Goal: Task Accomplishment & Management: Use online tool/utility

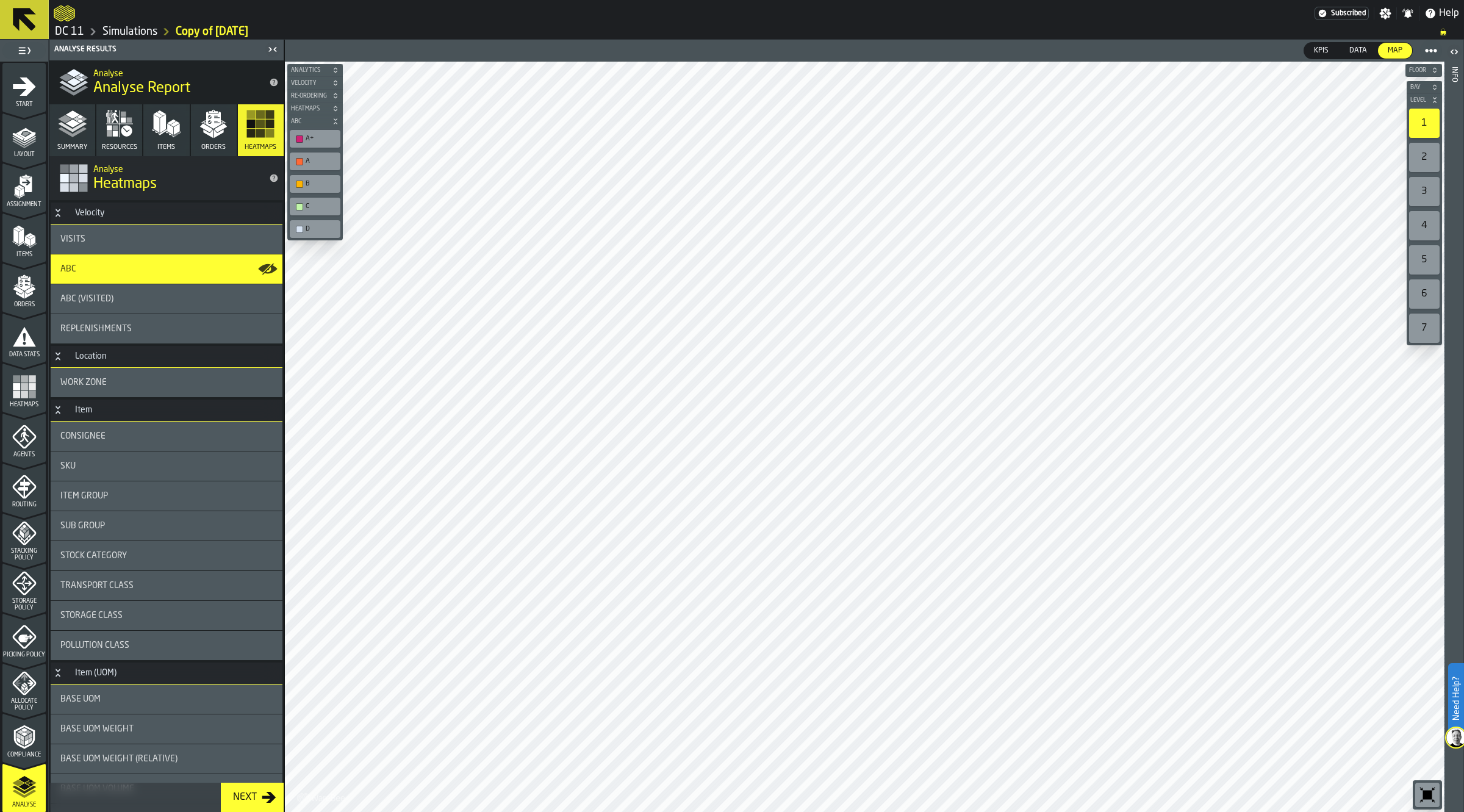
click at [149, 29] on link "Simulations" at bounding box center [129, 32] width 55 height 14
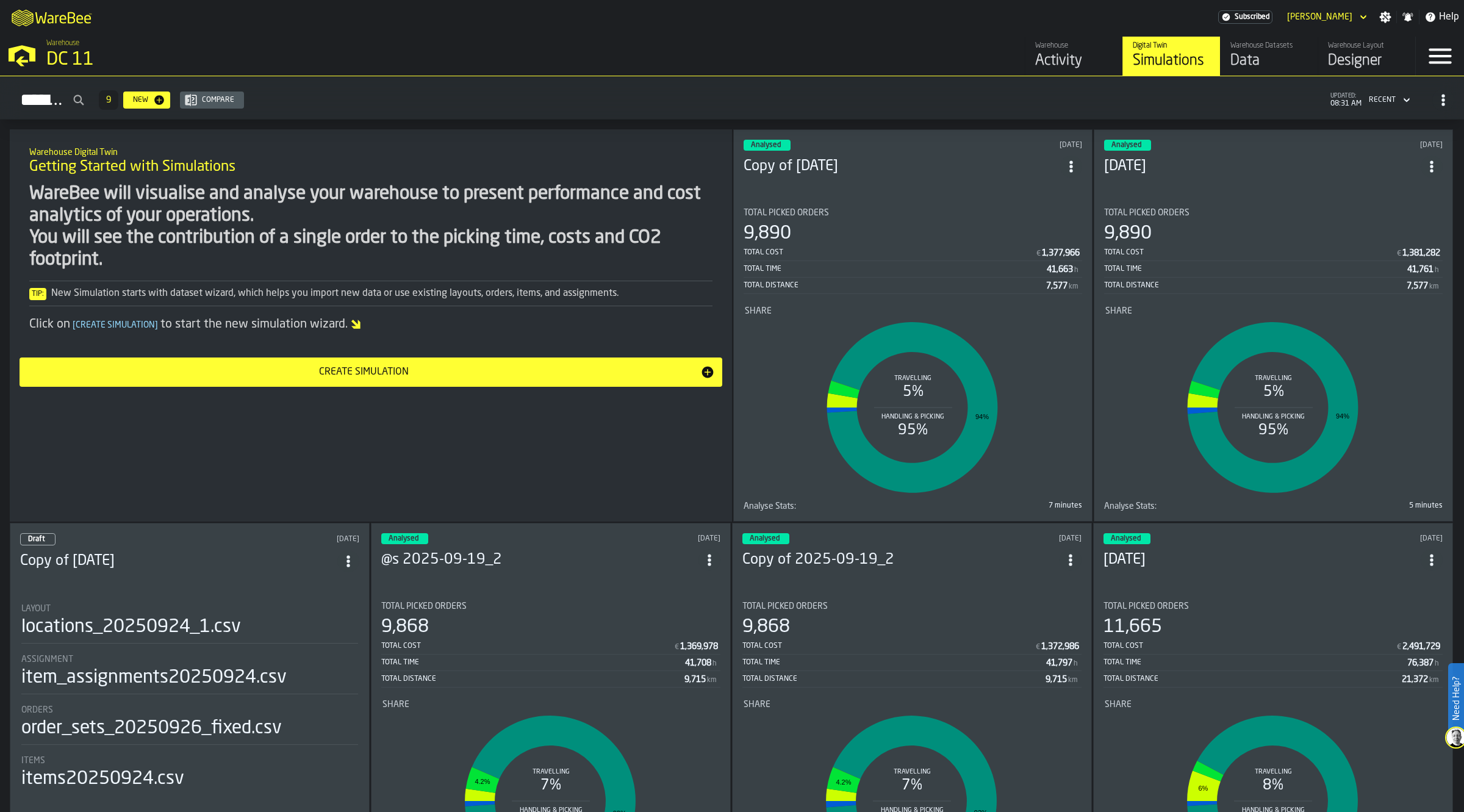
click at [1070, 163] on icon "ItemListCard-DashboardItemContainer" at bounding box center [1071, 166] width 12 height 12
click at [1055, 245] on div "Duplicate" at bounding box center [1045, 246] width 64 height 14
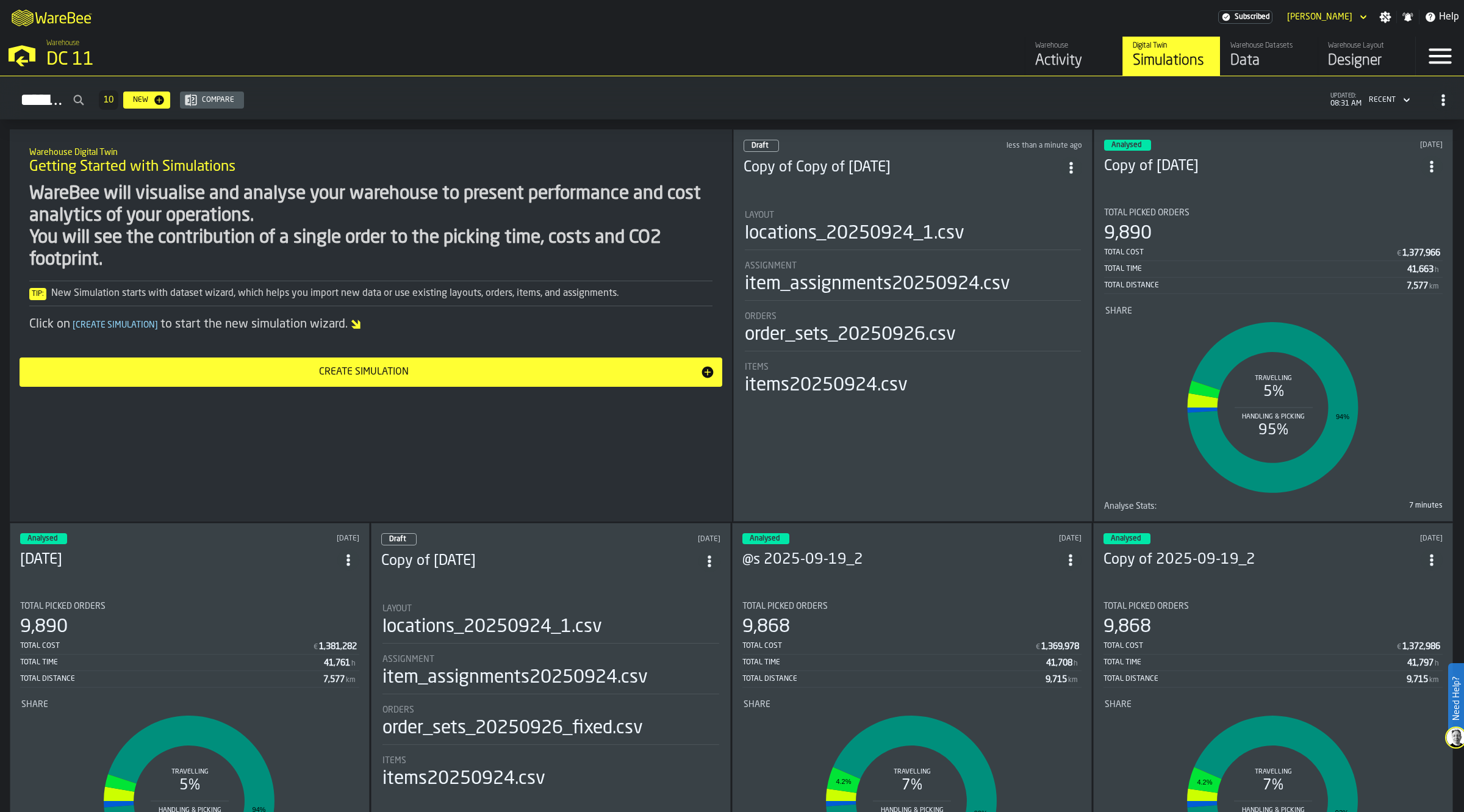
click at [901, 171] on h3 "Copy of Copy of [DATE]" at bounding box center [902, 168] width 316 height 20
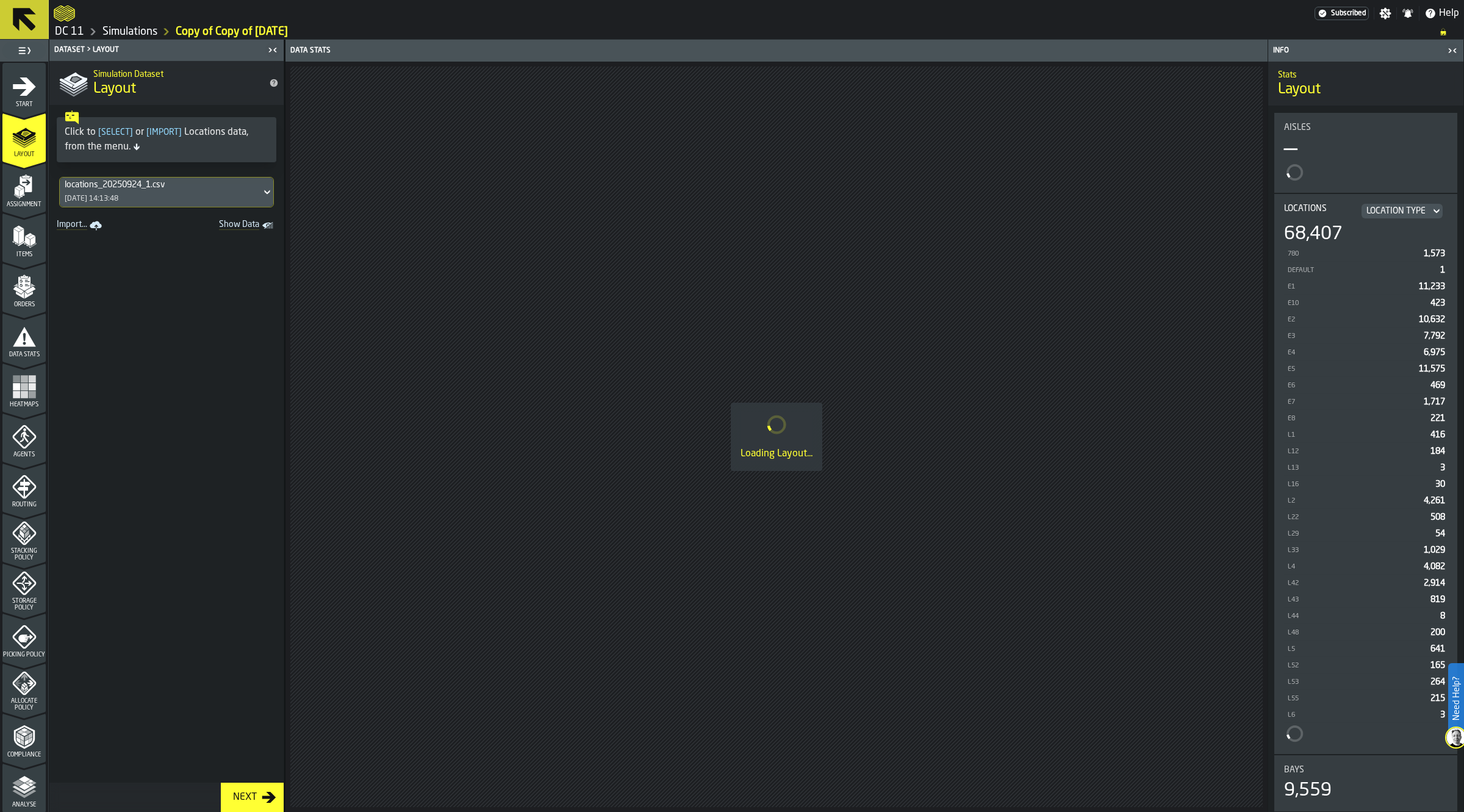
click at [169, 553] on span at bounding box center [166, 508] width 234 height 549
click at [28, 432] on icon "menu Agents" at bounding box center [24, 437] width 24 height 24
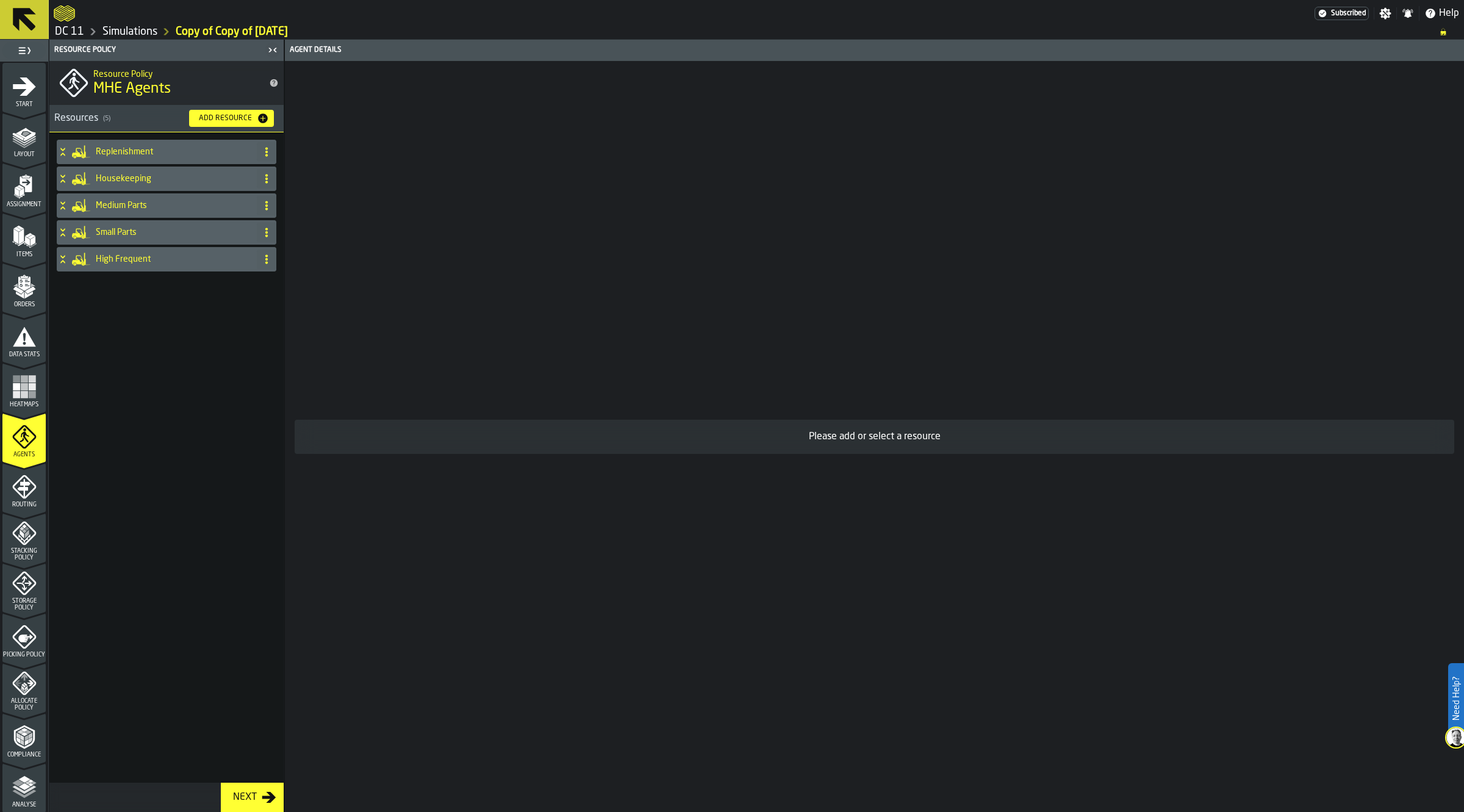
click at [139, 209] on h4 "Medium Parts" at bounding box center [174, 205] width 156 height 10
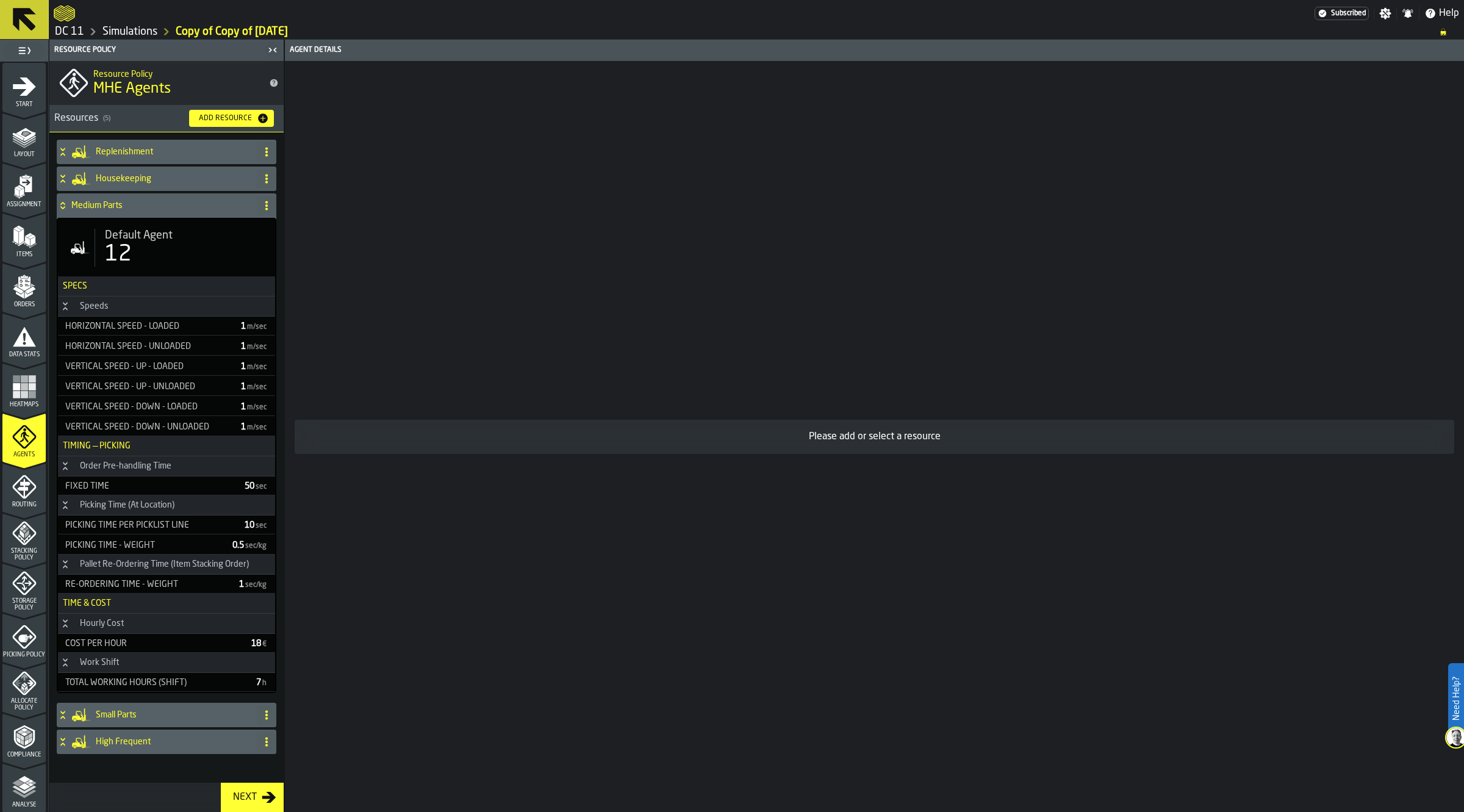
click at [184, 272] on div "Default Agent 12" at bounding box center [167, 247] width 217 height 58
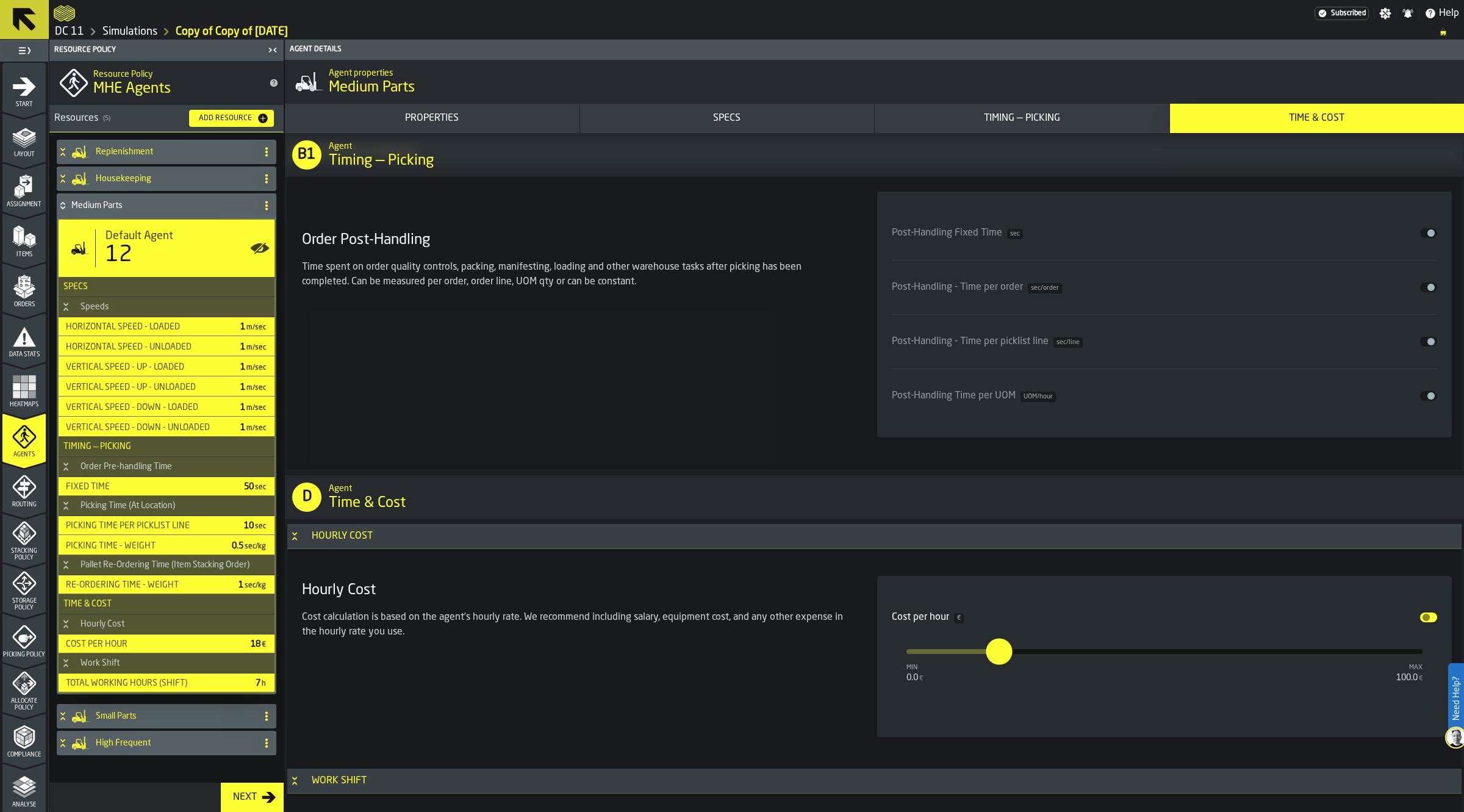
scroll to position [5260, 0]
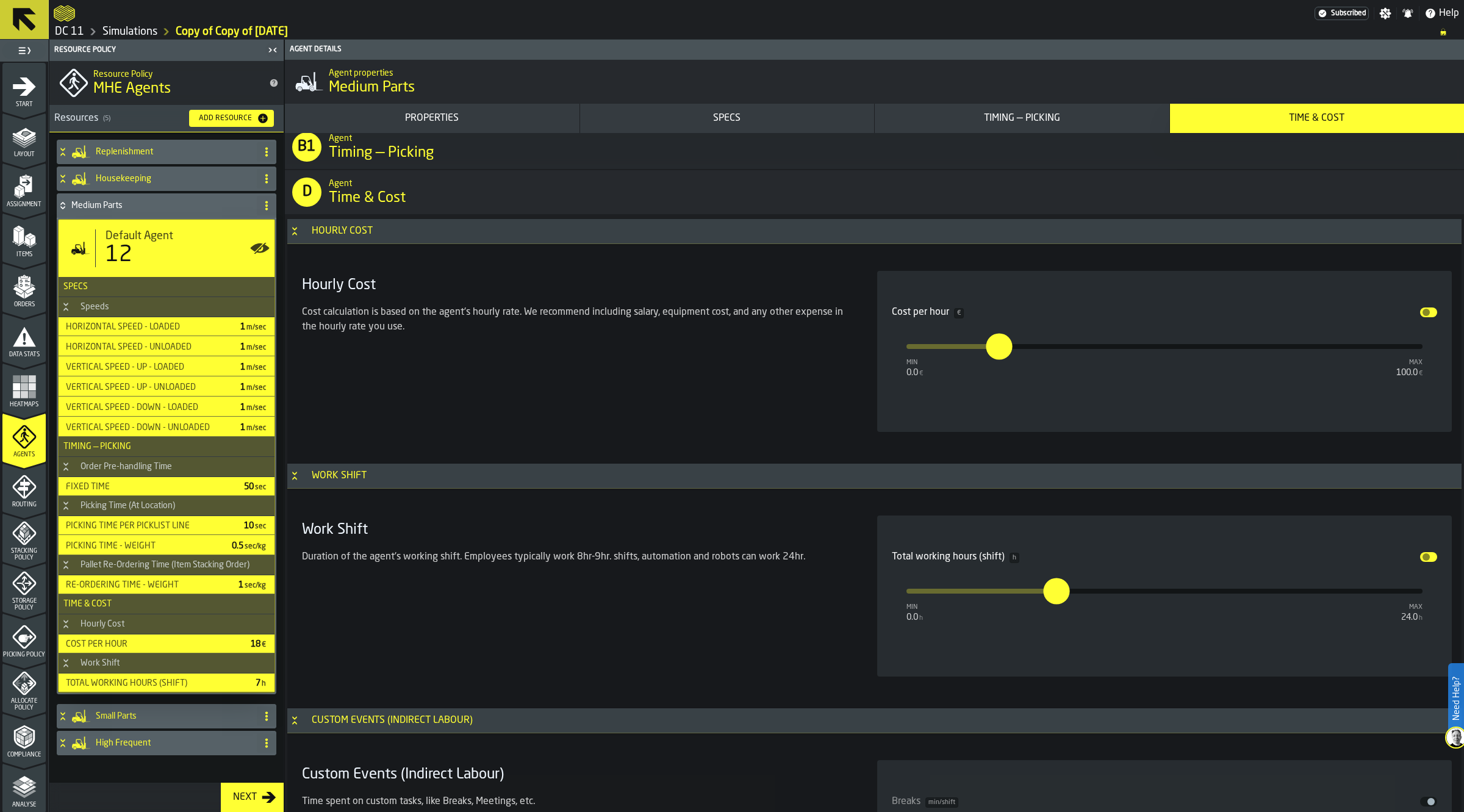
click at [999, 353] on input "**" at bounding box center [992, 346] width 14 height 26
type input "*"
click at [796, 415] on div "Hourly Cost Cost calculation is based on the agent's hourly rate. We recommend …" at bounding box center [575, 351] width 556 height 161
click at [1083, 350] on input "***" at bounding box center [1082, 334] width 19 height 38
click at [1086, 351] on input "***" at bounding box center [1086, 346] width 14 height 26
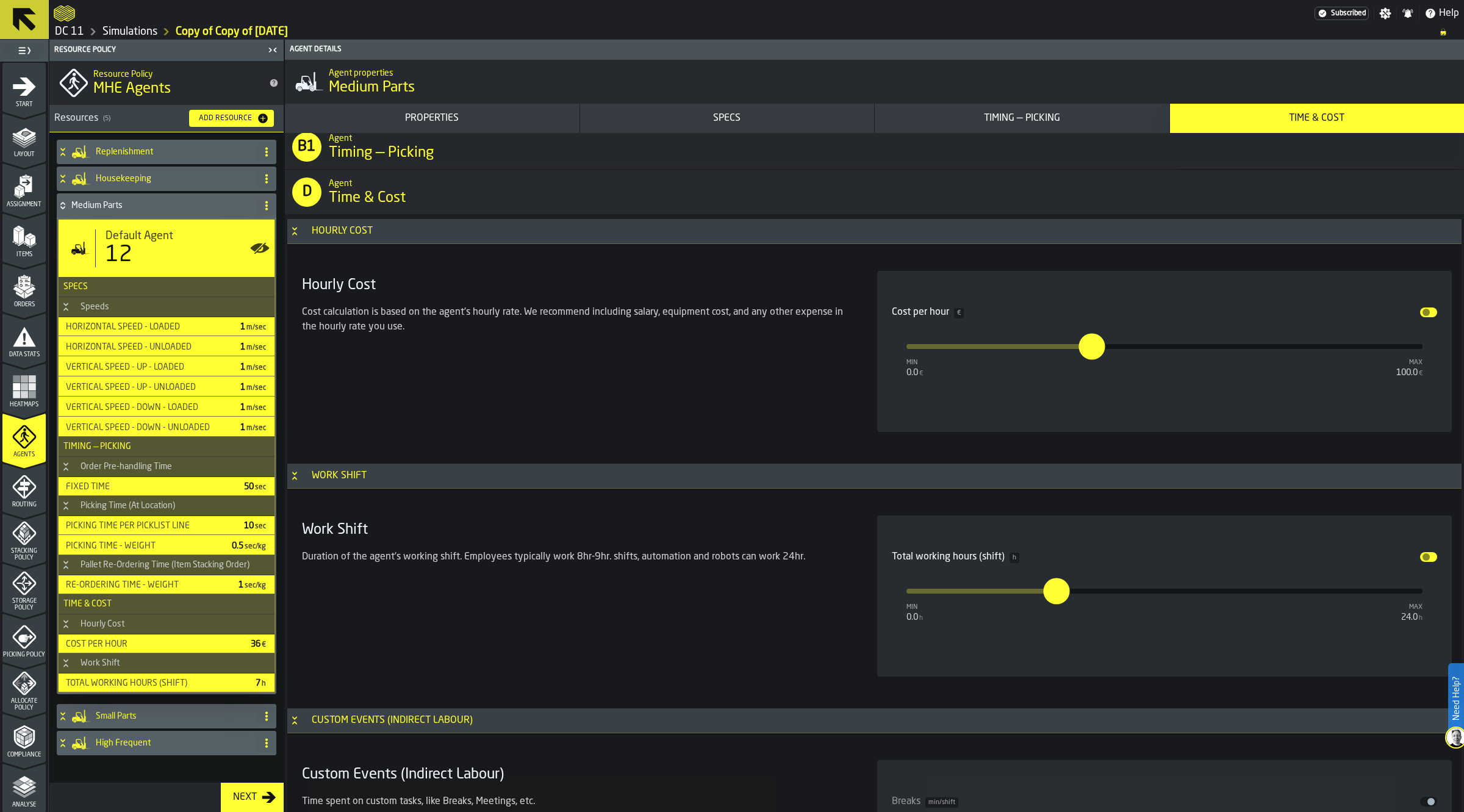
type input "**"
click at [749, 382] on div "Hourly Cost Cost calculation is based on the agent's hourly rate. We recommend …" at bounding box center [575, 351] width 556 height 161
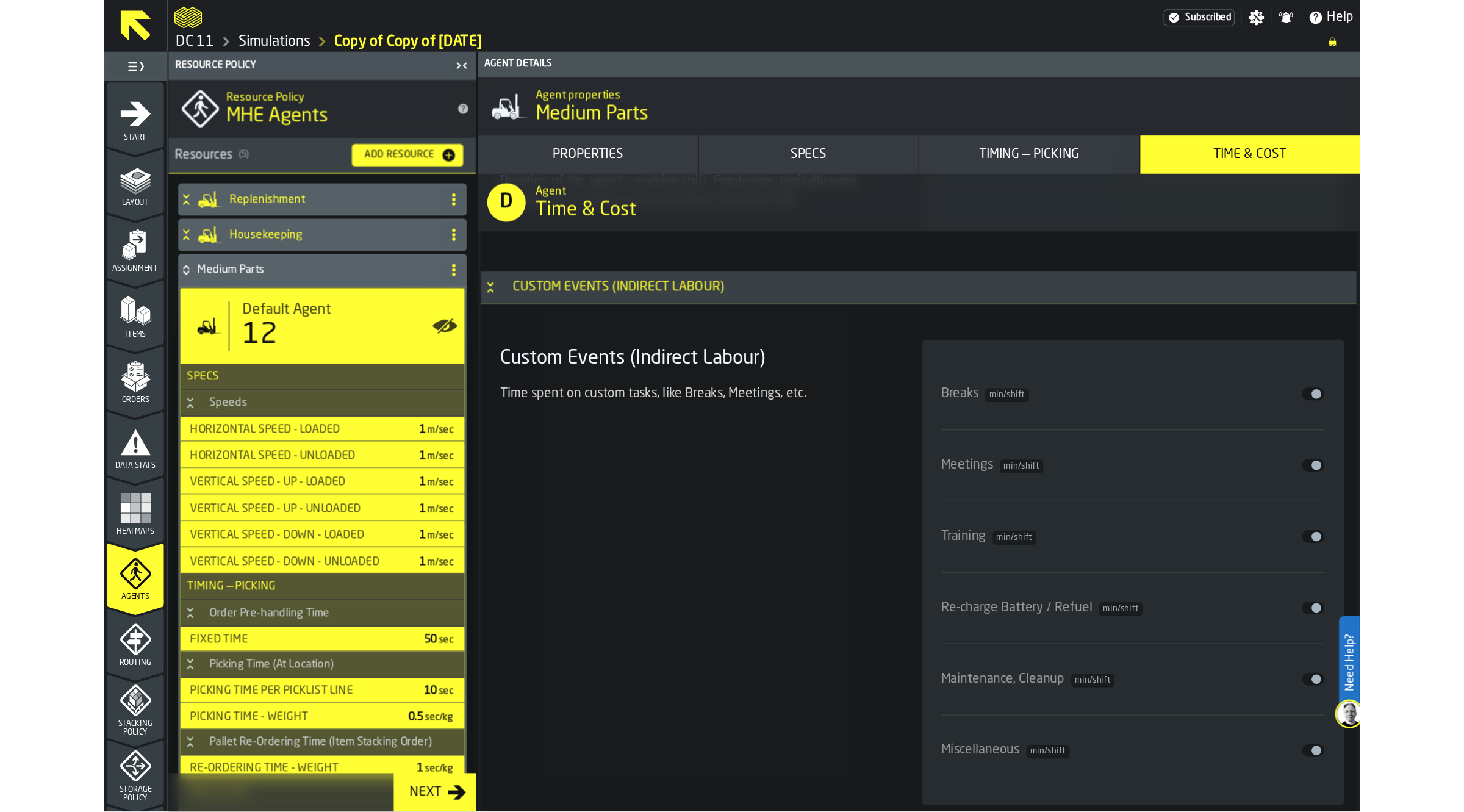
scroll to position [5761, 0]
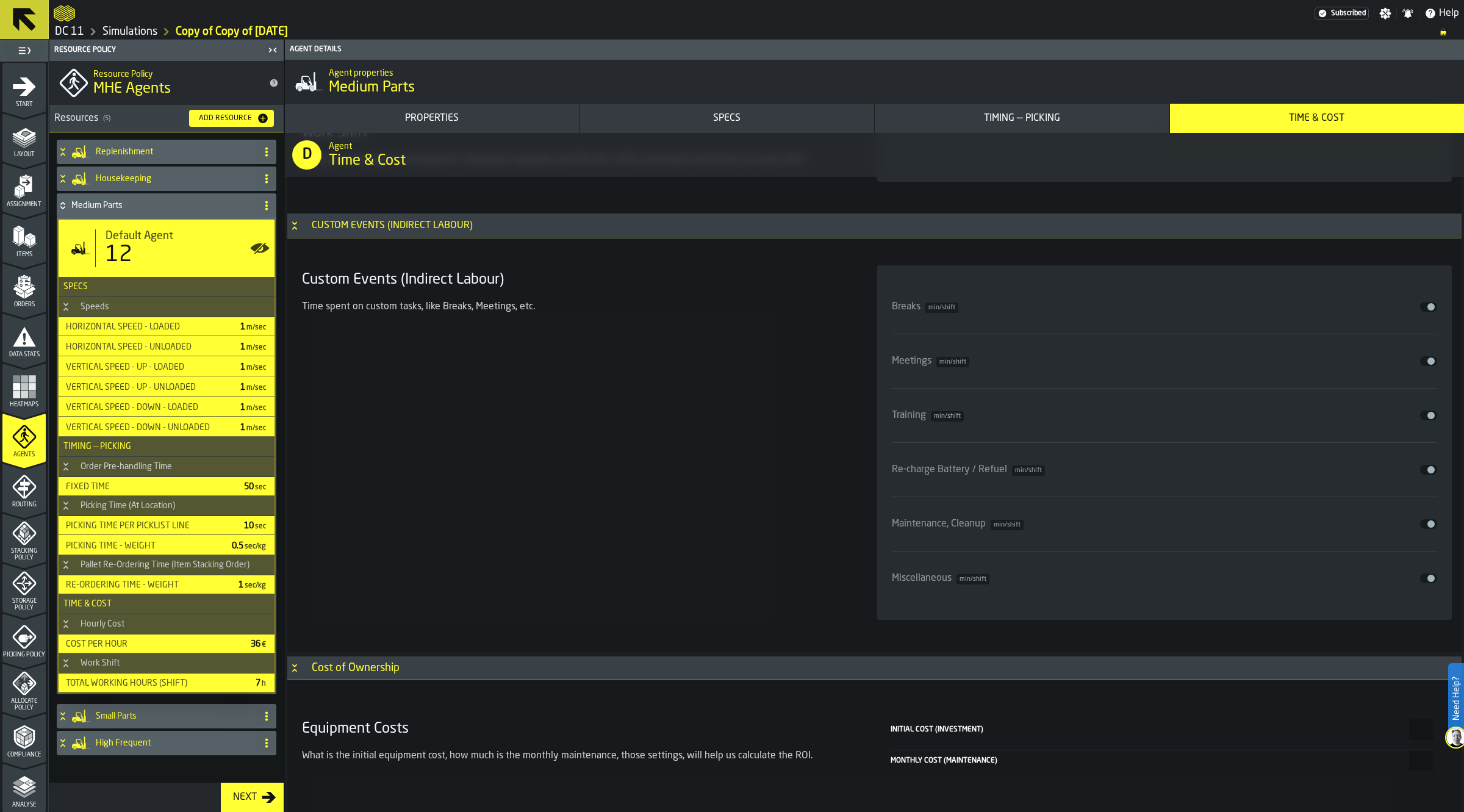
click at [697, 431] on div "Custom Events (Indirect Labour) Time spent on custom tasks, like Breaks, Meetin…" at bounding box center [575, 443] width 556 height 354
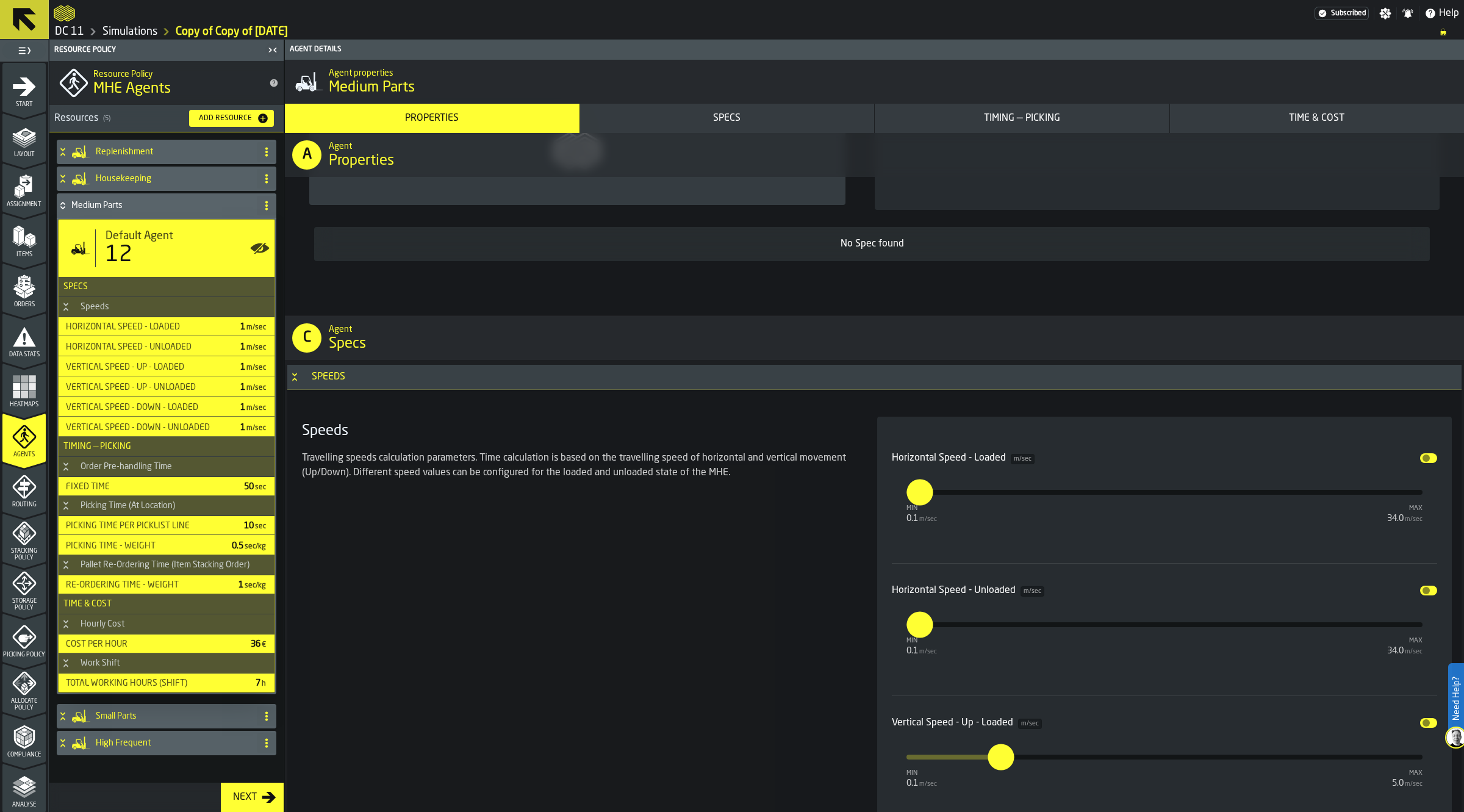
scroll to position [1111, 0]
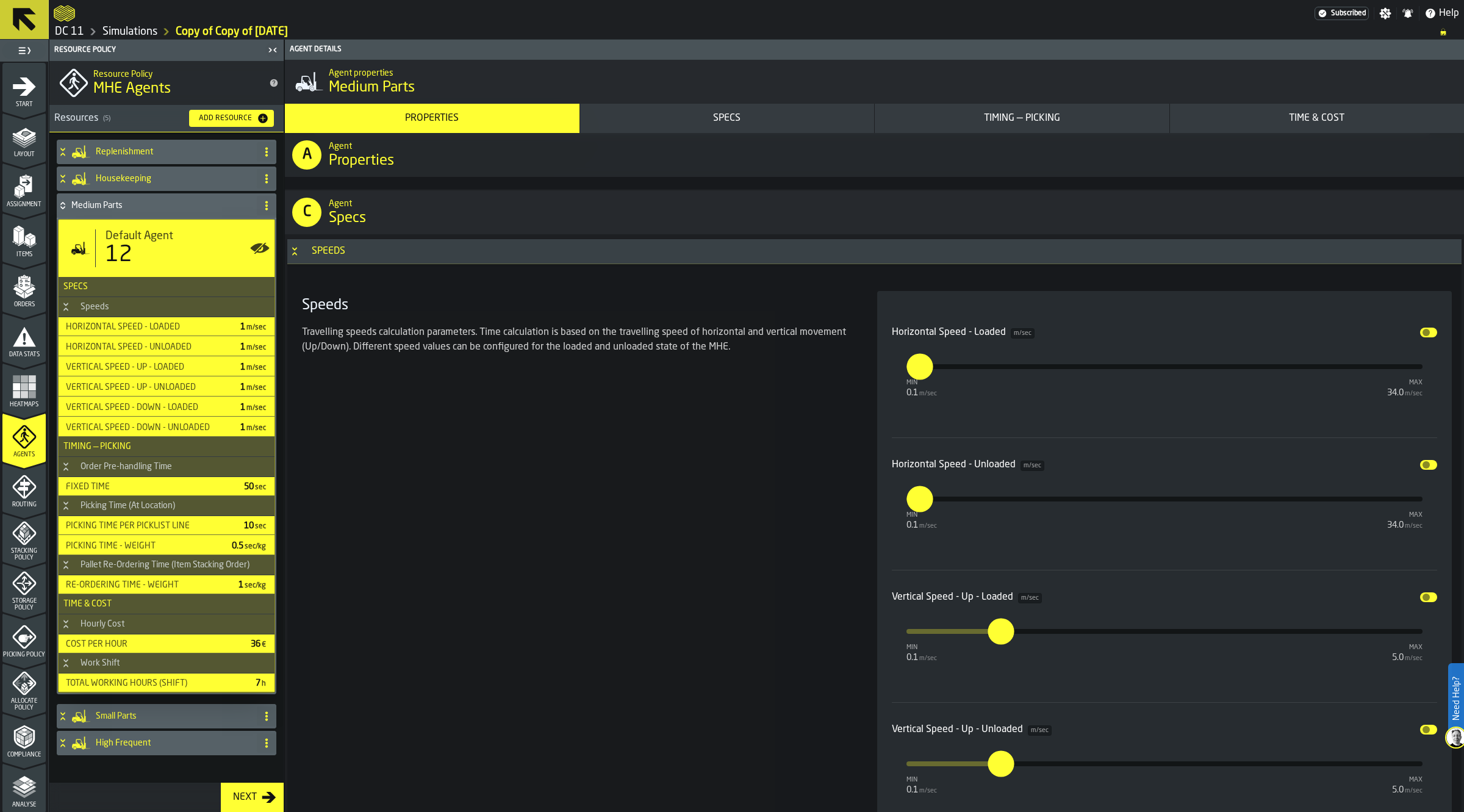
click at [920, 369] on input "*" at bounding box center [914, 366] width 14 height 26
type input "*"
click at [920, 500] on input "***" at bounding box center [914, 499] width 14 height 26
type input "*"
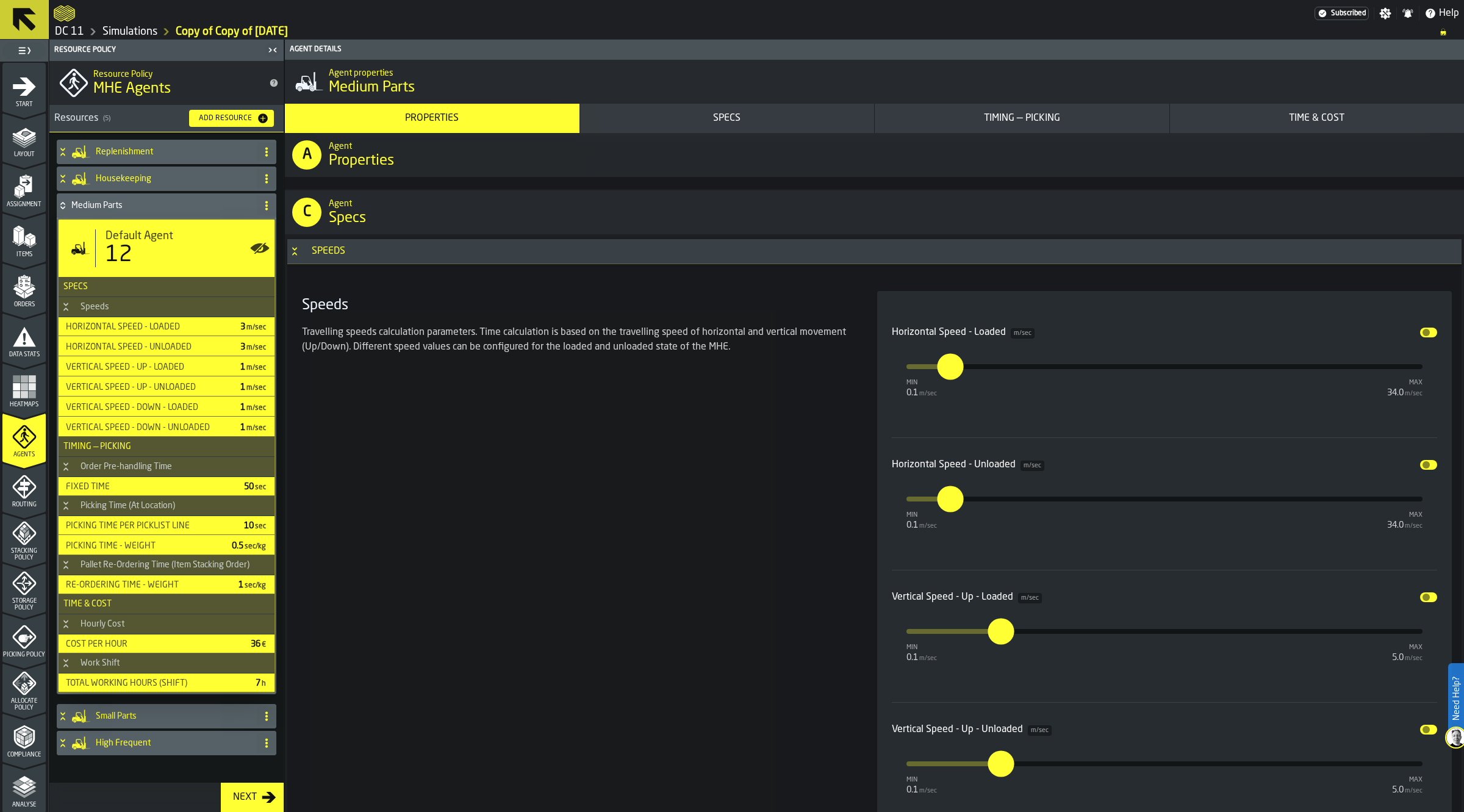
click at [825, 554] on div "Speeds Travelling speeds calculation parameters. Time calculation is based on t…" at bounding box center [575, 702] width 556 height 823
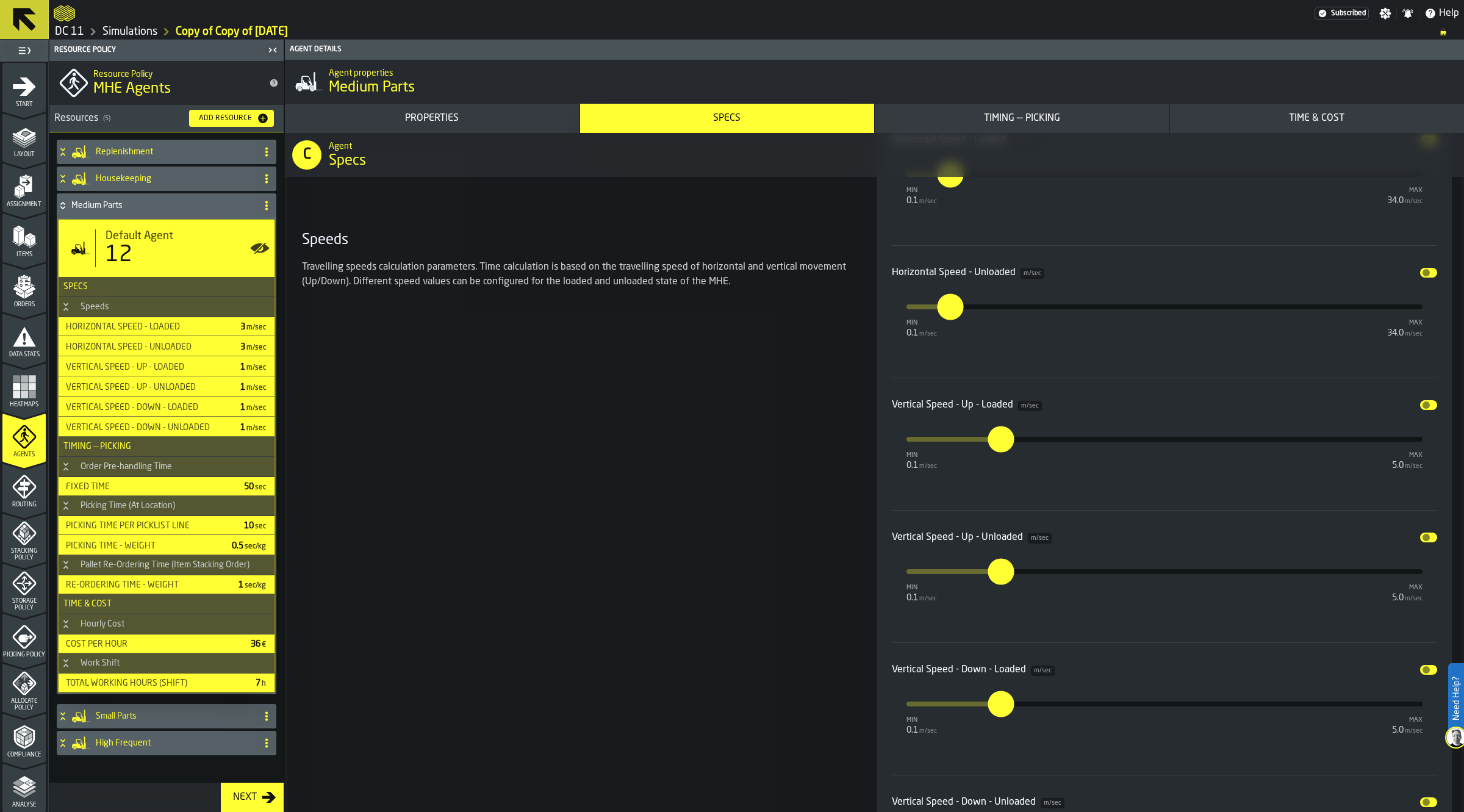
scroll to position [1339, 0]
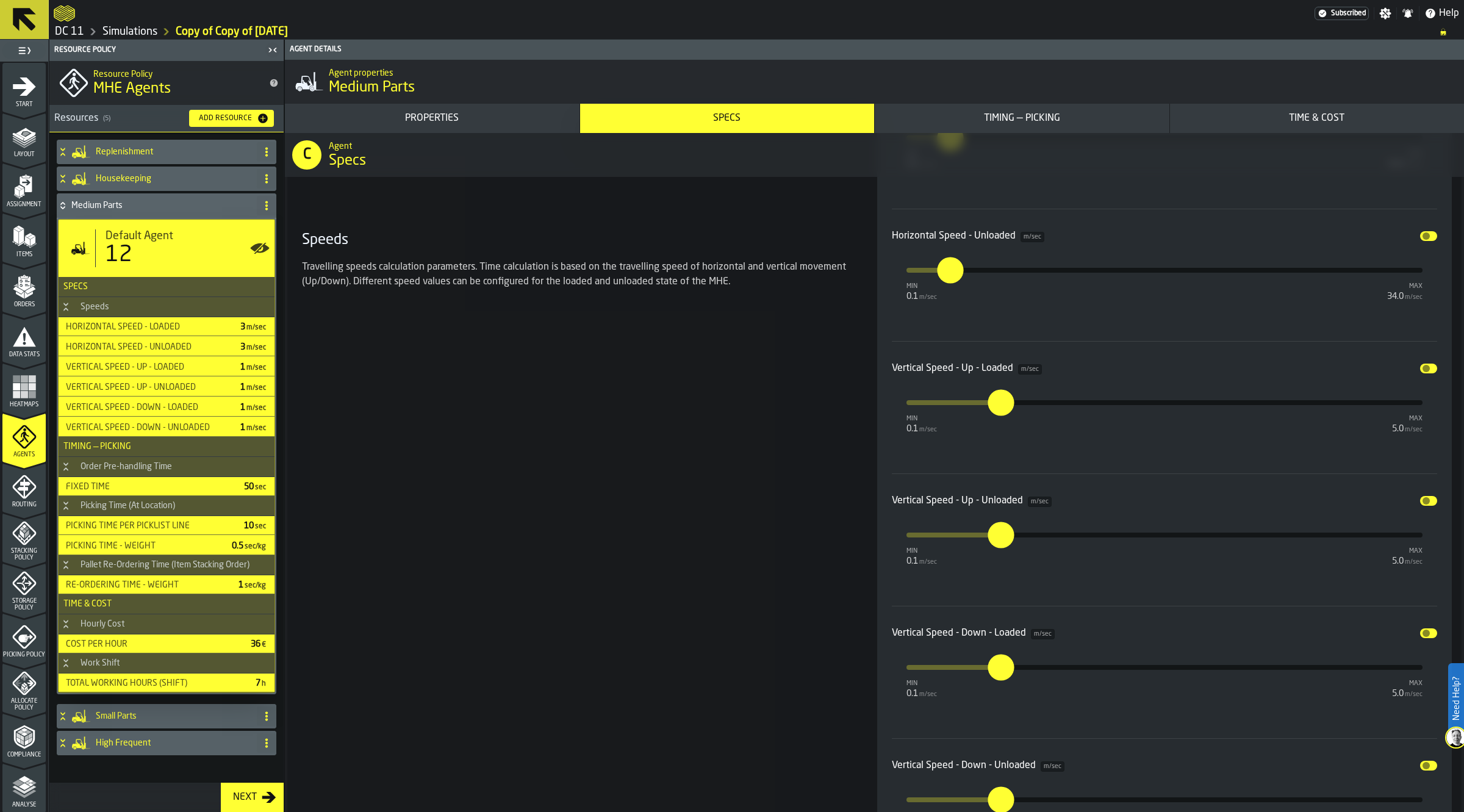
click at [135, 197] on div "Medium Parts" at bounding box center [154, 205] width 195 height 24
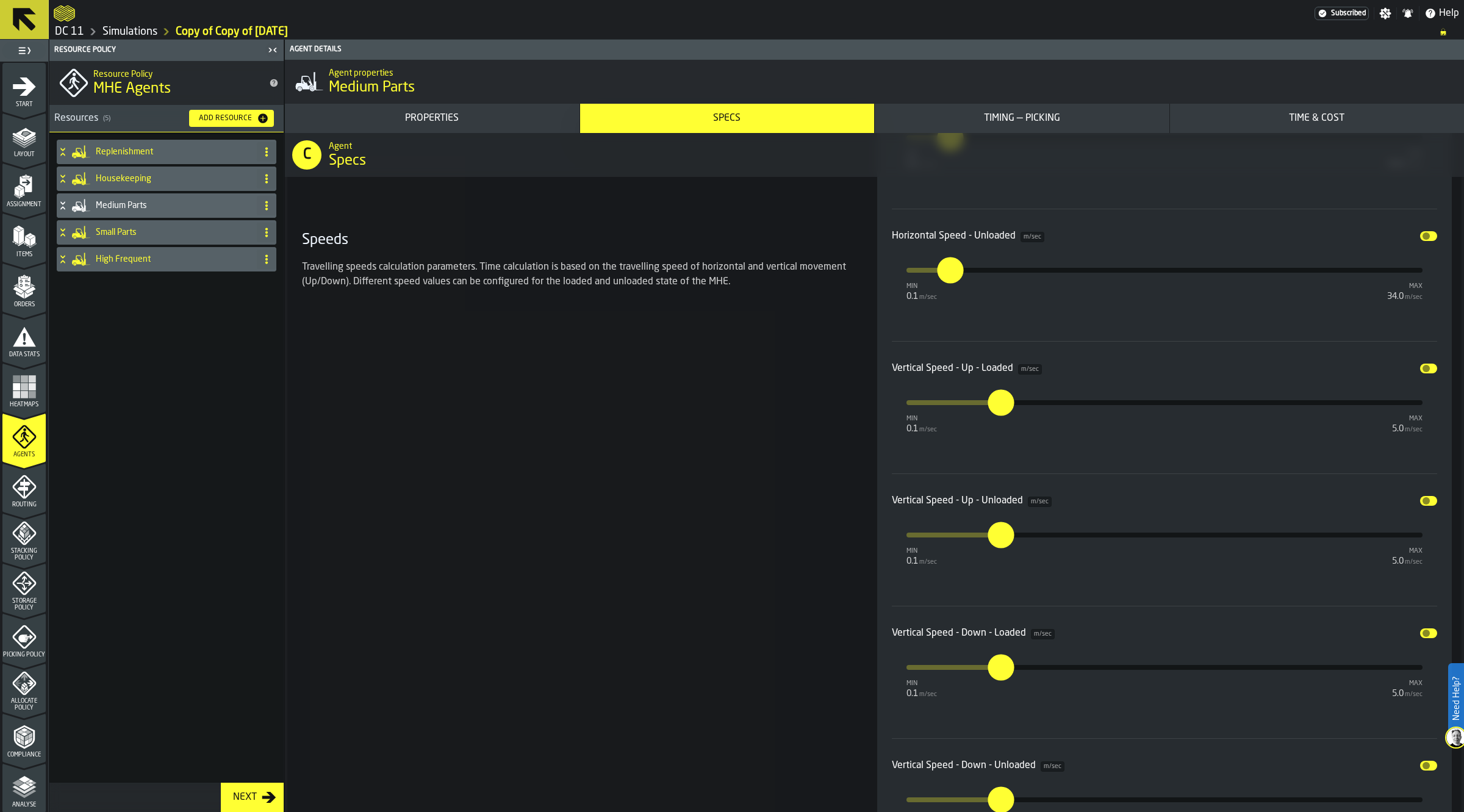
click at [140, 228] on h4 "Small Parts" at bounding box center [174, 232] width 156 height 10
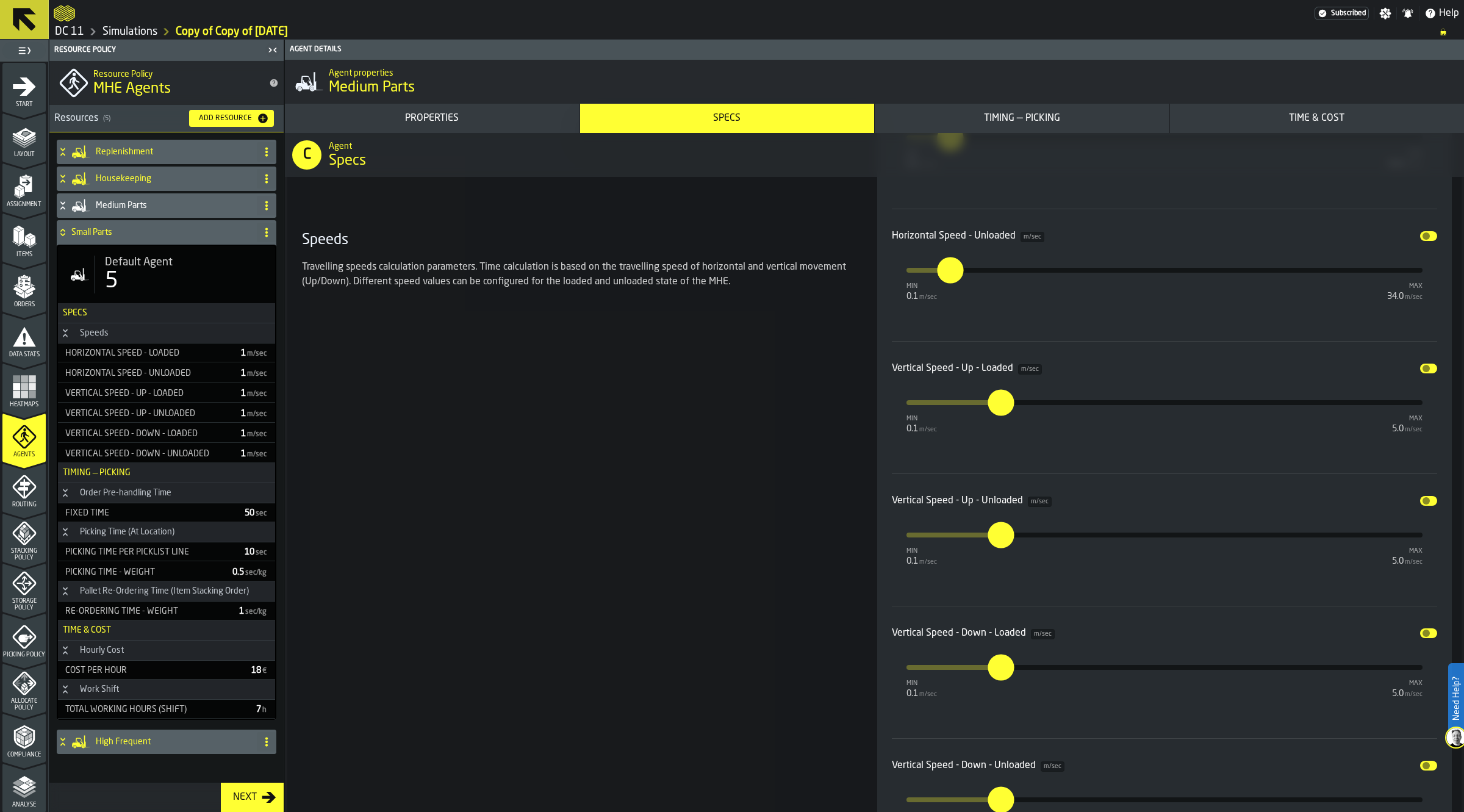
click at [142, 266] on span "Default Agent" at bounding box center [139, 263] width 67 height 14
type input "*"
type input "**"
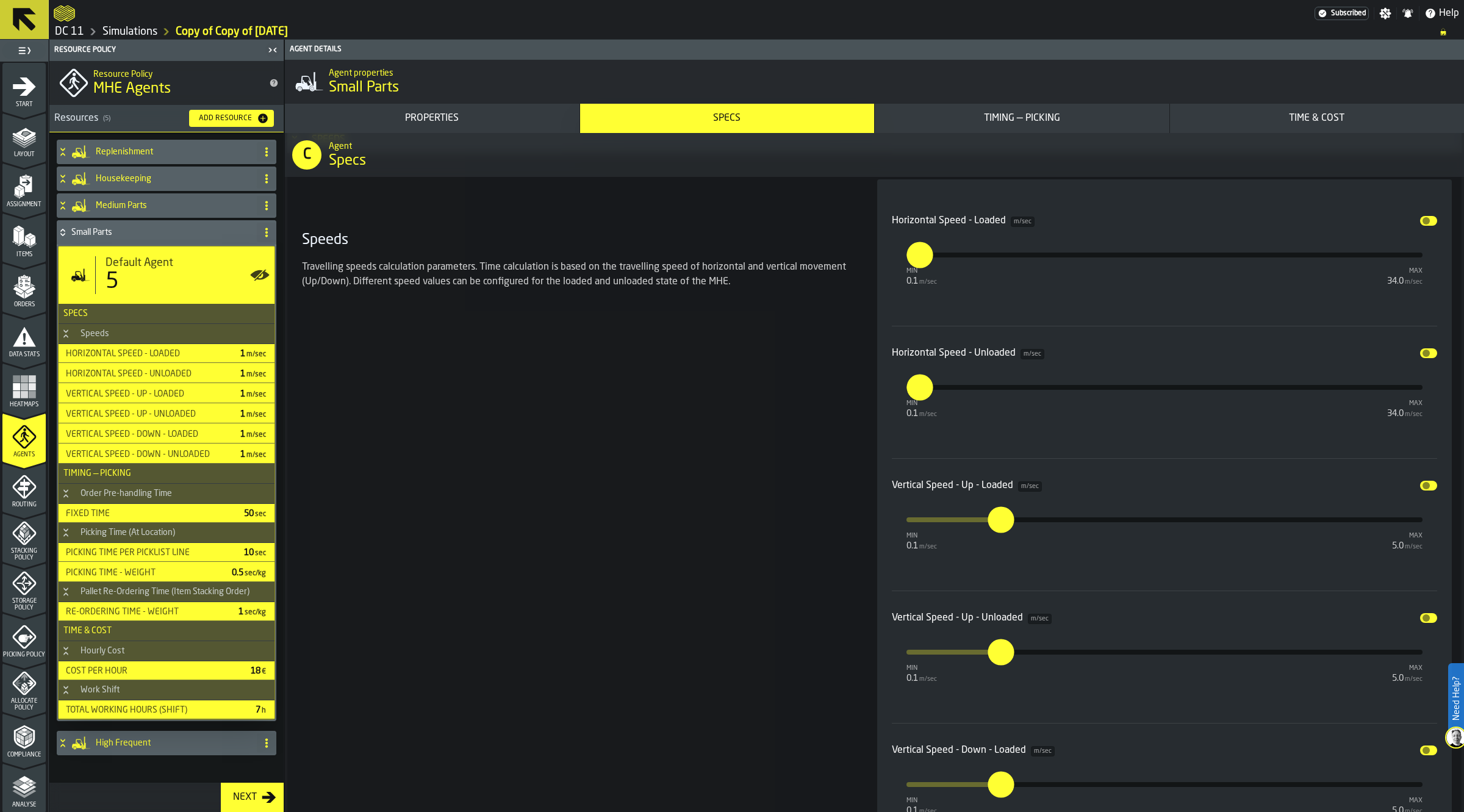
scroll to position [1084, 0]
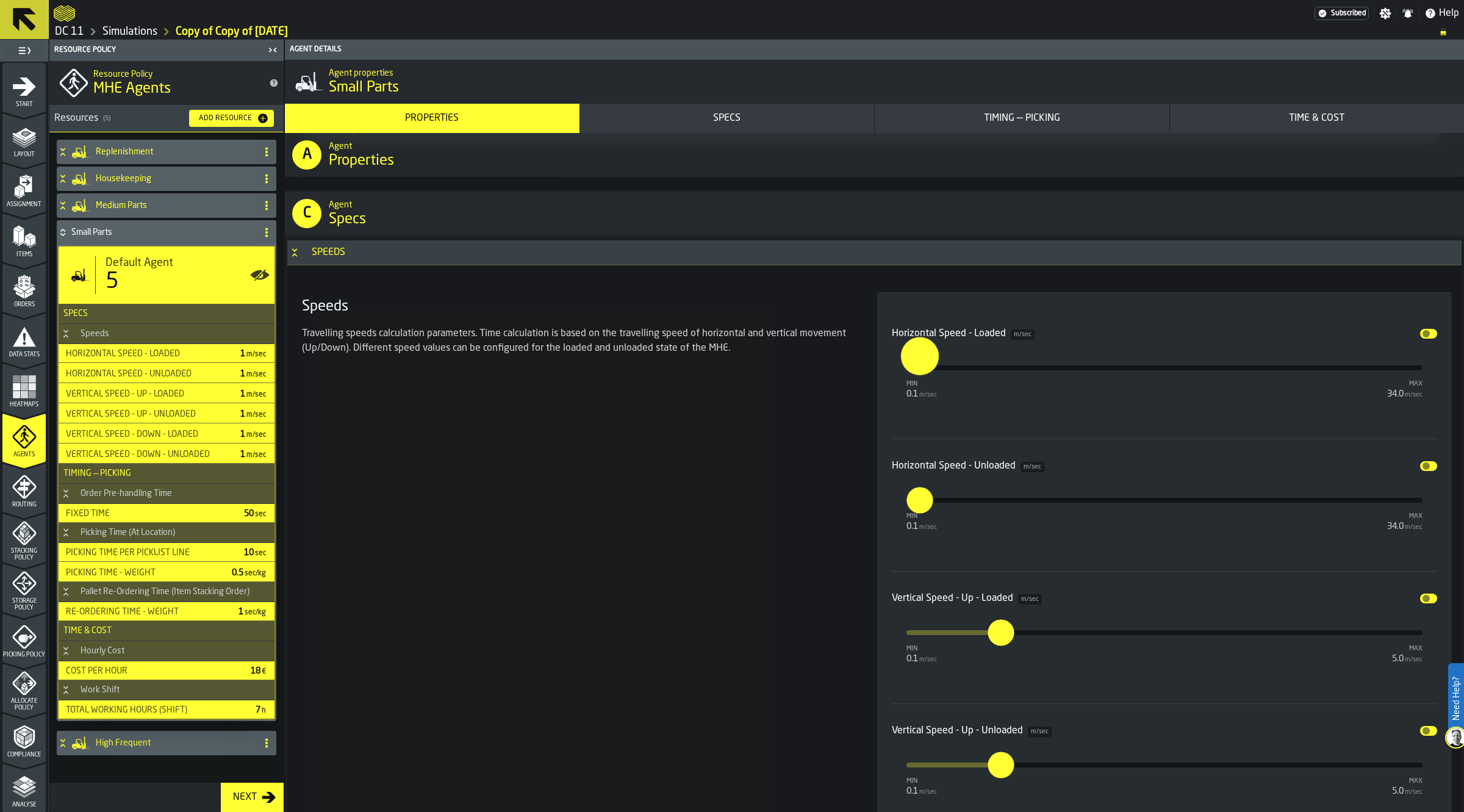
click at [920, 372] on input "*" at bounding box center [910, 356] width 19 height 38
type input "*"
click at [920, 505] on input "*" at bounding box center [910, 488] width 19 height 38
type input "*"
click at [464, 434] on div "Speeds Travelling speeds calculation parameters. Time calculation is based on t…" at bounding box center [575, 703] width 556 height 823
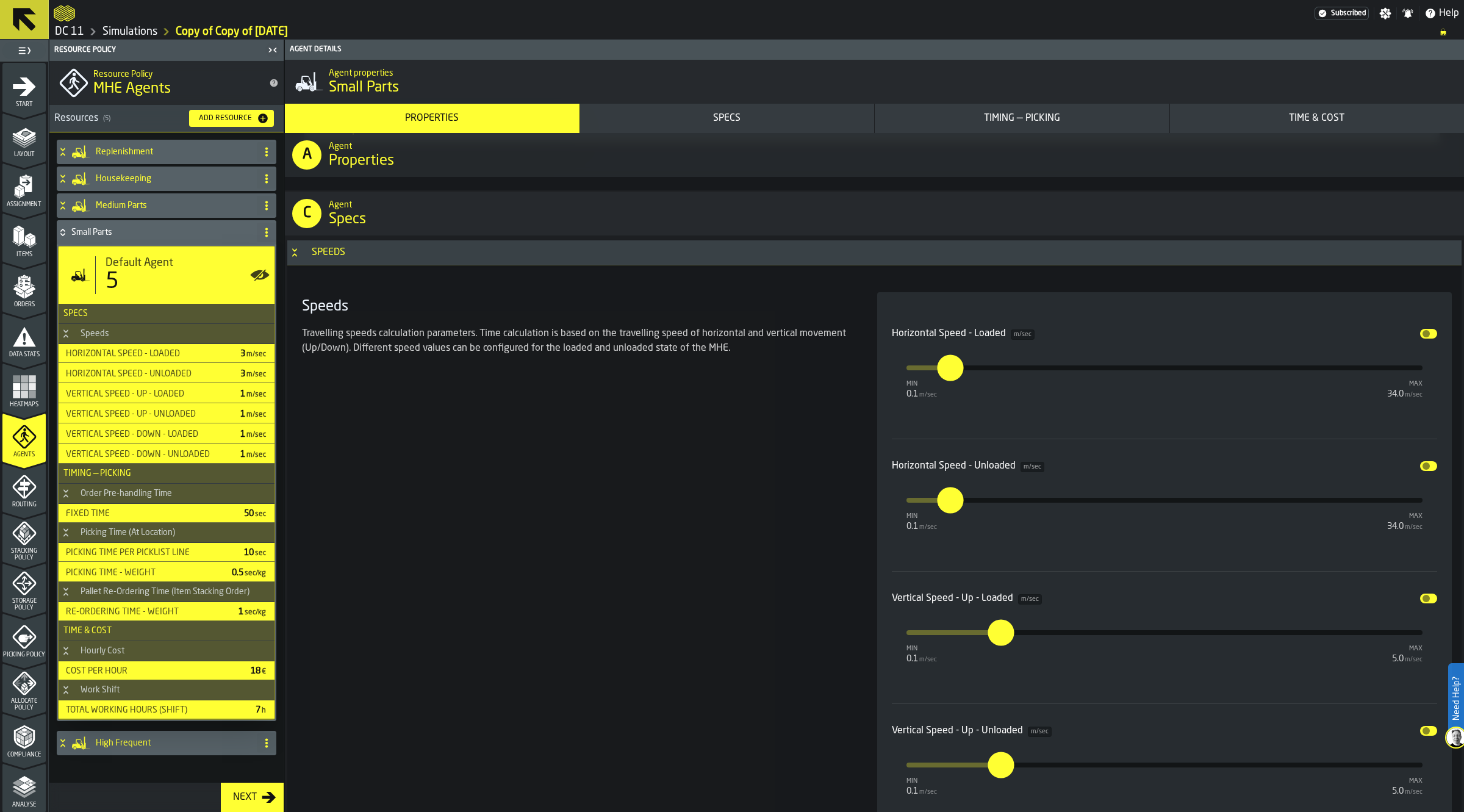
click at [142, 234] on h4 "Small Parts" at bounding box center [161, 232] width 181 height 10
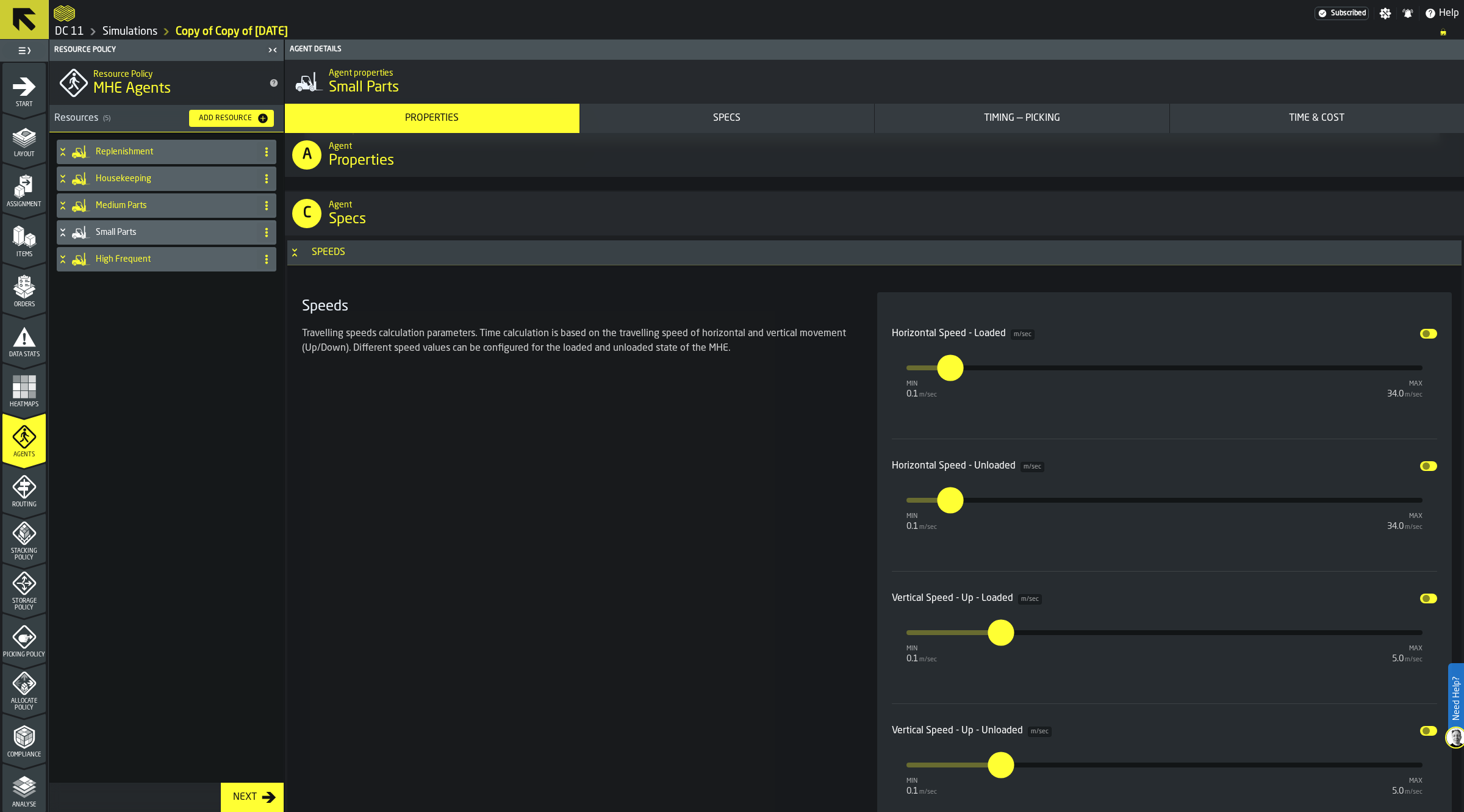
click at [145, 260] on h4 "High Frequent" at bounding box center [174, 259] width 156 height 10
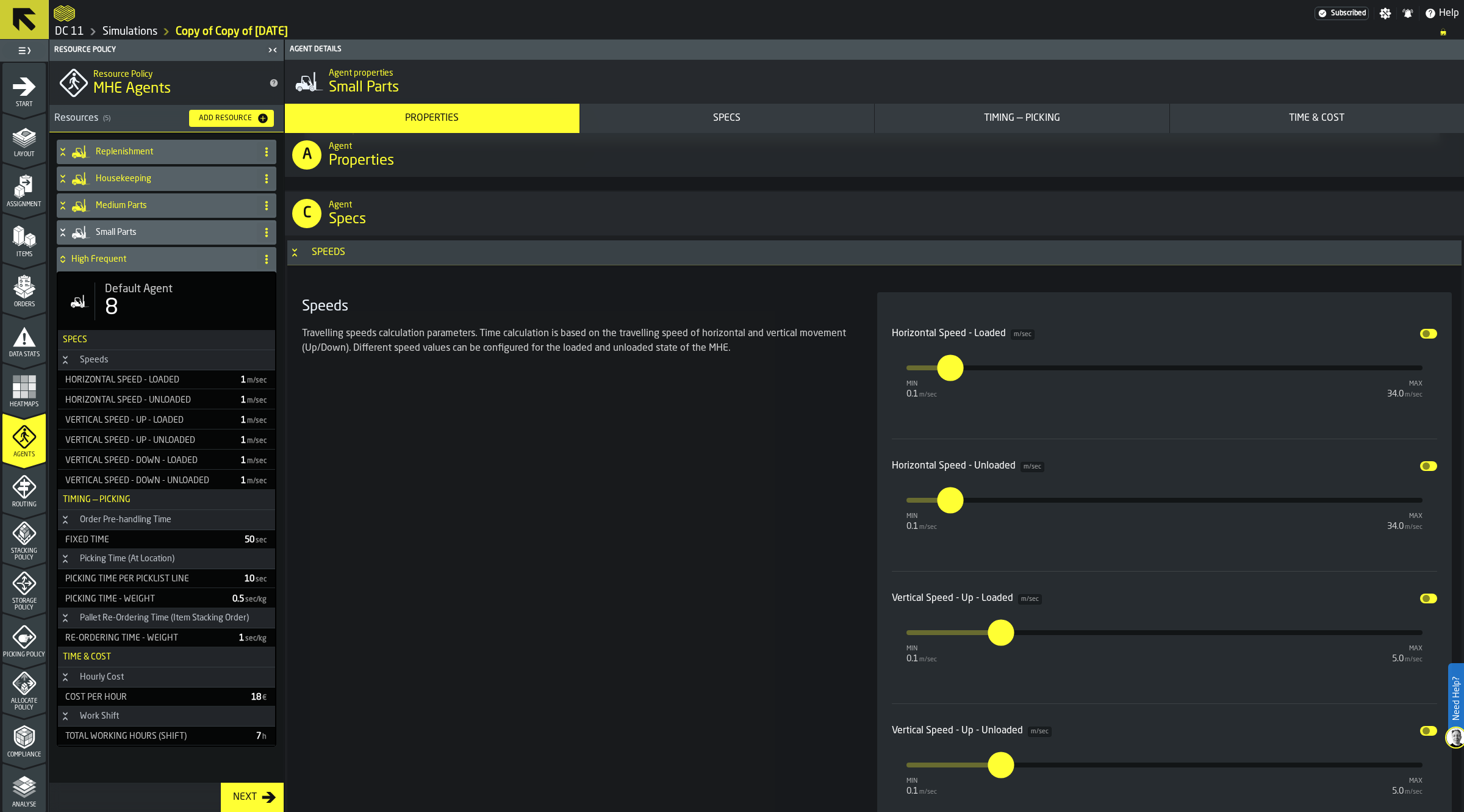
click at [144, 310] on div "8" at bounding box center [185, 308] width 160 height 24
type input "*"
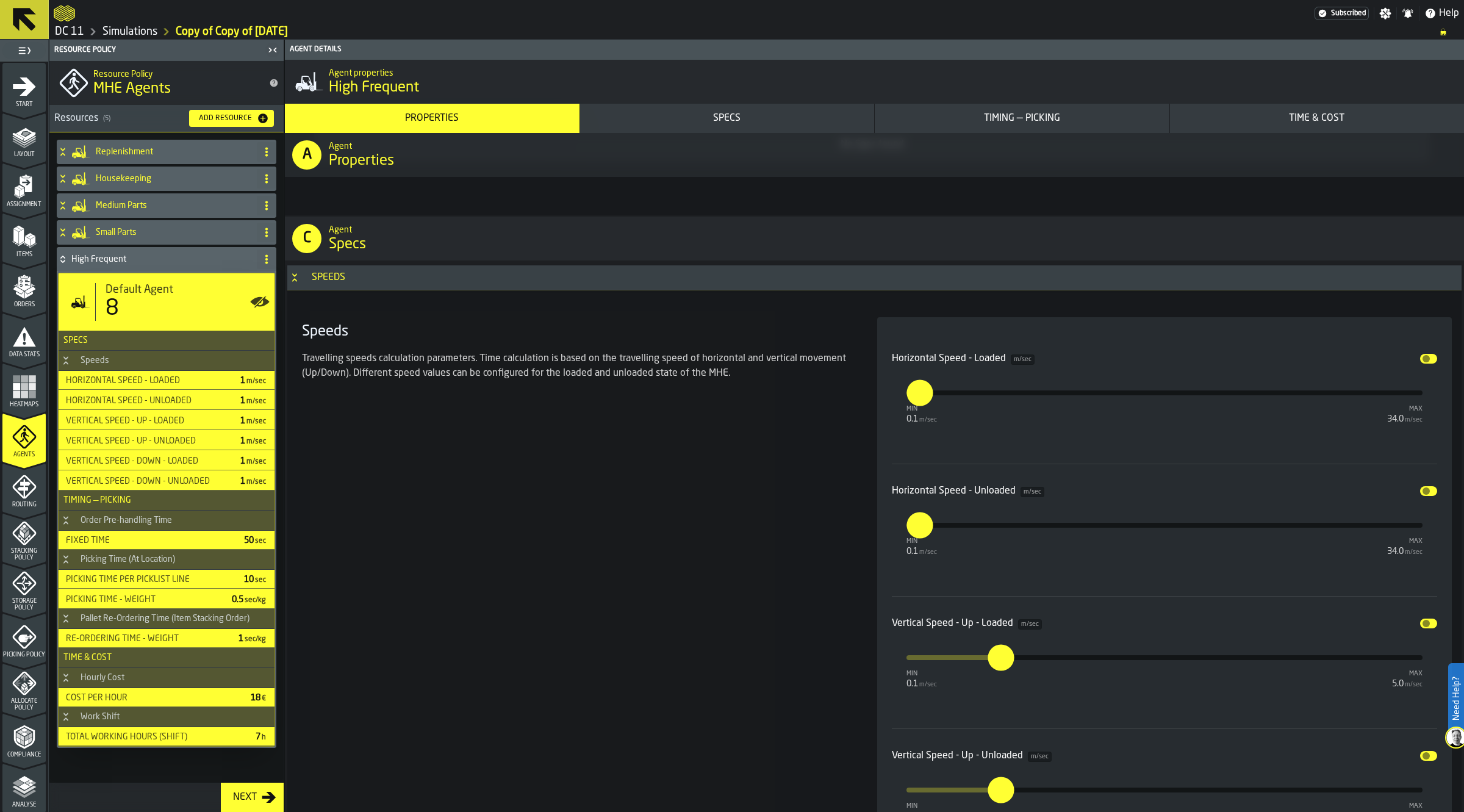
click at [920, 391] on input "*" at bounding box center [914, 392] width 14 height 26
type input "*"
click at [920, 522] on input "*" at bounding box center [910, 513] width 19 height 38
type input "*"
click at [130, 244] on div "Small Parts" at bounding box center [154, 232] width 195 height 24
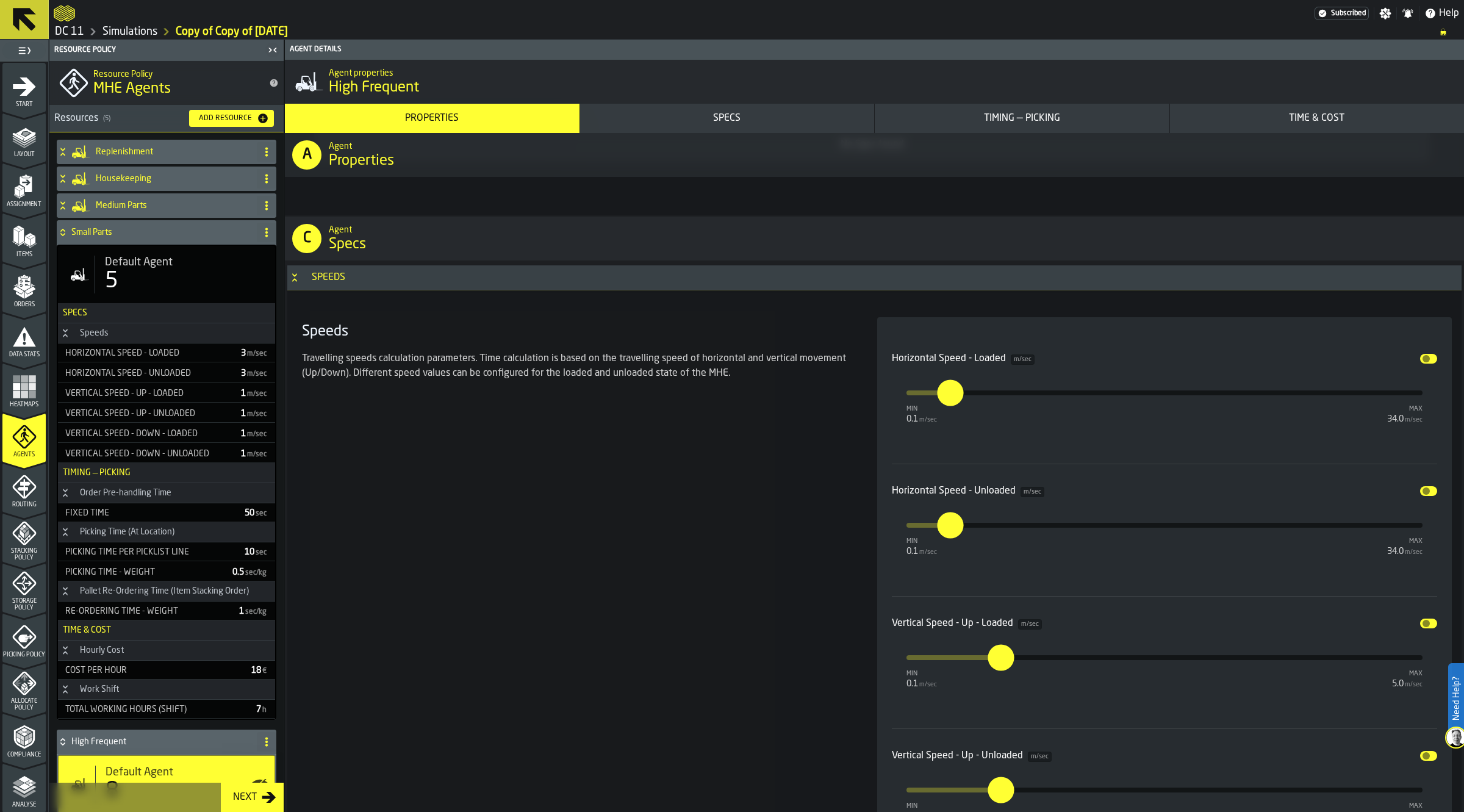
click at [129, 241] on div "Small Parts" at bounding box center [154, 232] width 195 height 24
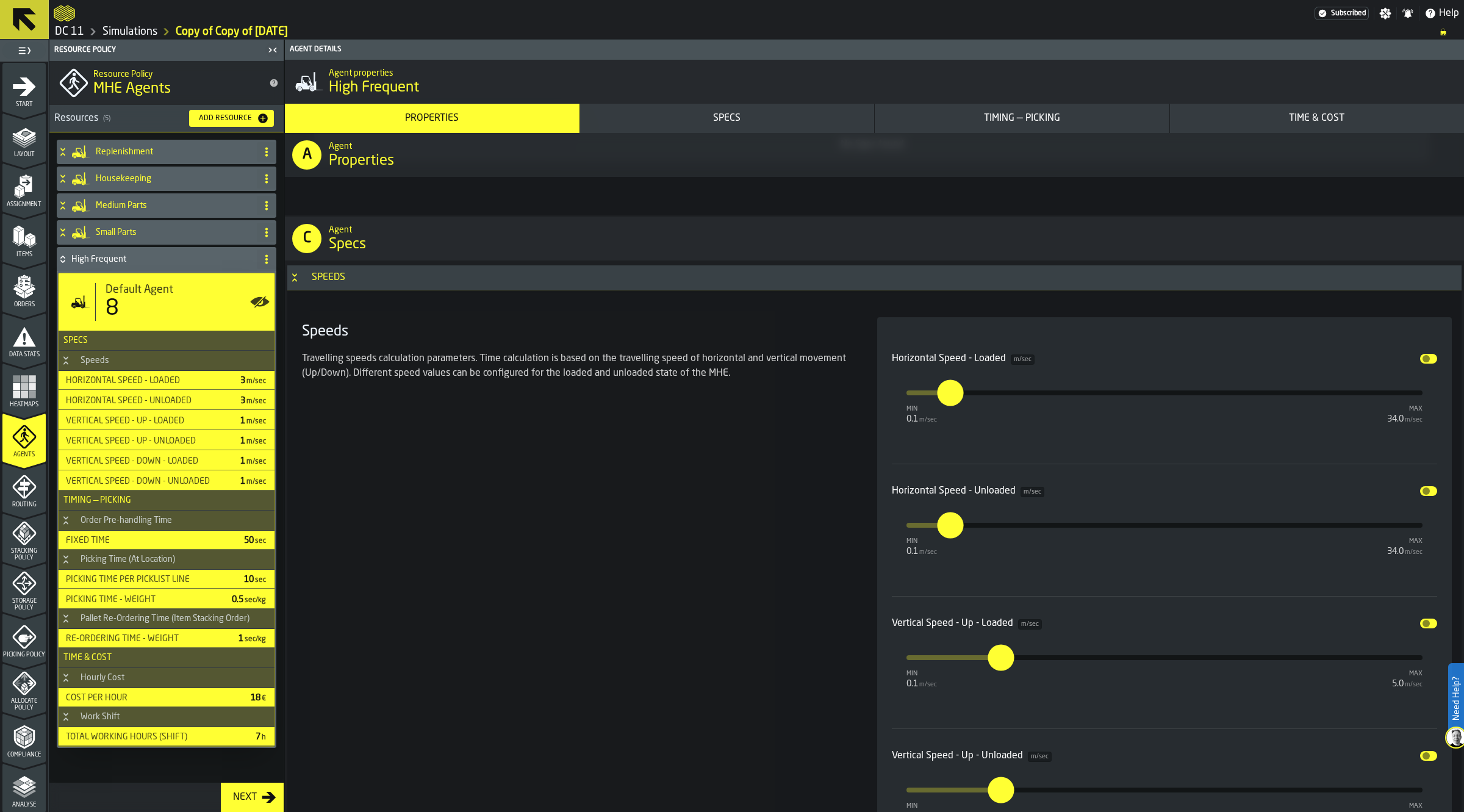
click at [129, 260] on h4 "High Frequent" at bounding box center [161, 259] width 181 height 10
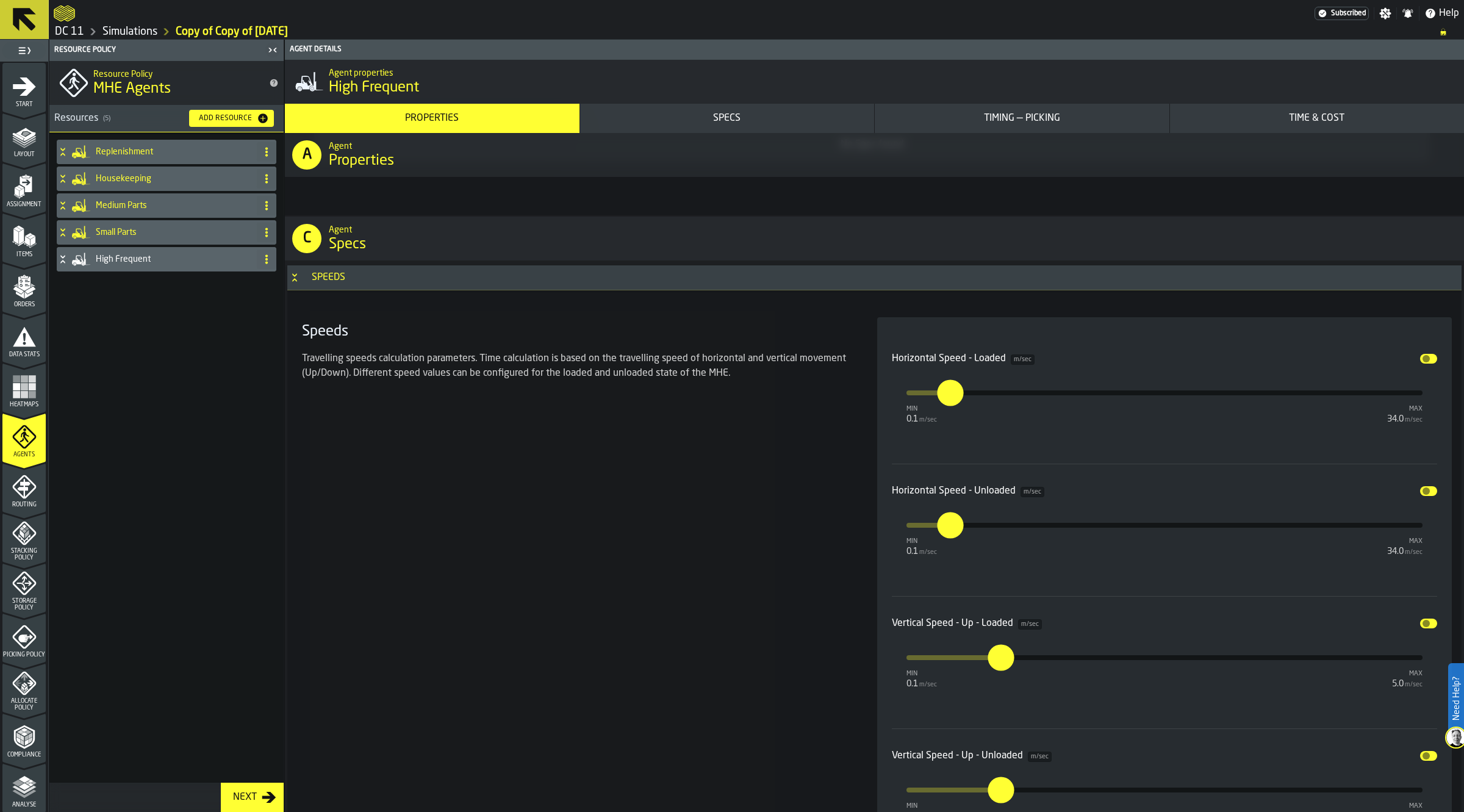
click at [137, 180] on h4 "Housekeeping" at bounding box center [174, 179] width 156 height 10
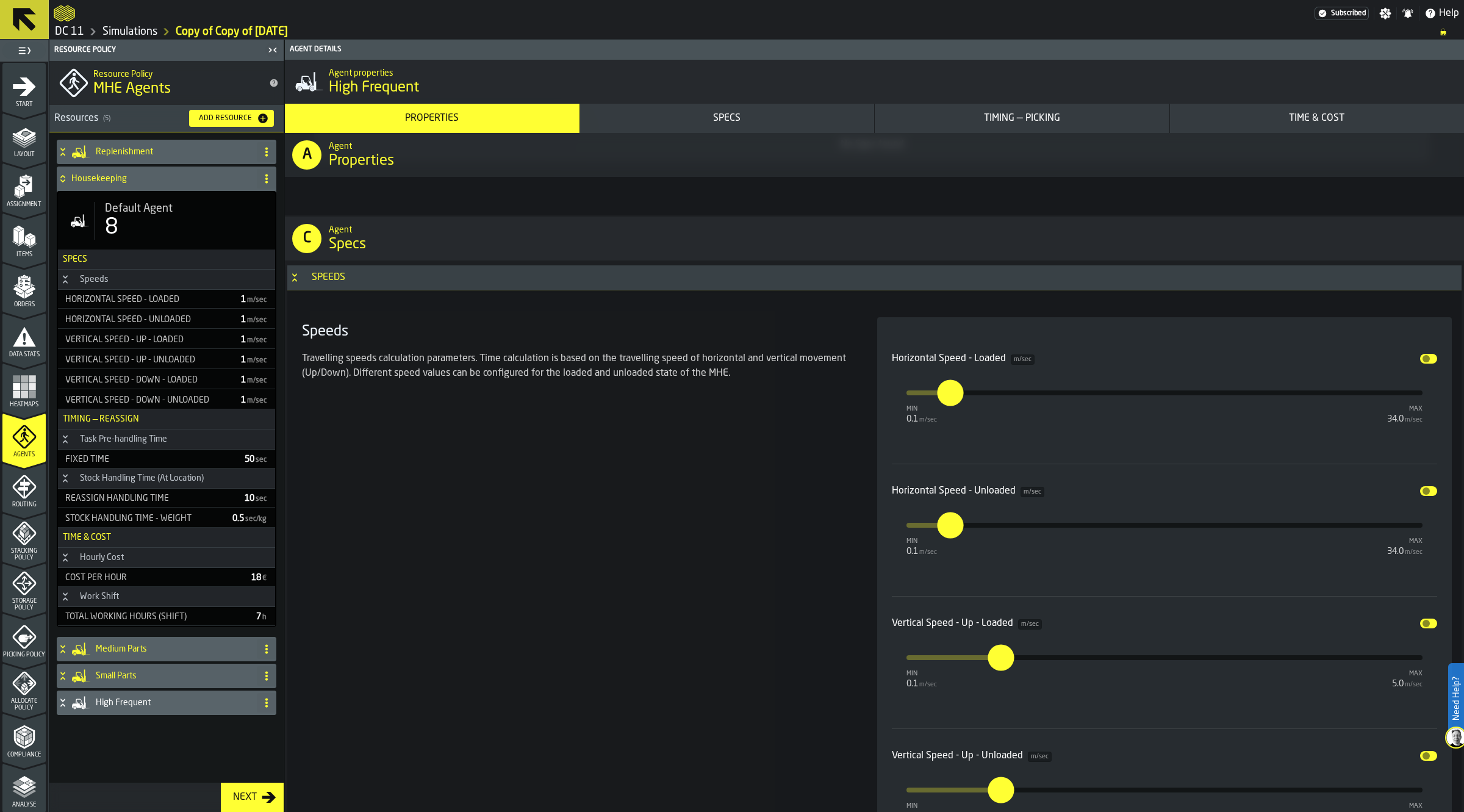
click at [134, 217] on div "8" at bounding box center [185, 227] width 160 height 24
type input "*"
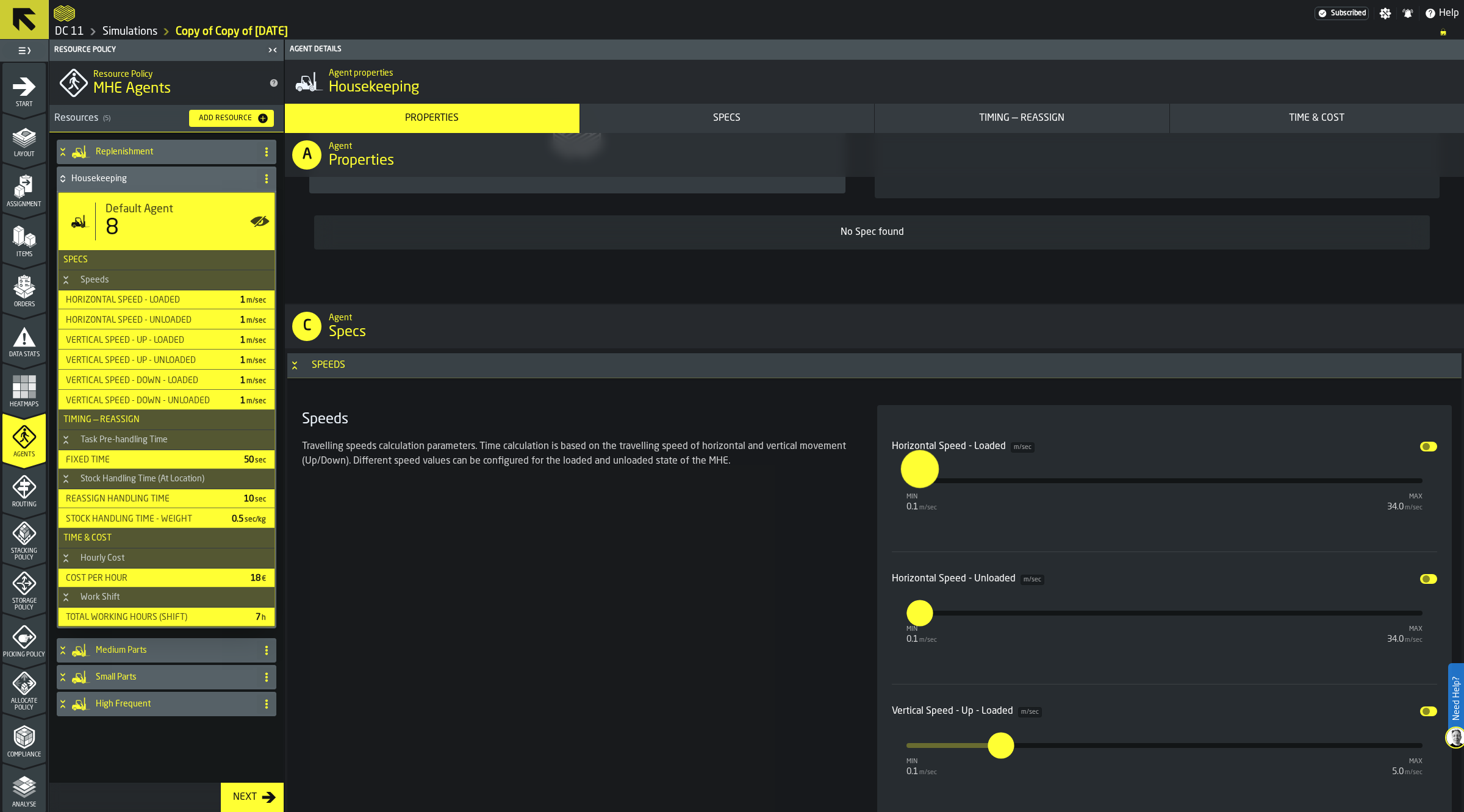
click at [920, 477] on input "*" at bounding box center [910, 468] width 19 height 38
type input "*"
click at [920, 621] on input "*" at bounding box center [914, 612] width 14 height 26
type input "*"
click at [148, 145] on div "Replenishment" at bounding box center [154, 152] width 195 height 24
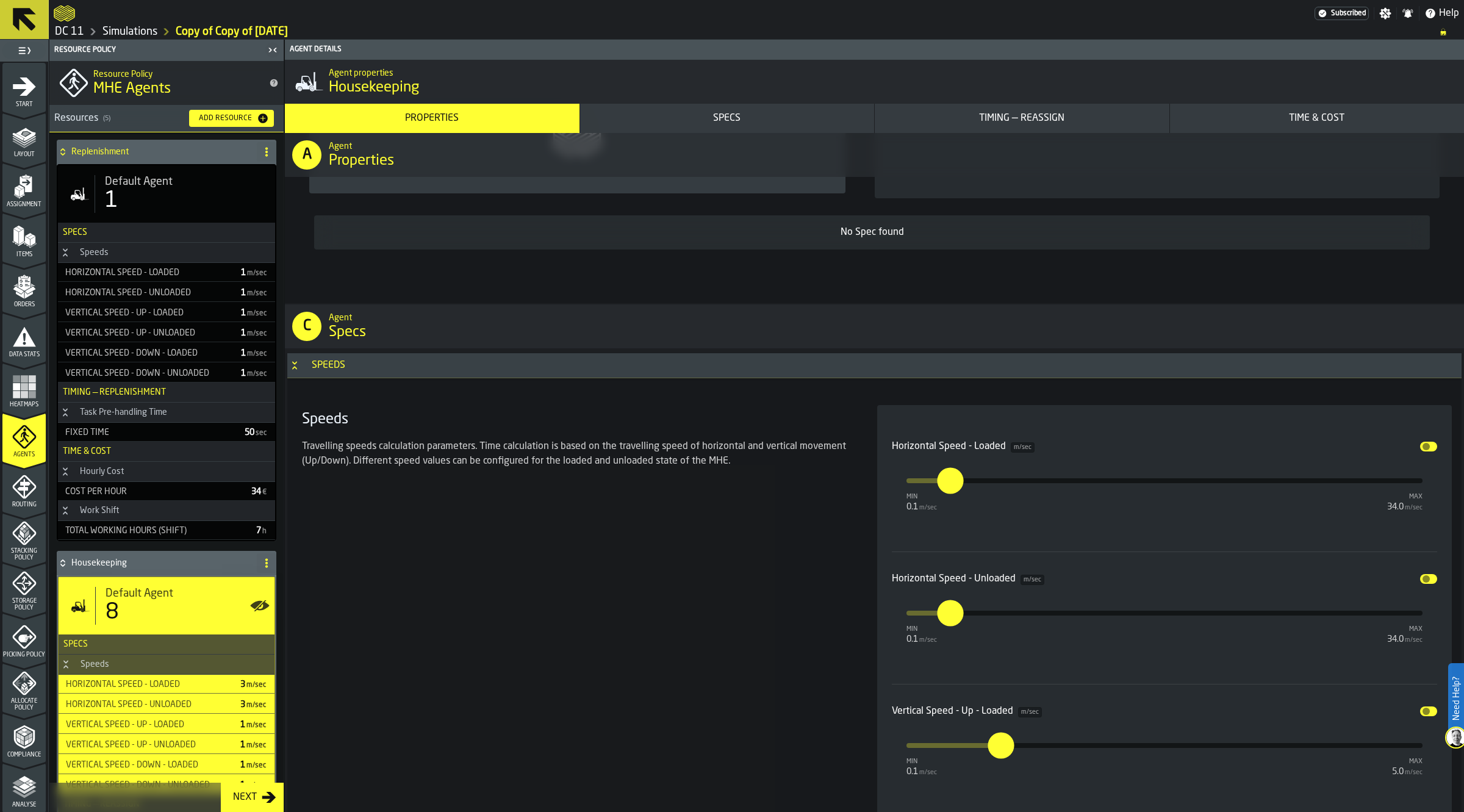
click at [148, 182] on span "Default Agent" at bounding box center [139, 182] width 67 height 14
type input "*"
type input "**"
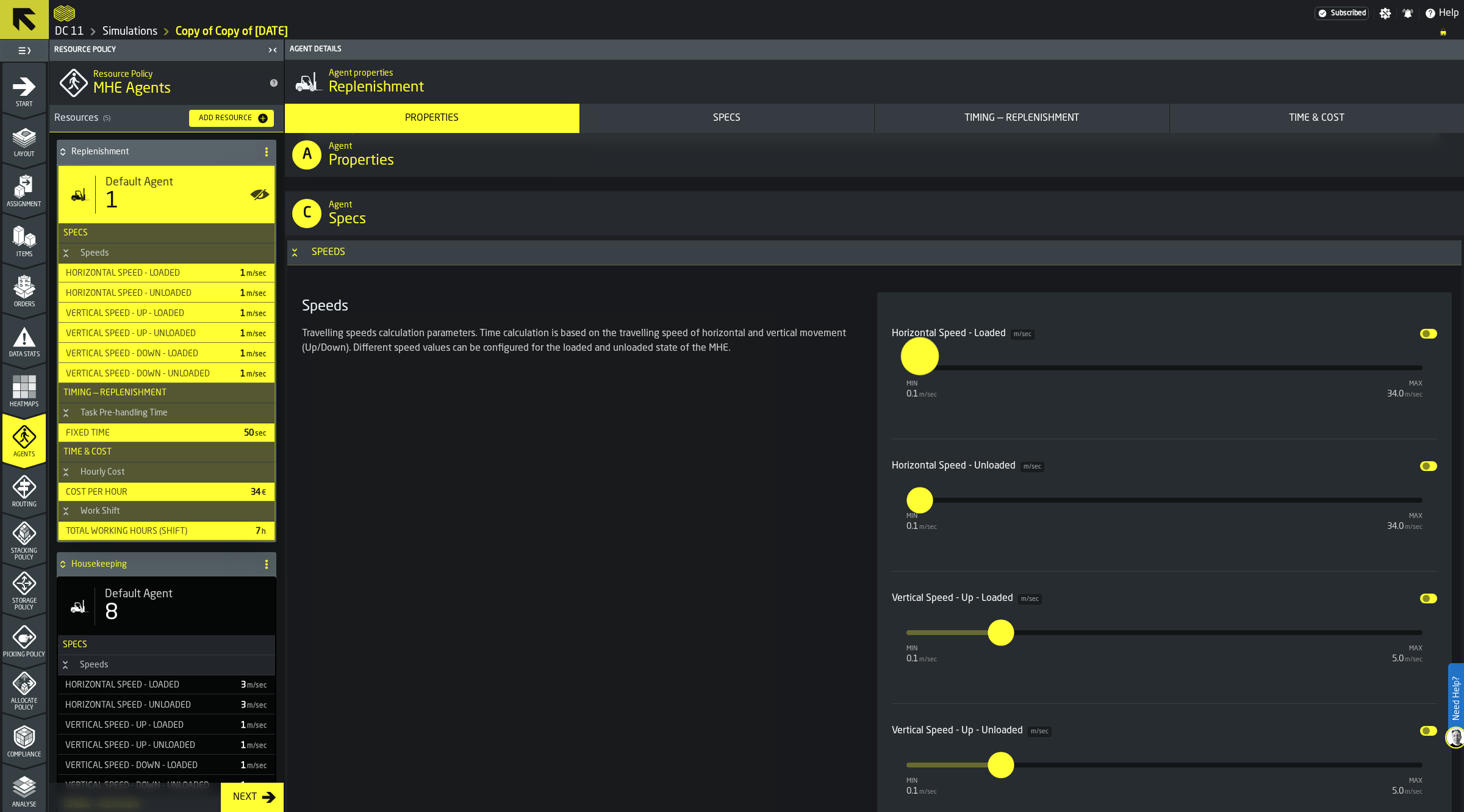
click at [920, 365] on input "*" at bounding box center [910, 356] width 19 height 38
type input "*"
click at [930, 509] on label "*" at bounding box center [920, 499] width 26 height 26
click at [920, 509] on input "*" at bounding box center [914, 499] width 14 height 26
click at [920, 501] on input "*" at bounding box center [910, 488] width 19 height 38
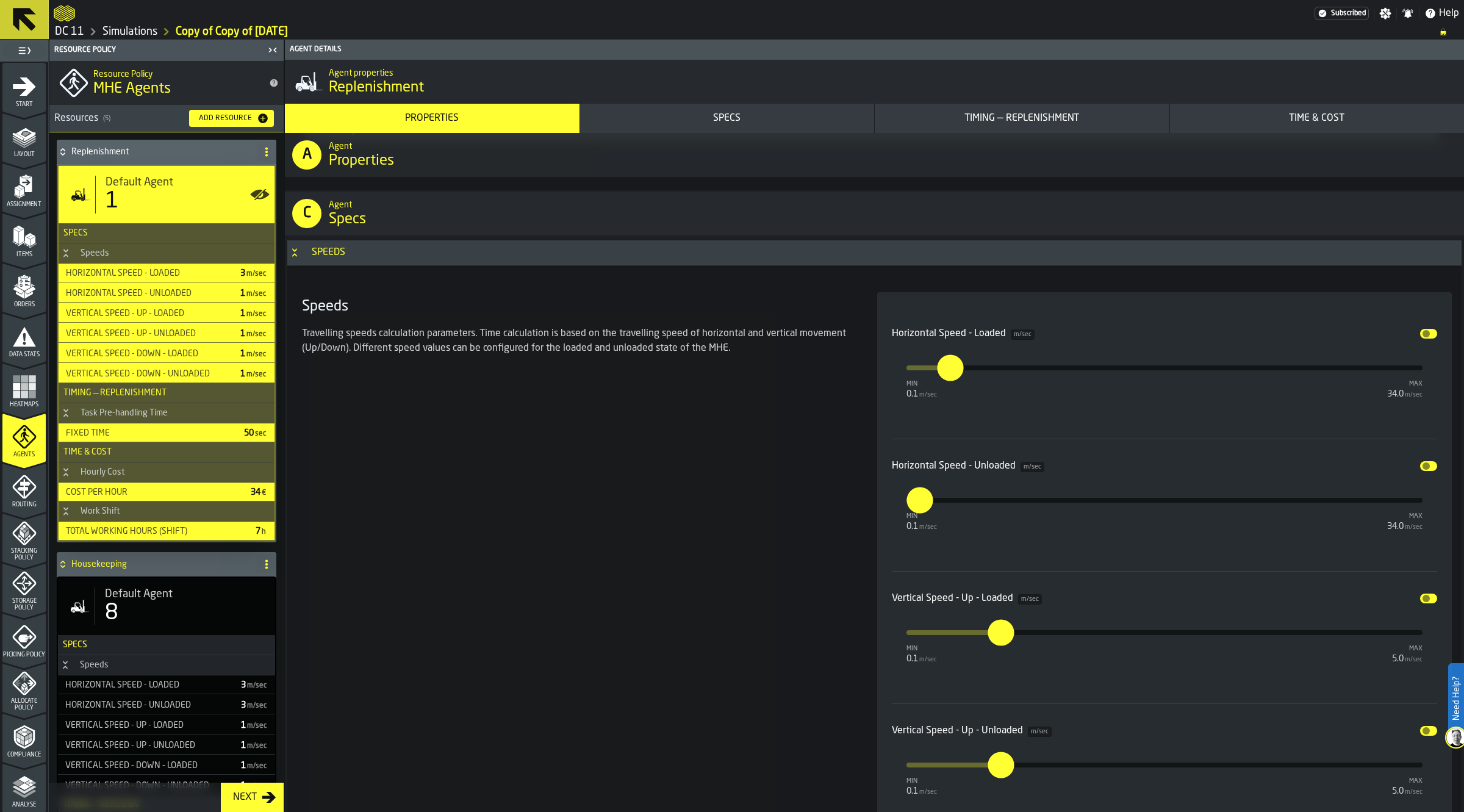
type input "*"
click at [615, 470] on div "Speeds Travelling speeds calculation parameters. Time calculation is based on t…" at bounding box center [575, 703] width 556 height 823
click at [125, 565] on h4 "Housekeeping" at bounding box center [161, 564] width 181 height 10
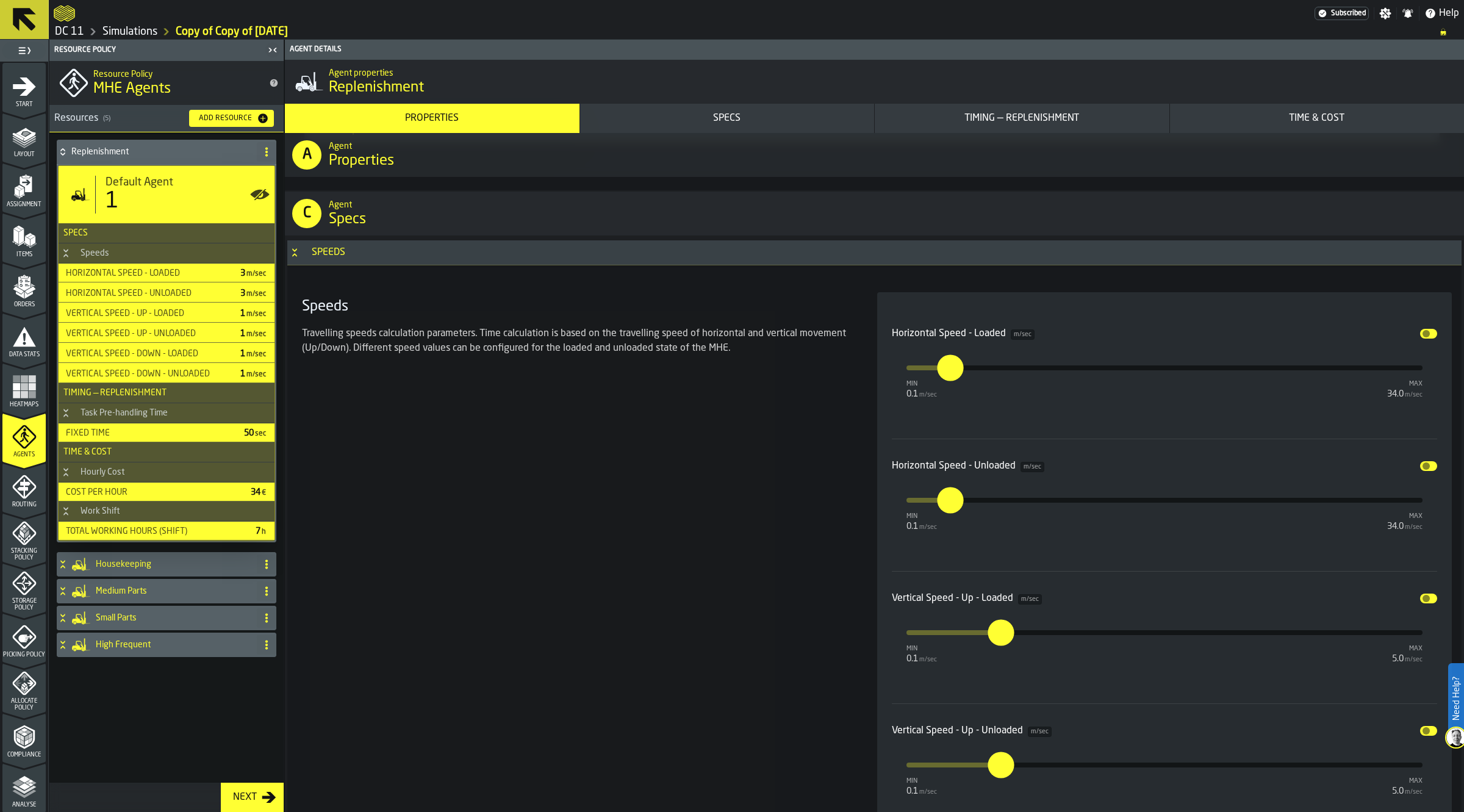
click at [122, 565] on h4 "Housekeeping" at bounding box center [174, 564] width 156 height 10
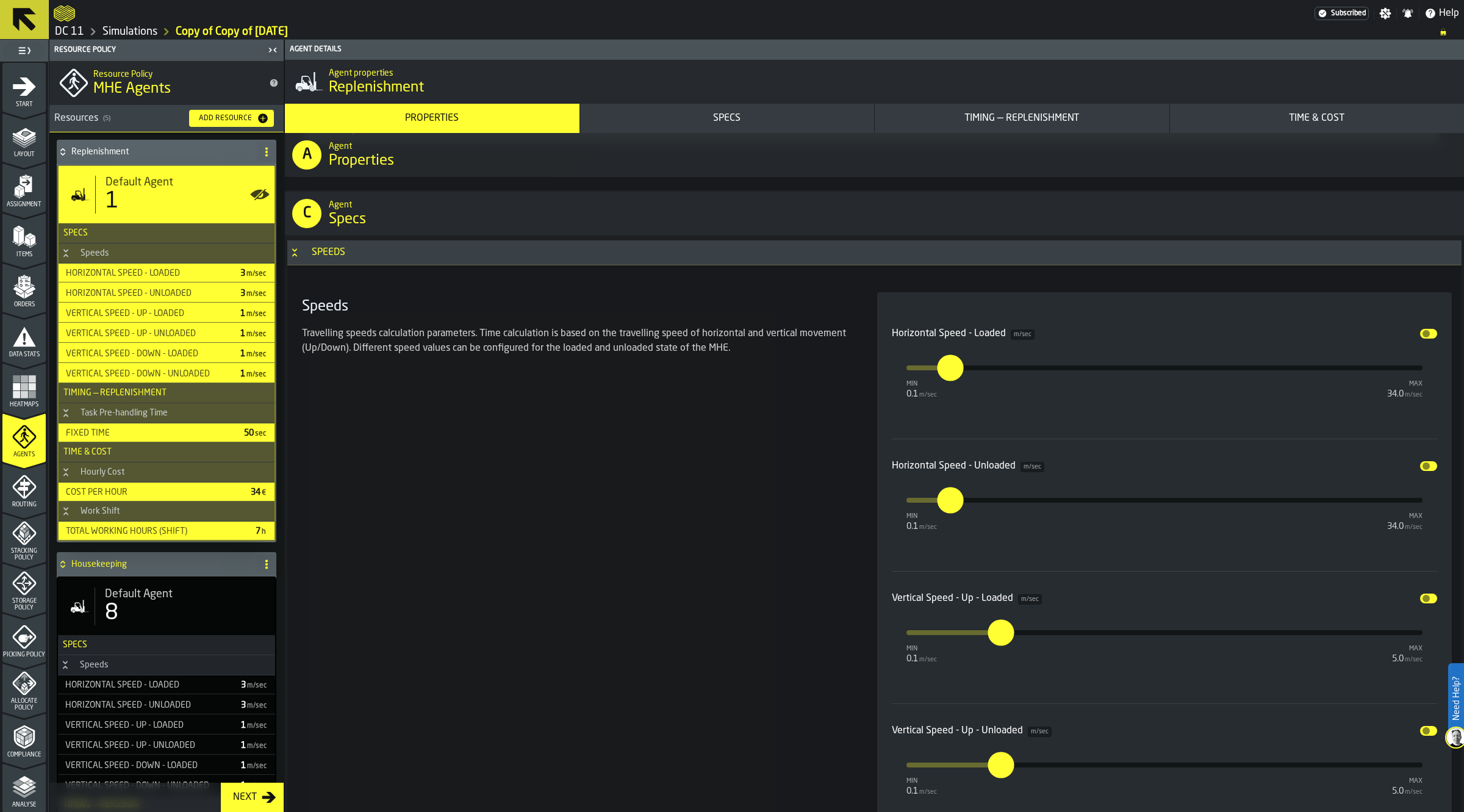
click at [193, 611] on div "8" at bounding box center [185, 613] width 160 height 24
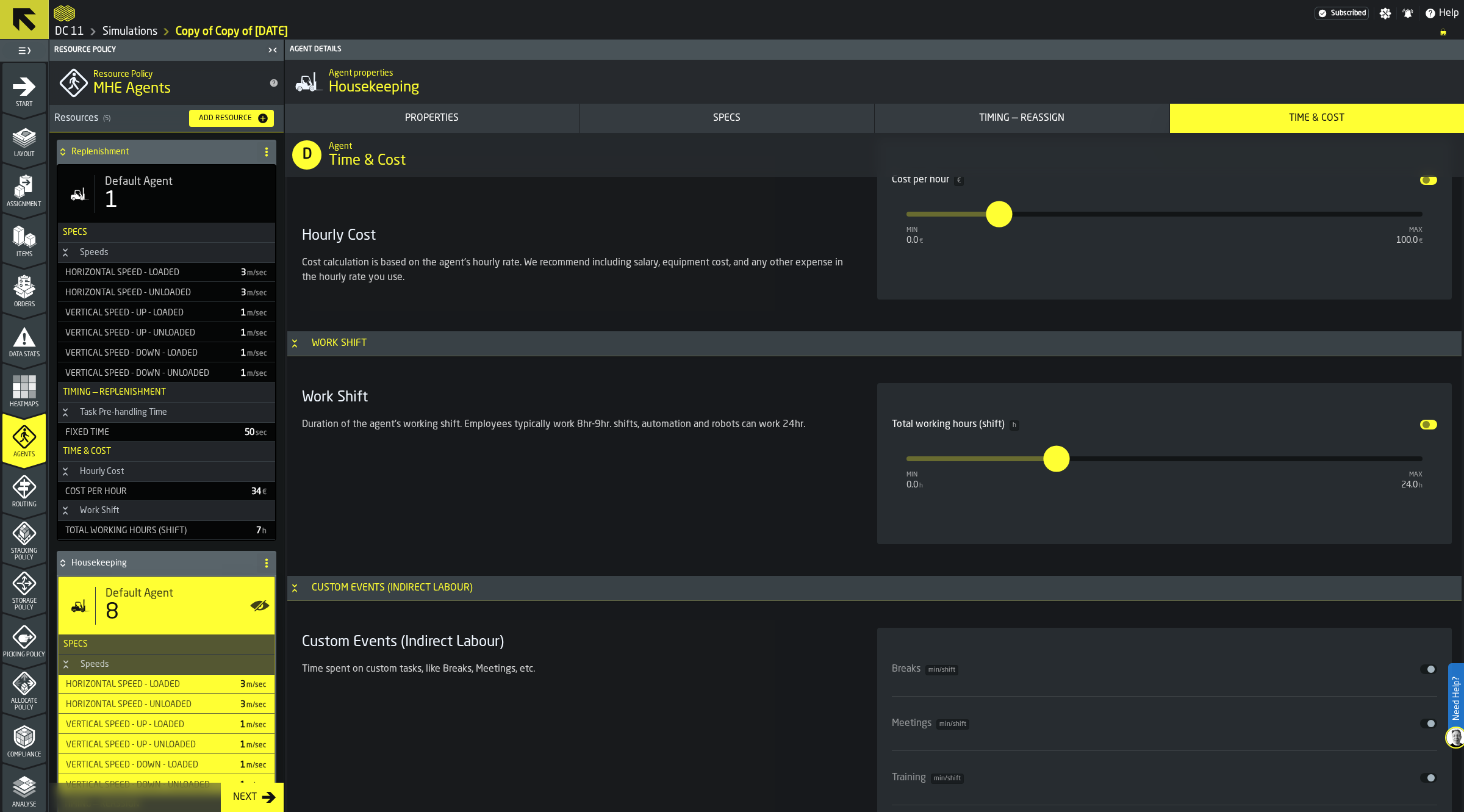
scroll to position [4317, 0]
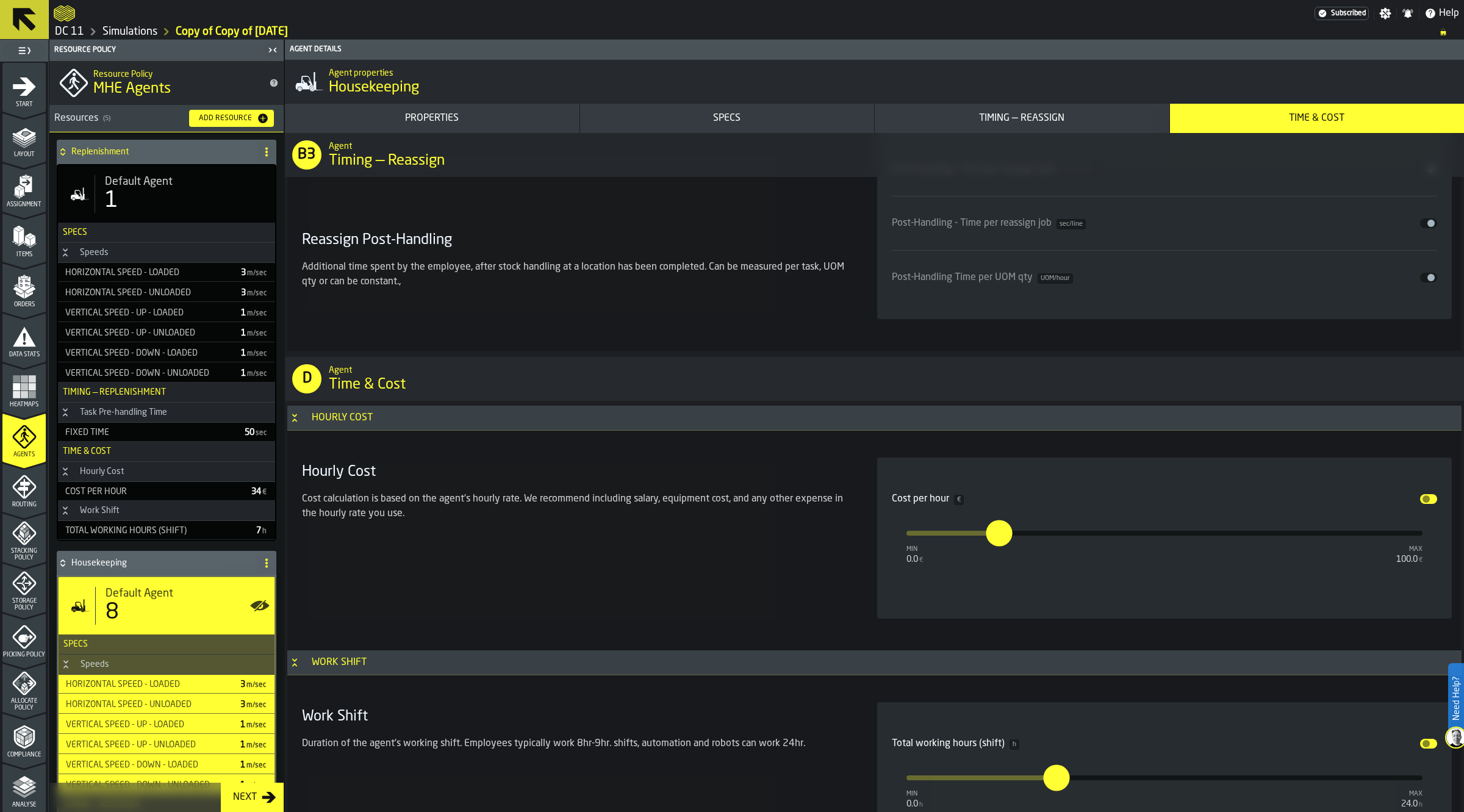
click at [999, 532] on input "**" at bounding box center [992, 533] width 14 height 26
type input "*"
click at [123, 561] on h4 "Housekeeping" at bounding box center [161, 562] width 181 height 10
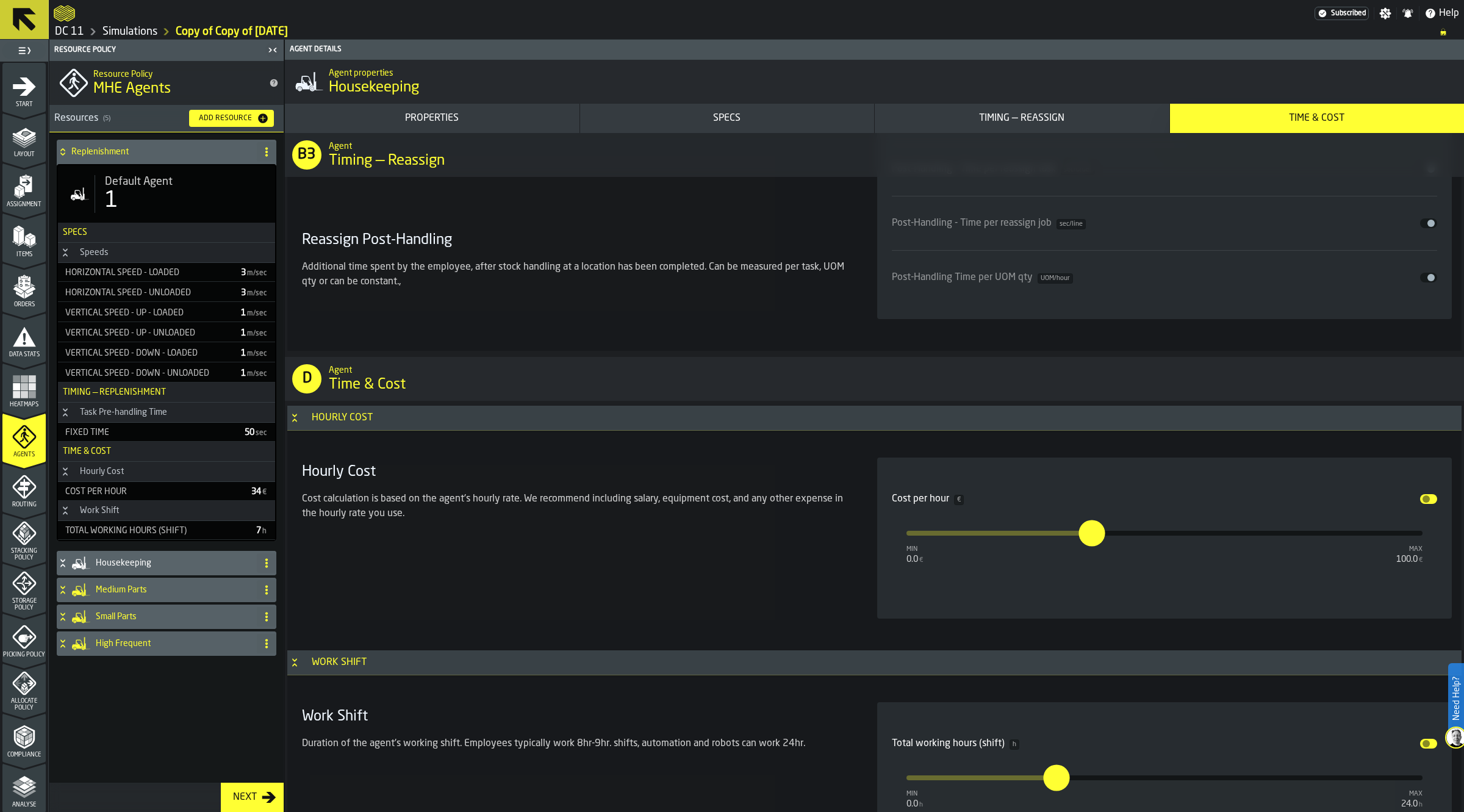
click at [142, 146] on div "Replenishment" at bounding box center [154, 152] width 195 height 24
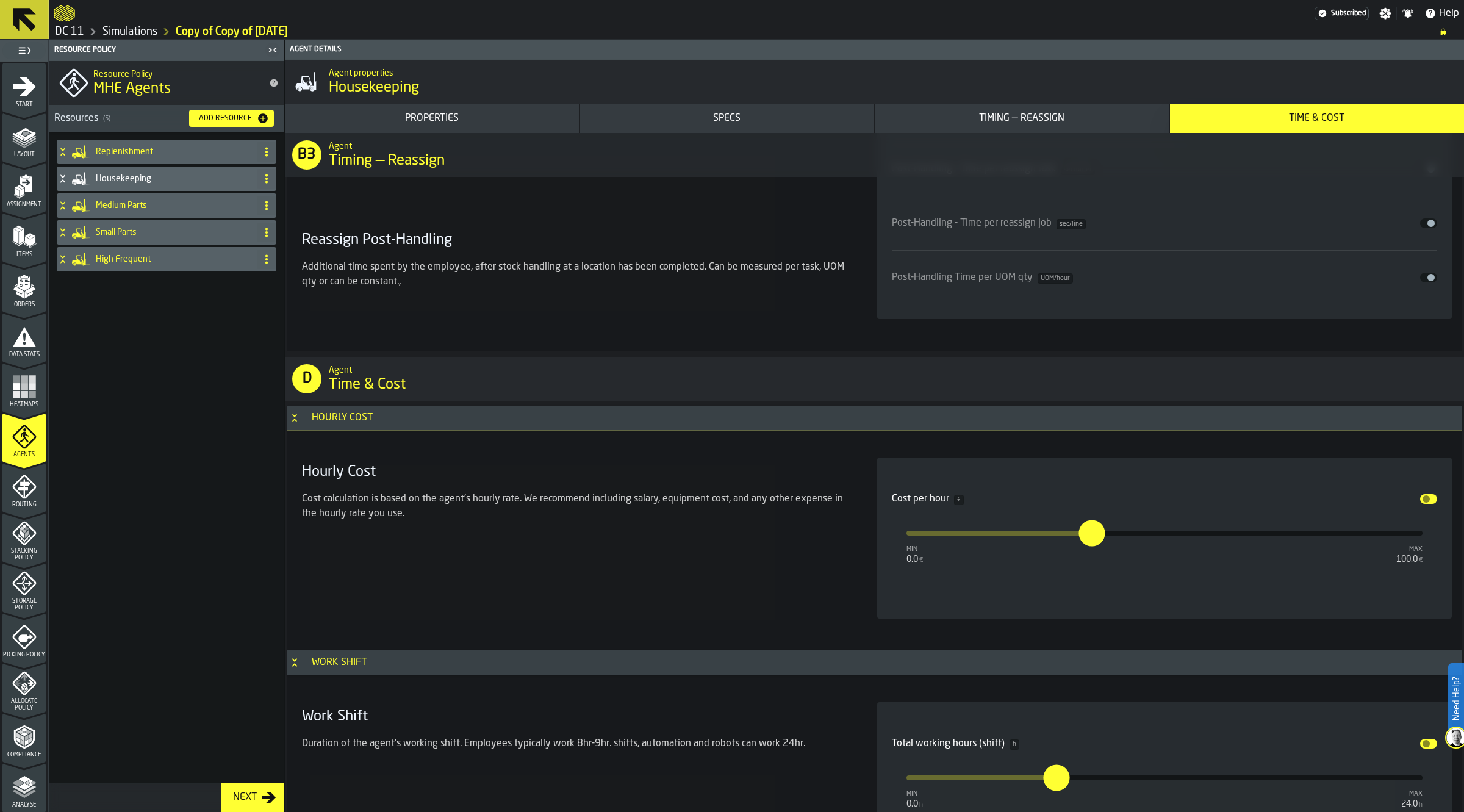
click at [141, 179] on h4 "Housekeeping" at bounding box center [174, 179] width 156 height 10
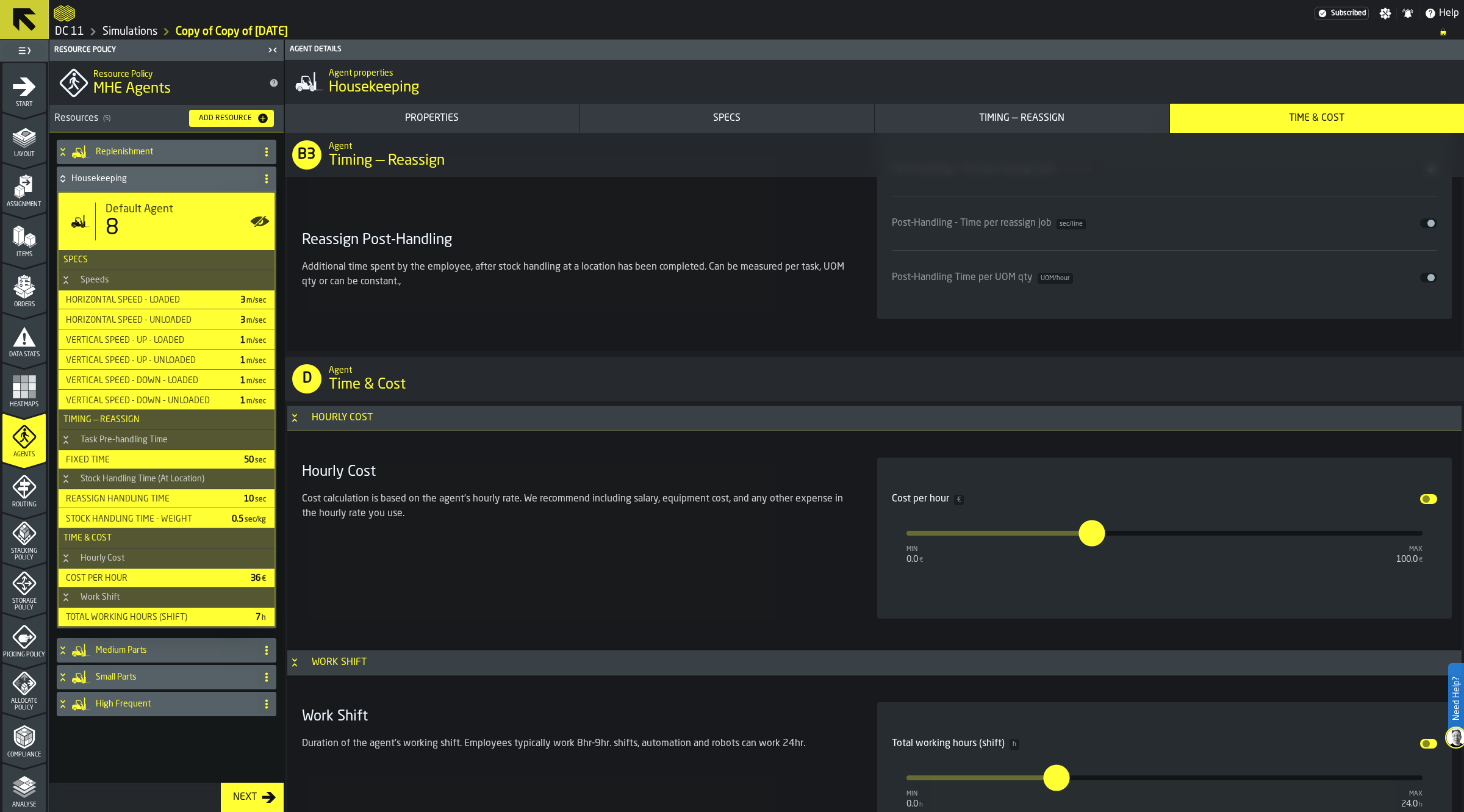
click at [141, 179] on h4 "Housekeeping" at bounding box center [161, 179] width 181 height 10
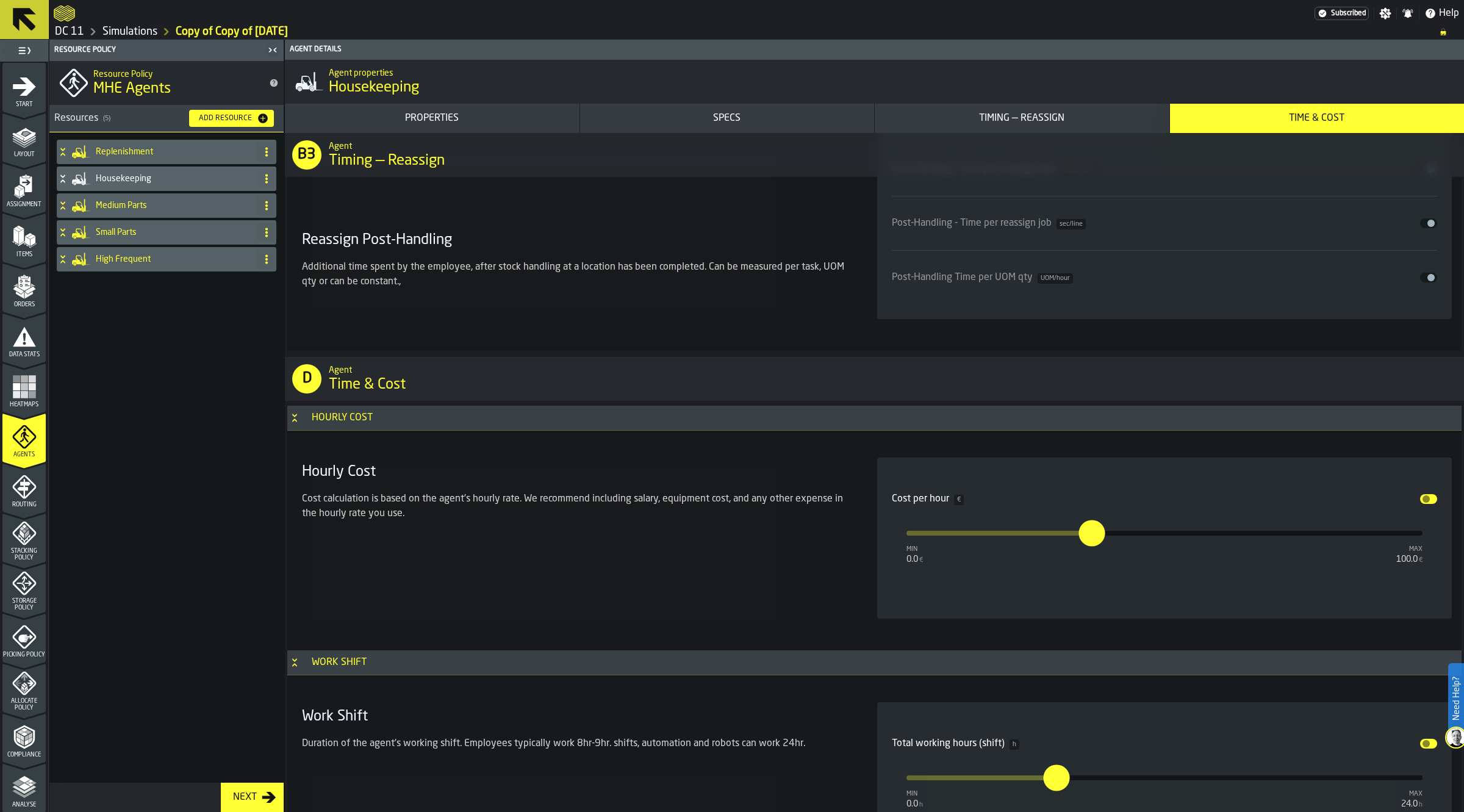
click at [135, 156] on h4 "Replenishment" at bounding box center [174, 151] width 156 height 10
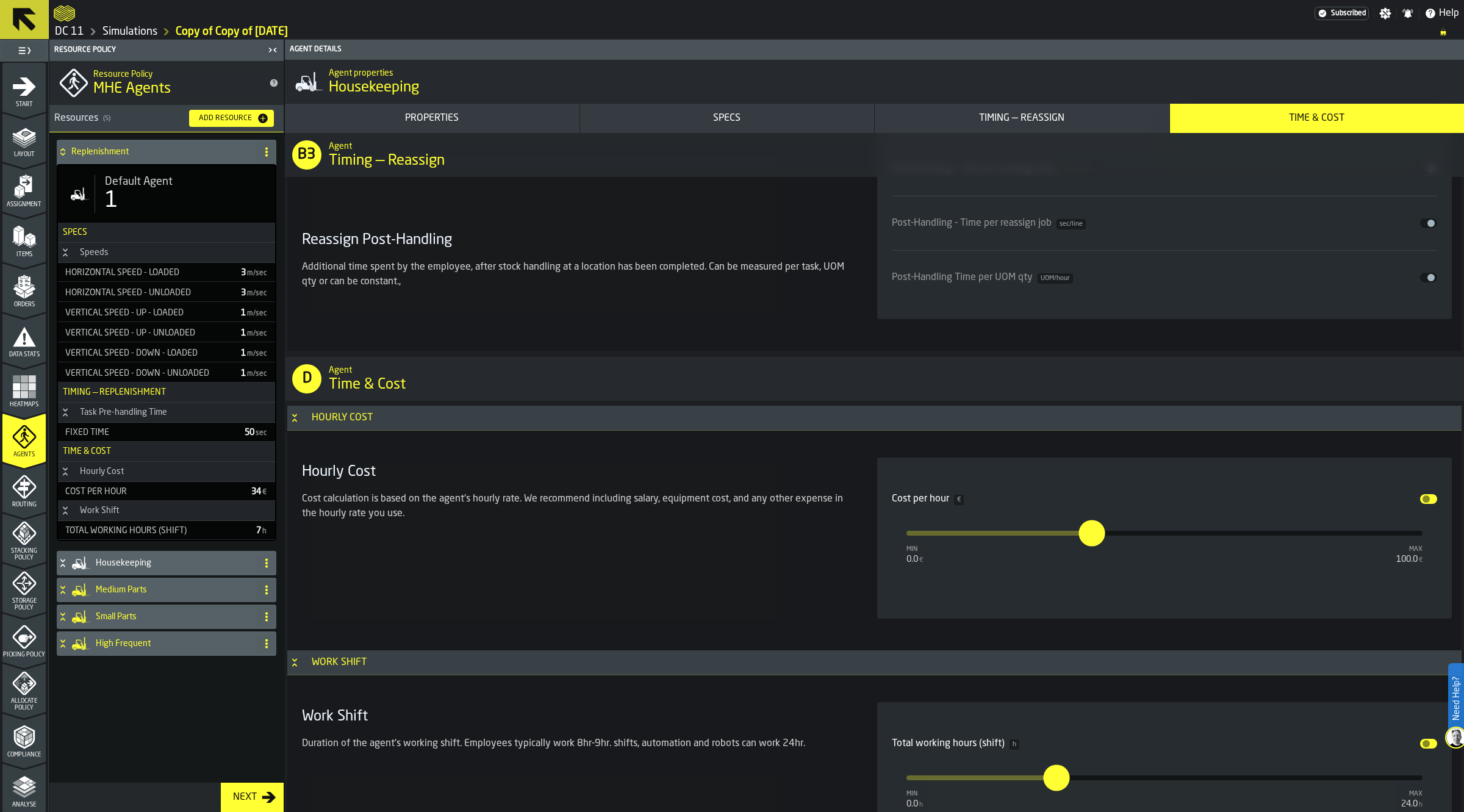
click at [135, 156] on h4 "Replenishment" at bounding box center [161, 151] width 181 height 10
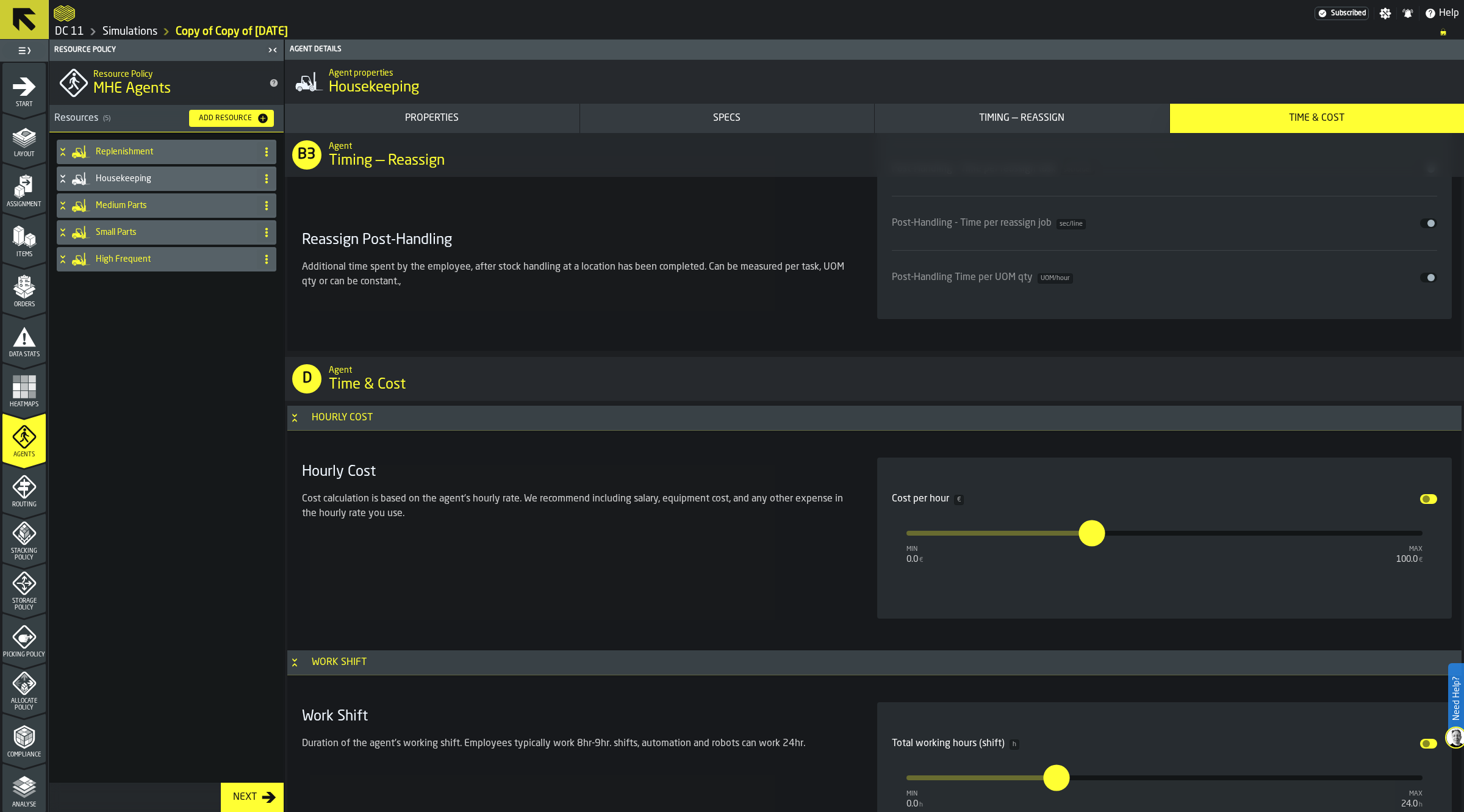
click at [135, 203] on h4 "Medium Parts" at bounding box center [174, 205] width 156 height 10
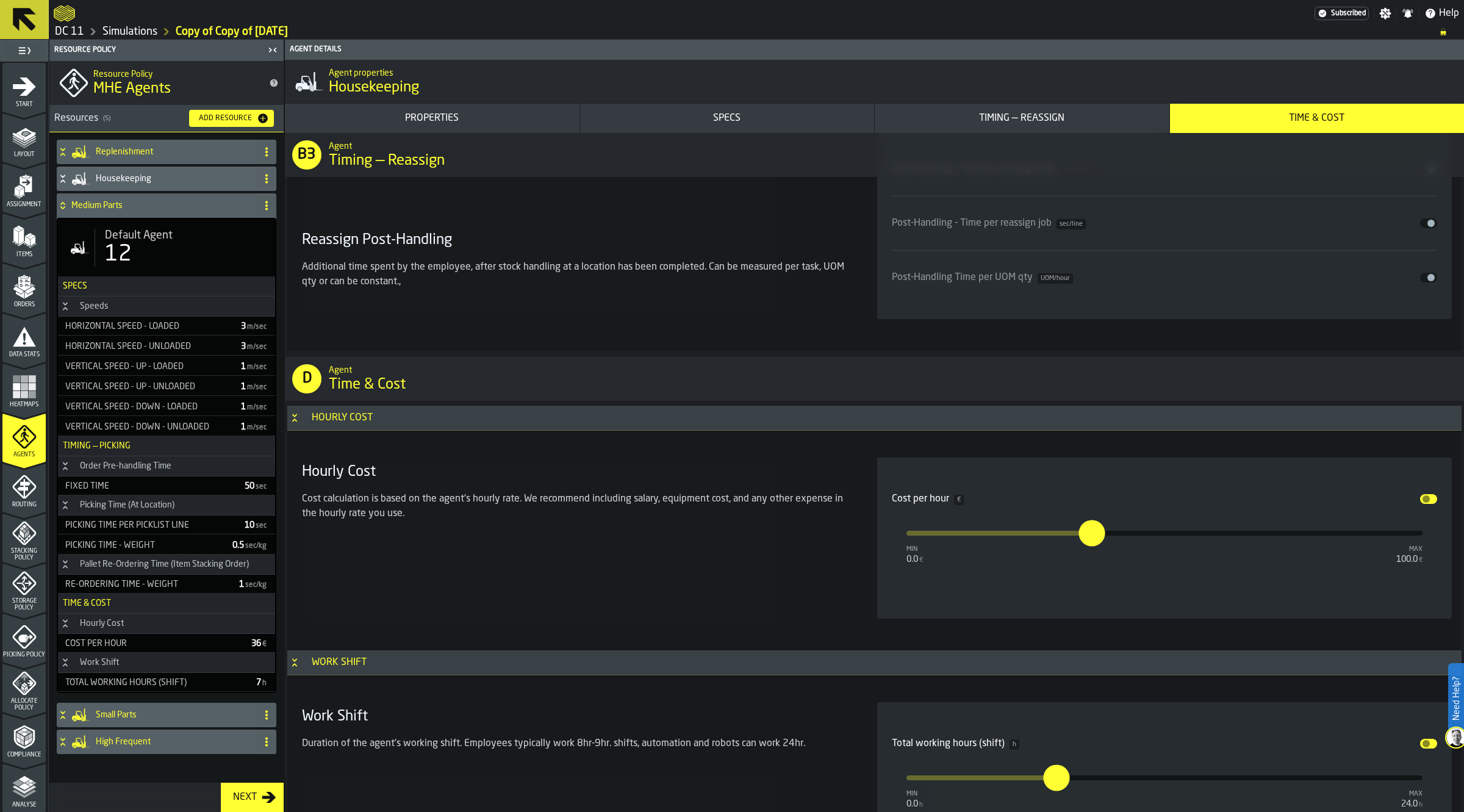
click at [140, 226] on div "Default Agent 12" at bounding box center [167, 247] width 217 height 58
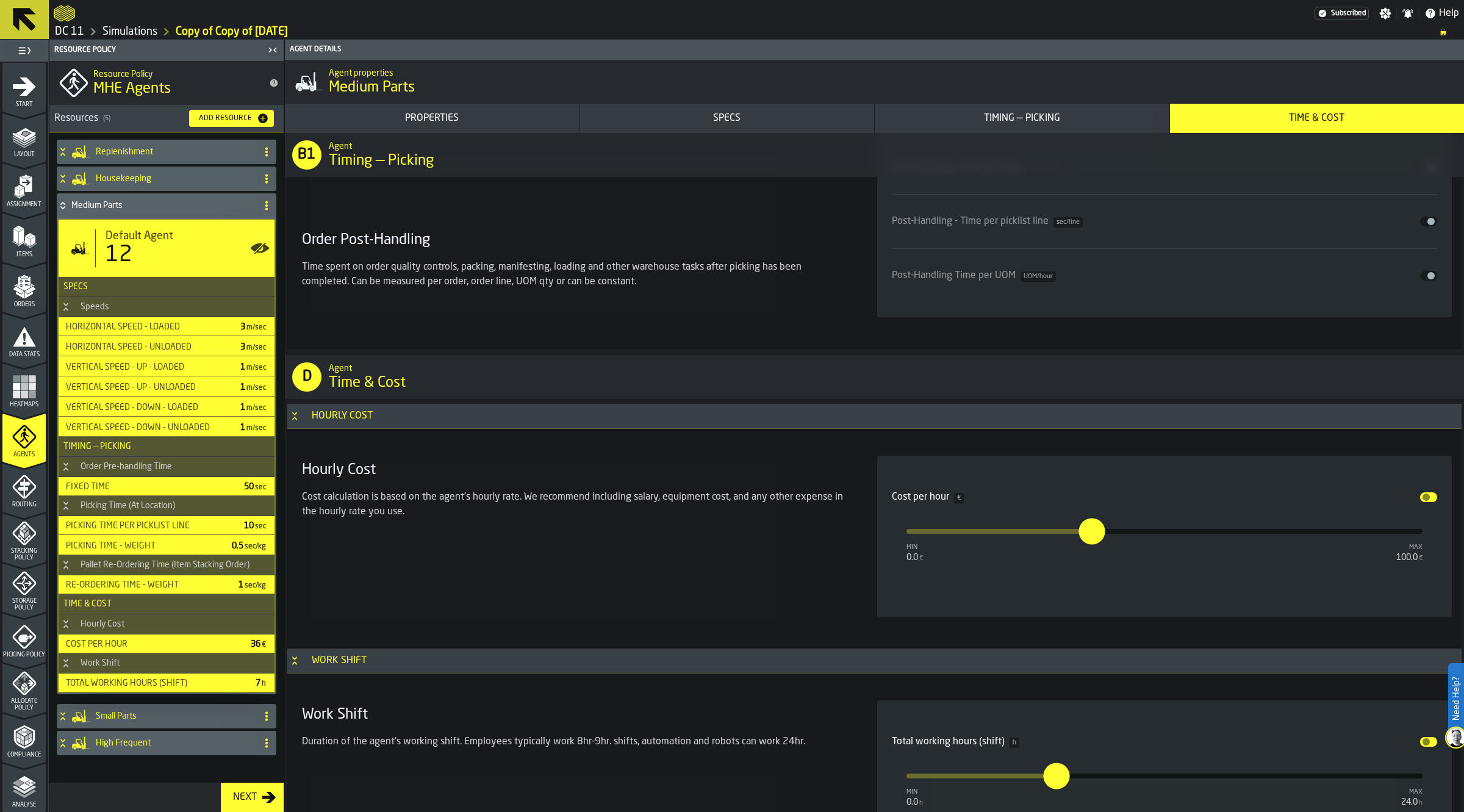
scroll to position [5152, 0]
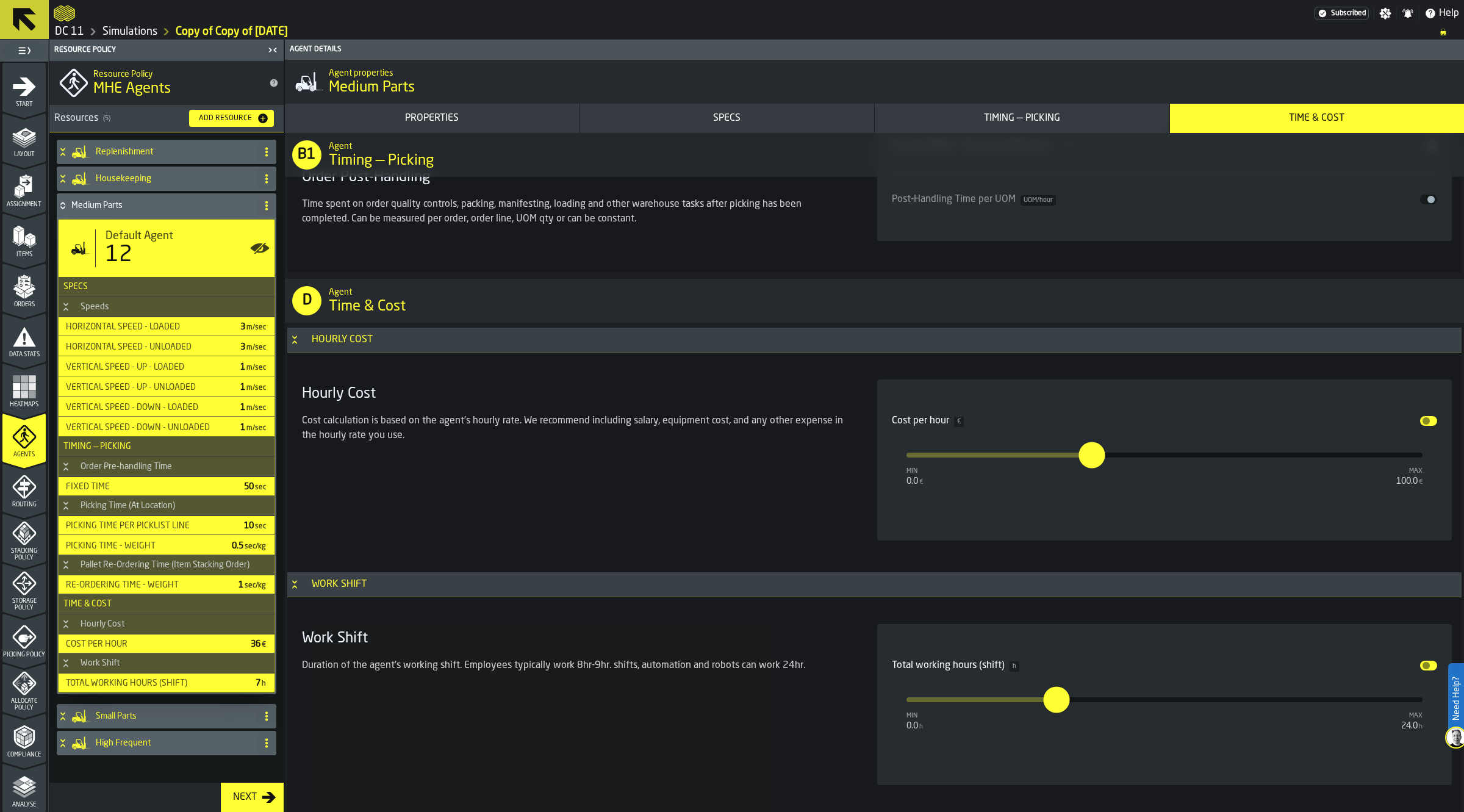
click at [105, 203] on h4 "Medium Parts" at bounding box center [161, 205] width 181 height 10
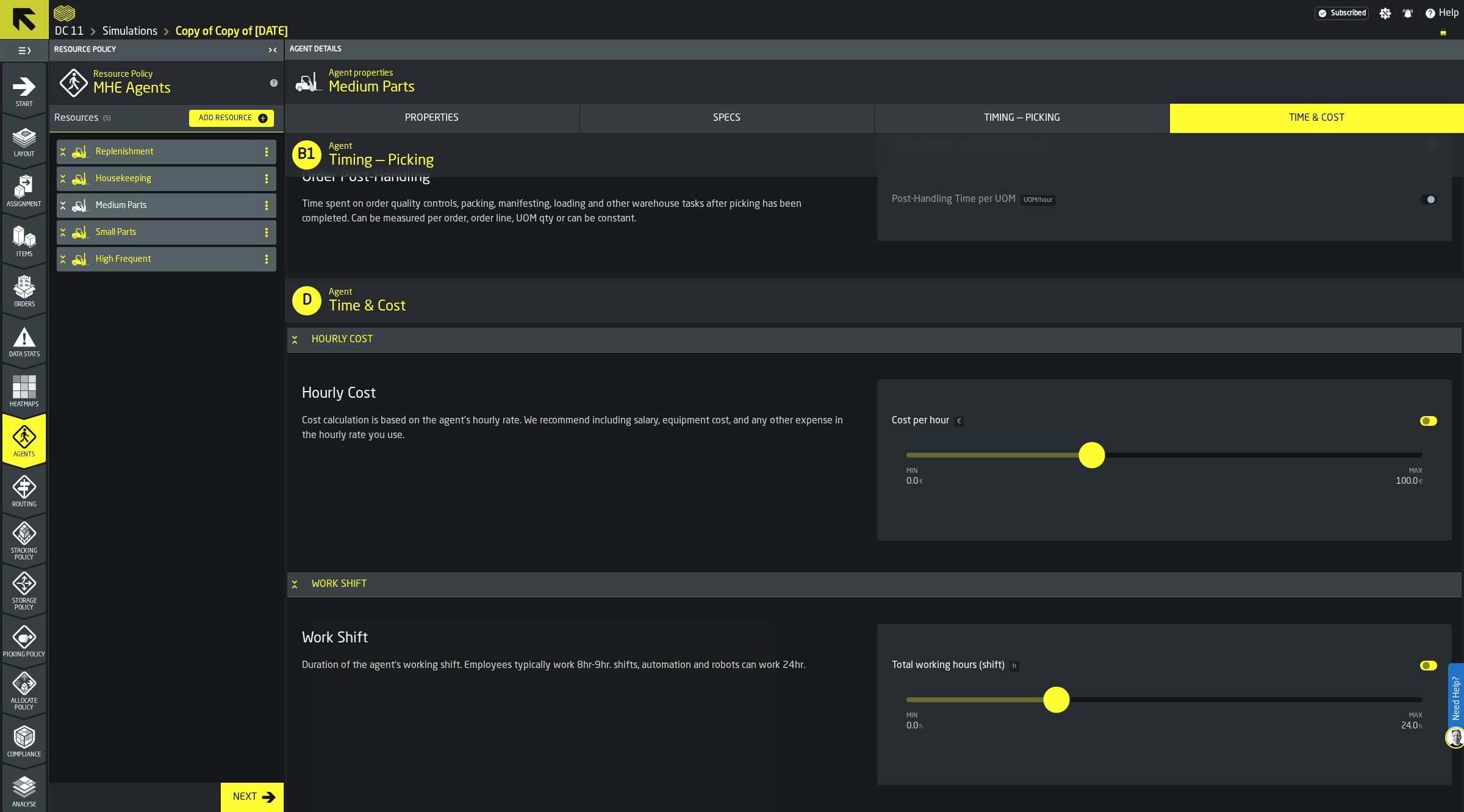
click at [120, 232] on h4 "Small Parts" at bounding box center [174, 232] width 156 height 10
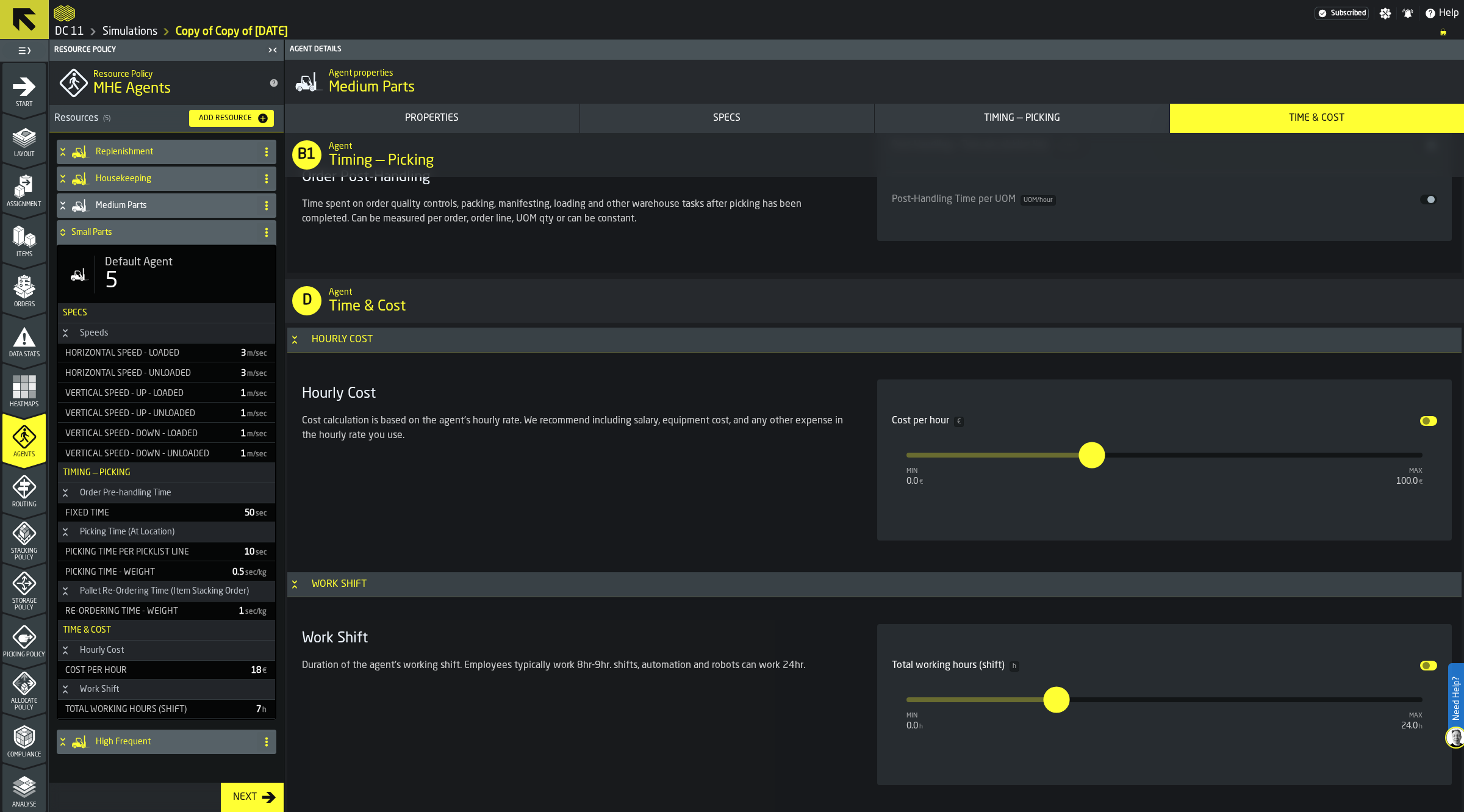
click at [149, 285] on div "5" at bounding box center [185, 281] width 160 height 24
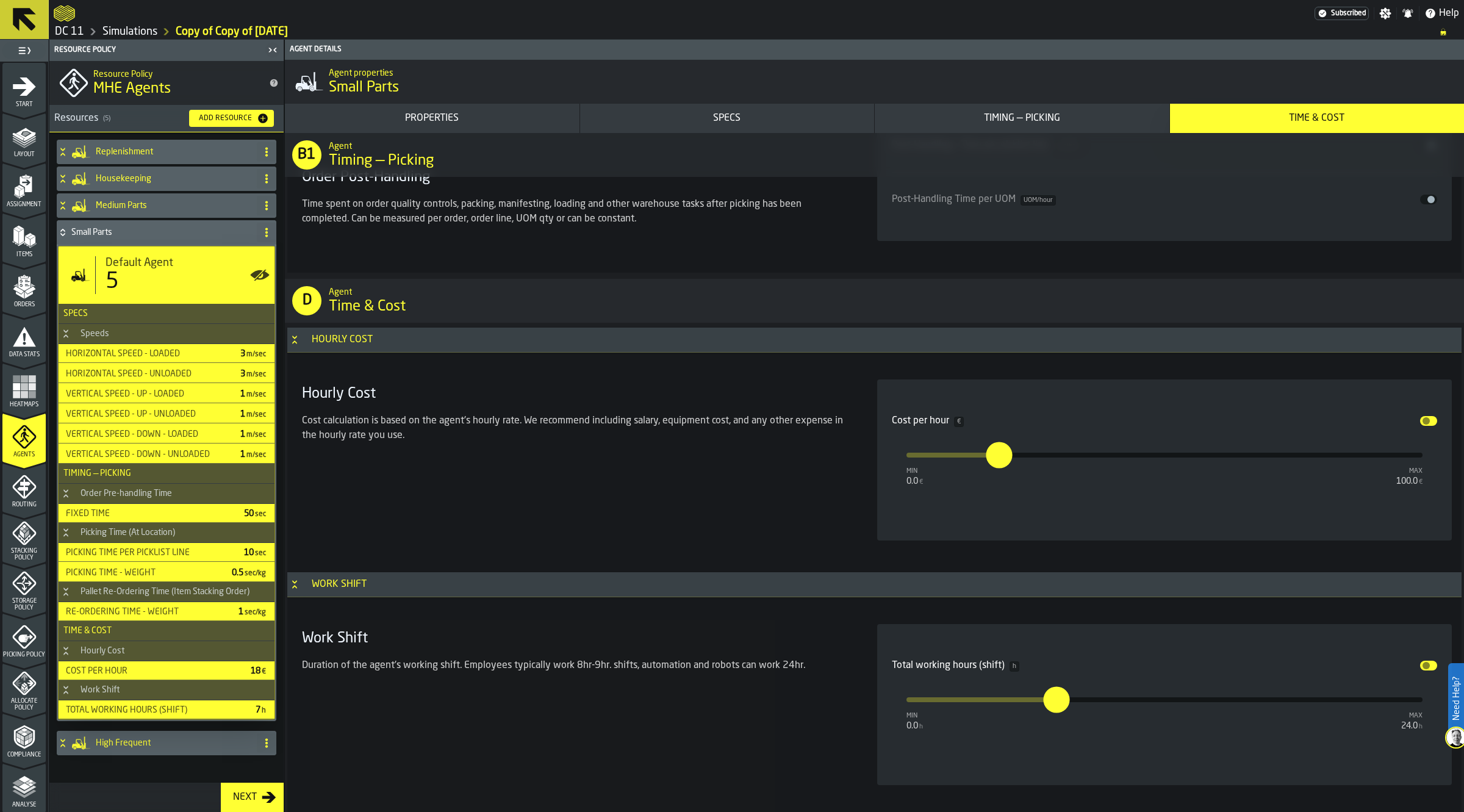
click at [999, 455] on input "****" at bounding box center [992, 454] width 14 height 26
type input "*"
click at [114, 228] on h4 "Small Parts" at bounding box center [161, 232] width 181 height 10
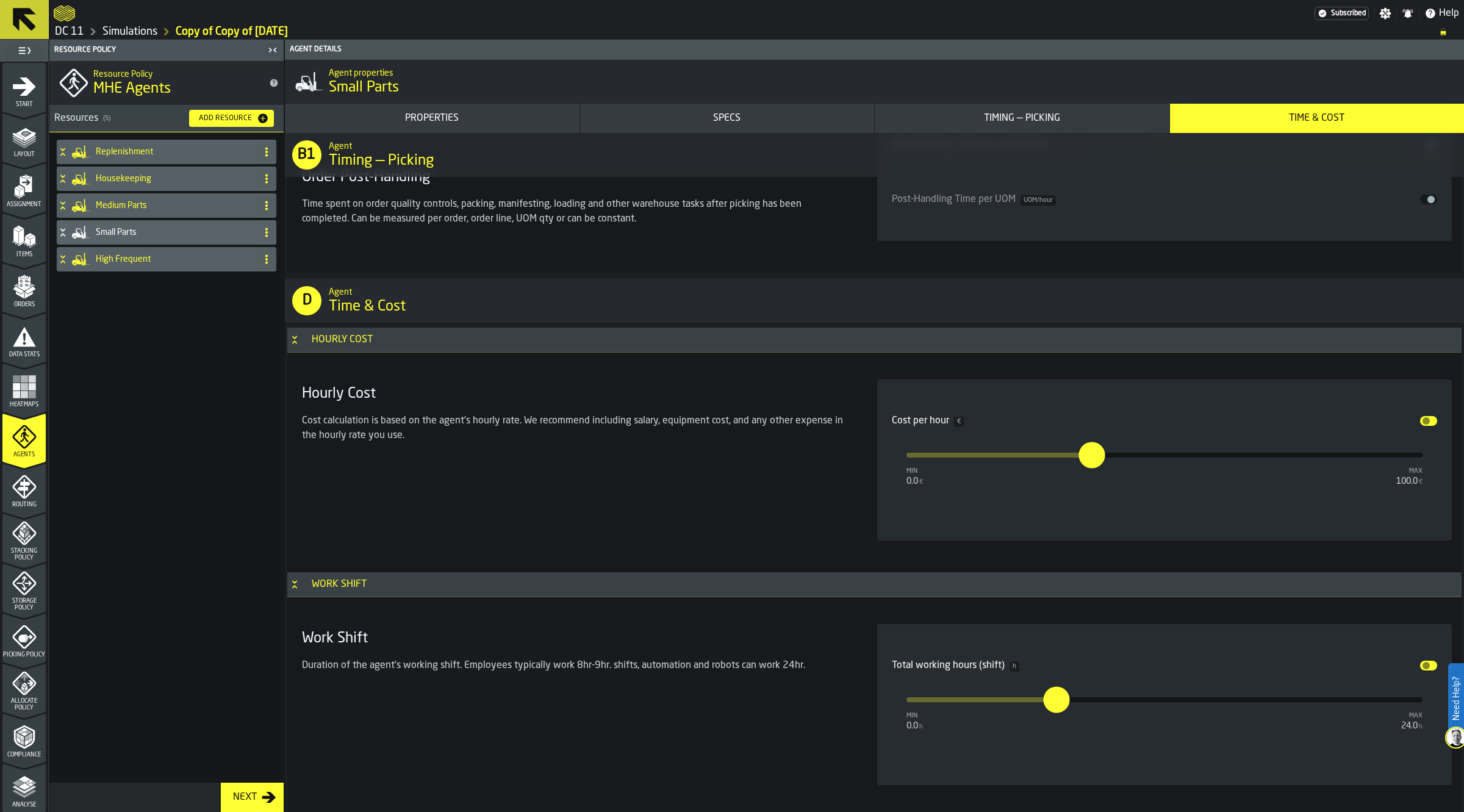
click at [128, 264] on div "High Frequent" at bounding box center [154, 259] width 195 height 24
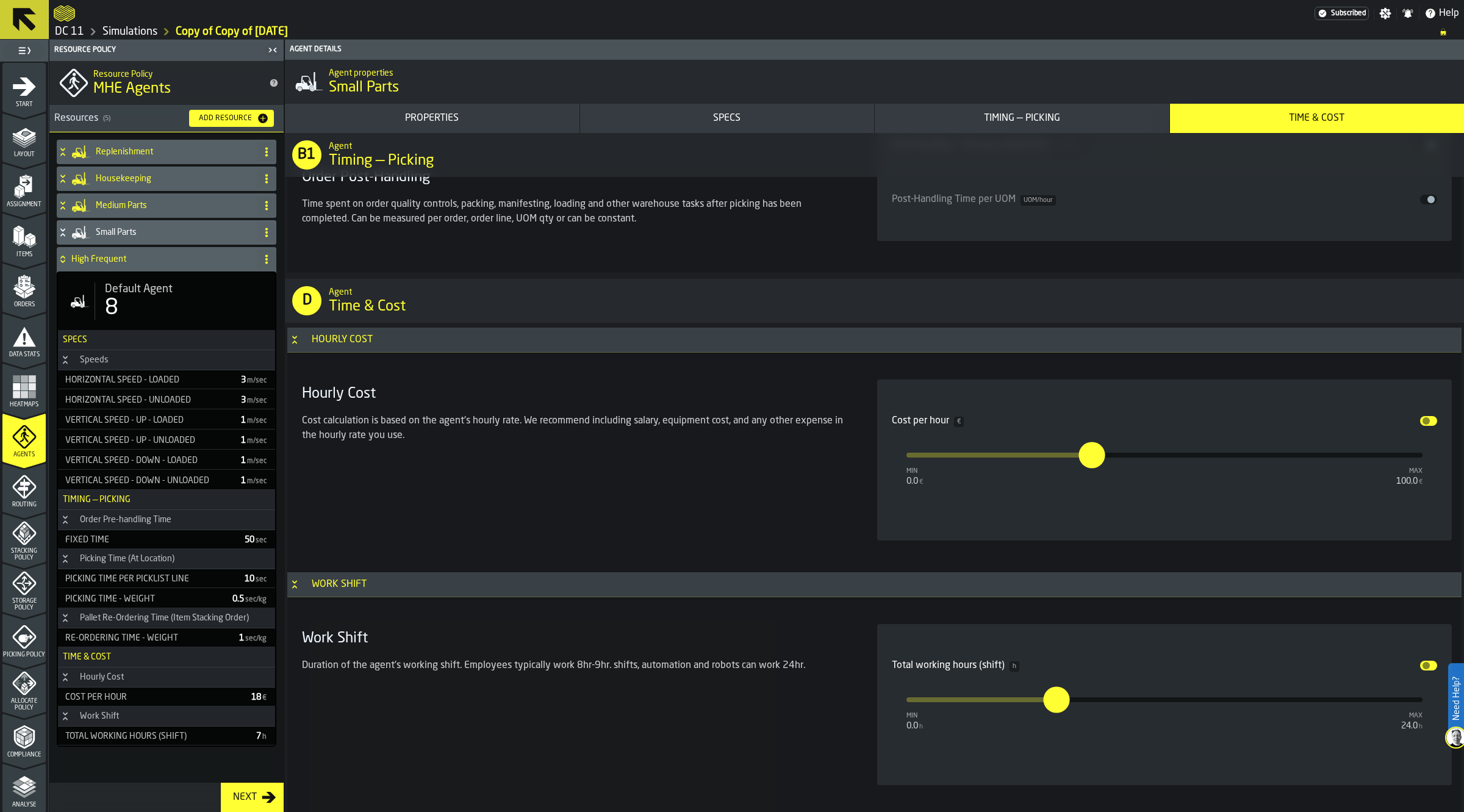
click at [151, 315] on div "8" at bounding box center [185, 308] width 160 height 24
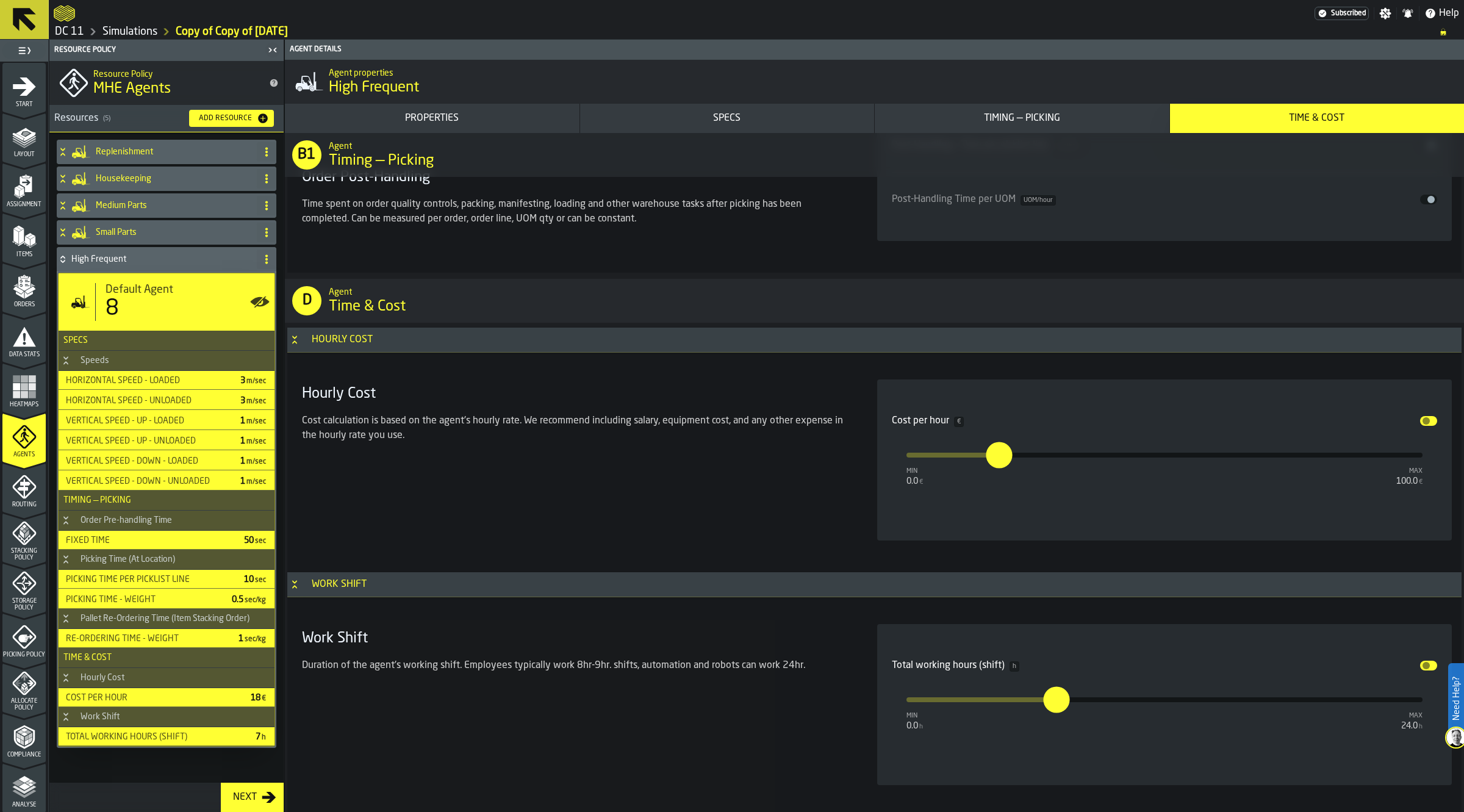
click at [999, 457] on input "**" at bounding box center [992, 454] width 14 height 26
type input "*"
click at [634, 470] on div "Hourly Cost Cost calculation is based on the agent's hourly rate. We recommend …" at bounding box center [575, 459] width 556 height 161
click at [137, 156] on h4 "Replenishment" at bounding box center [174, 151] width 156 height 10
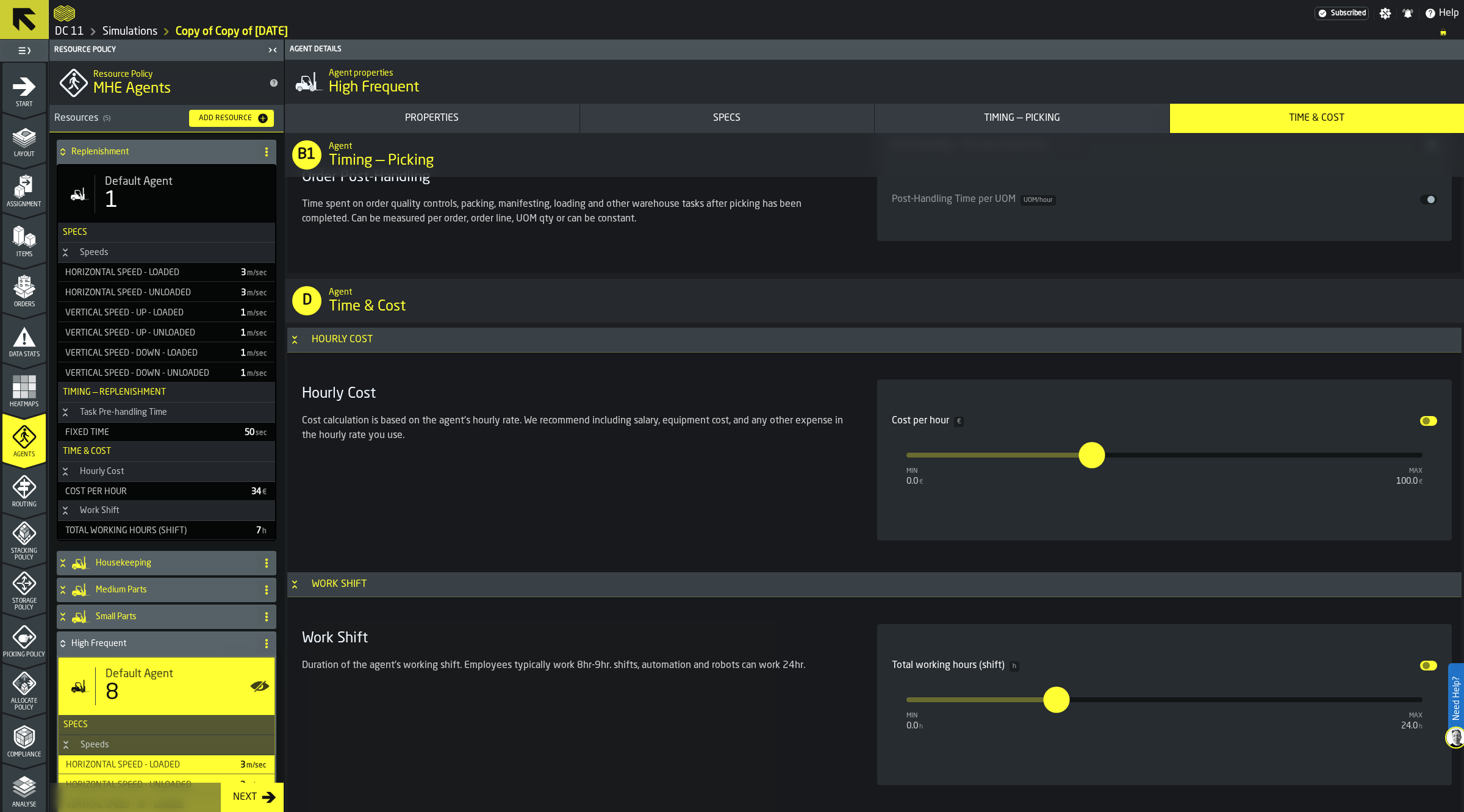
click at [134, 194] on div "1" at bounding box center [185, 201] width 160 height 24
type input "**"
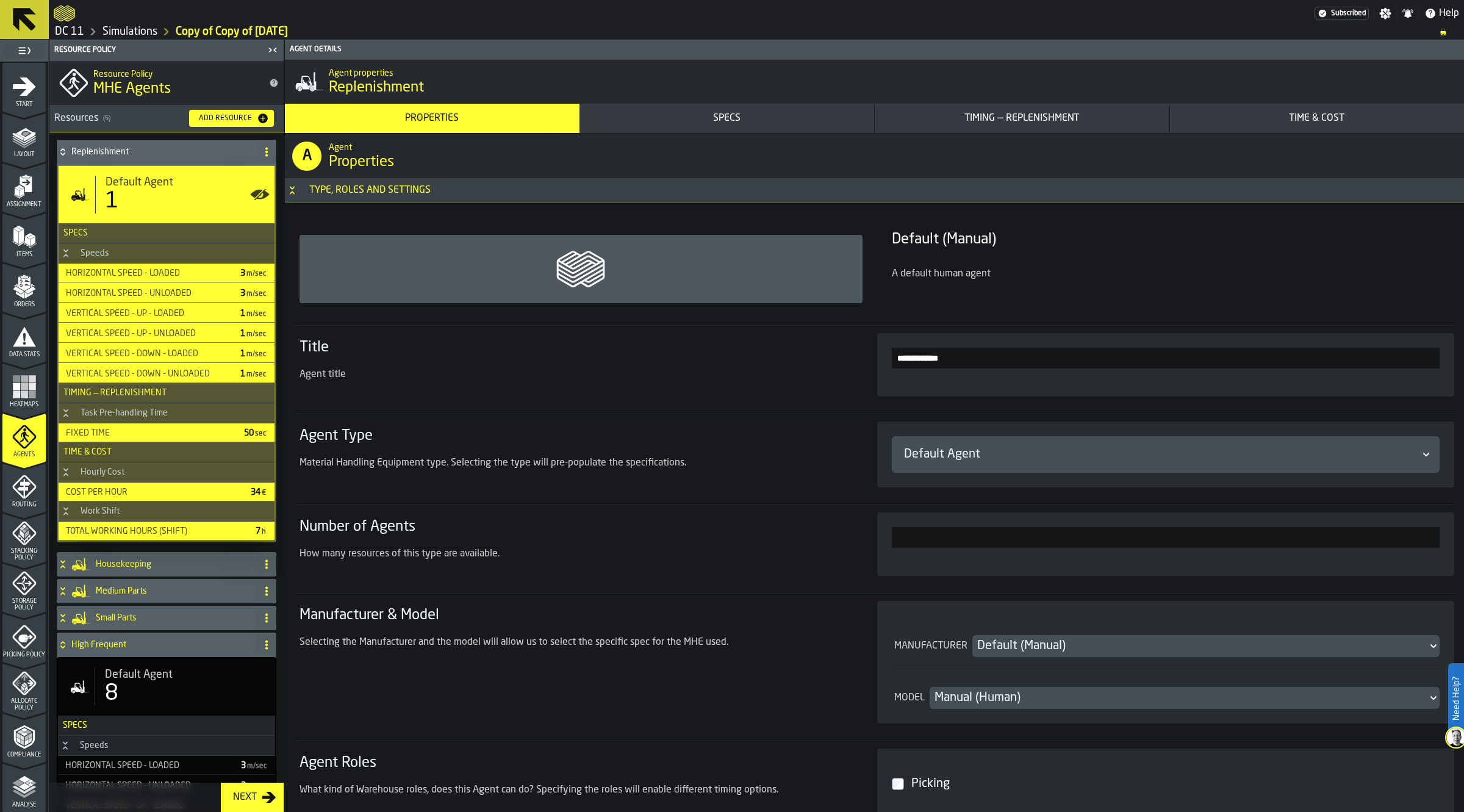
scroll to position [152, 0]
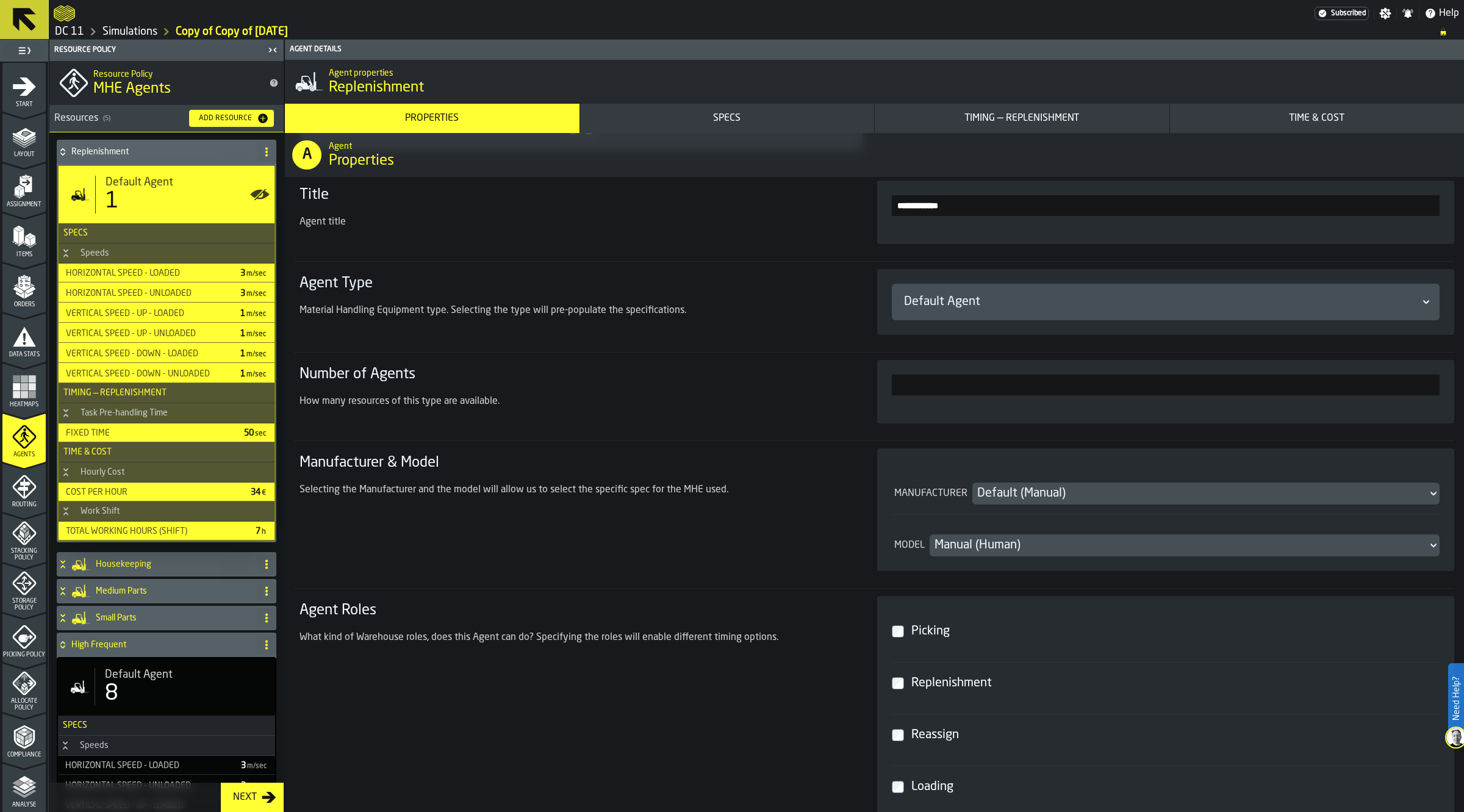
click at [1447, 388] on div "*" at bounding box center [1166, 391] width 578 height 64
type input "*"
click at [609, 605] on h3 "Agent Roles" at bounding box center [574, 611] width 549 height 20
click at [171, 151] on h4 "Replenishment" at bounding box center [161, 151] width 181 height 10
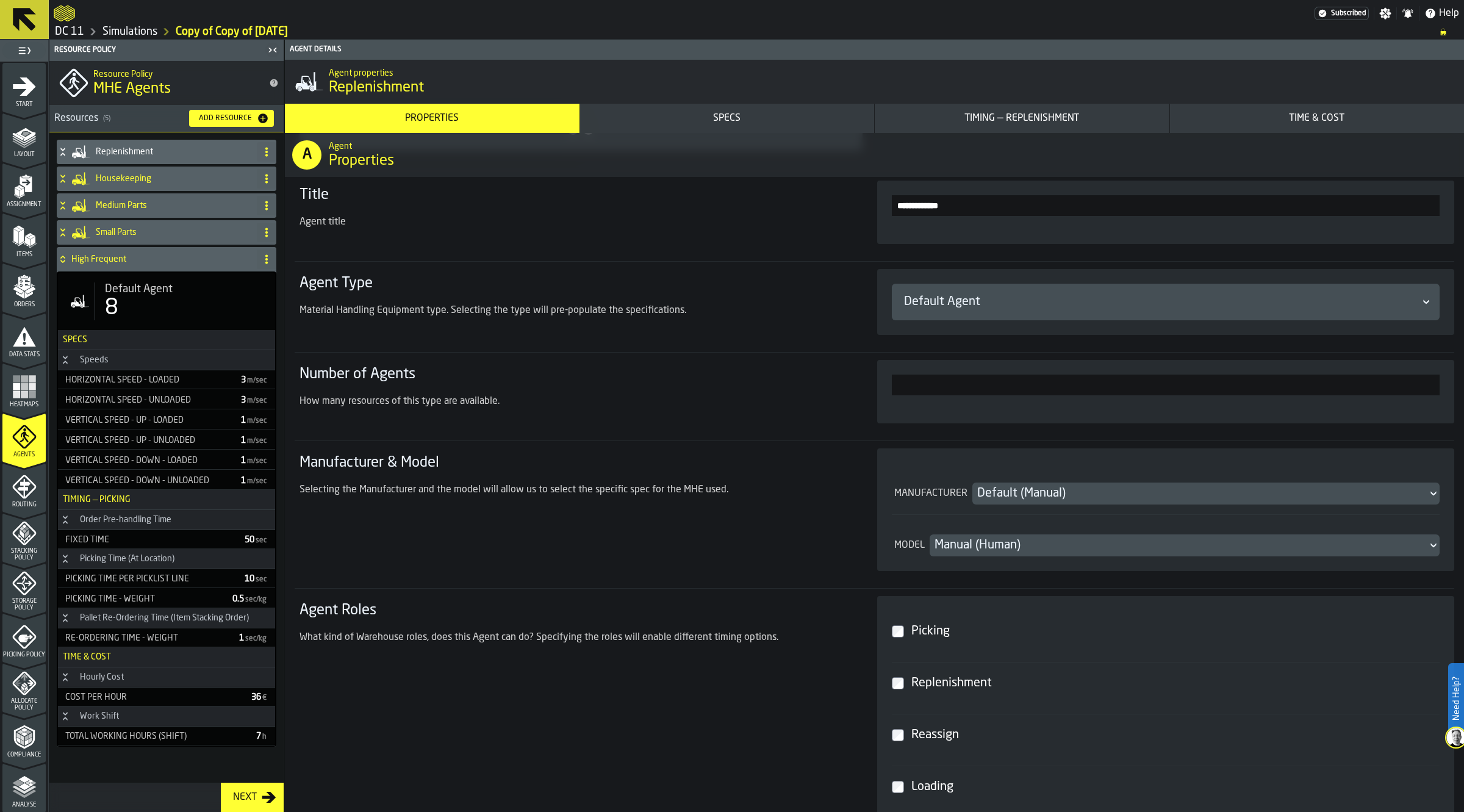
click at [129, 253] on div "High Frequent" at bounding box center [154, 259] width 195 height 24
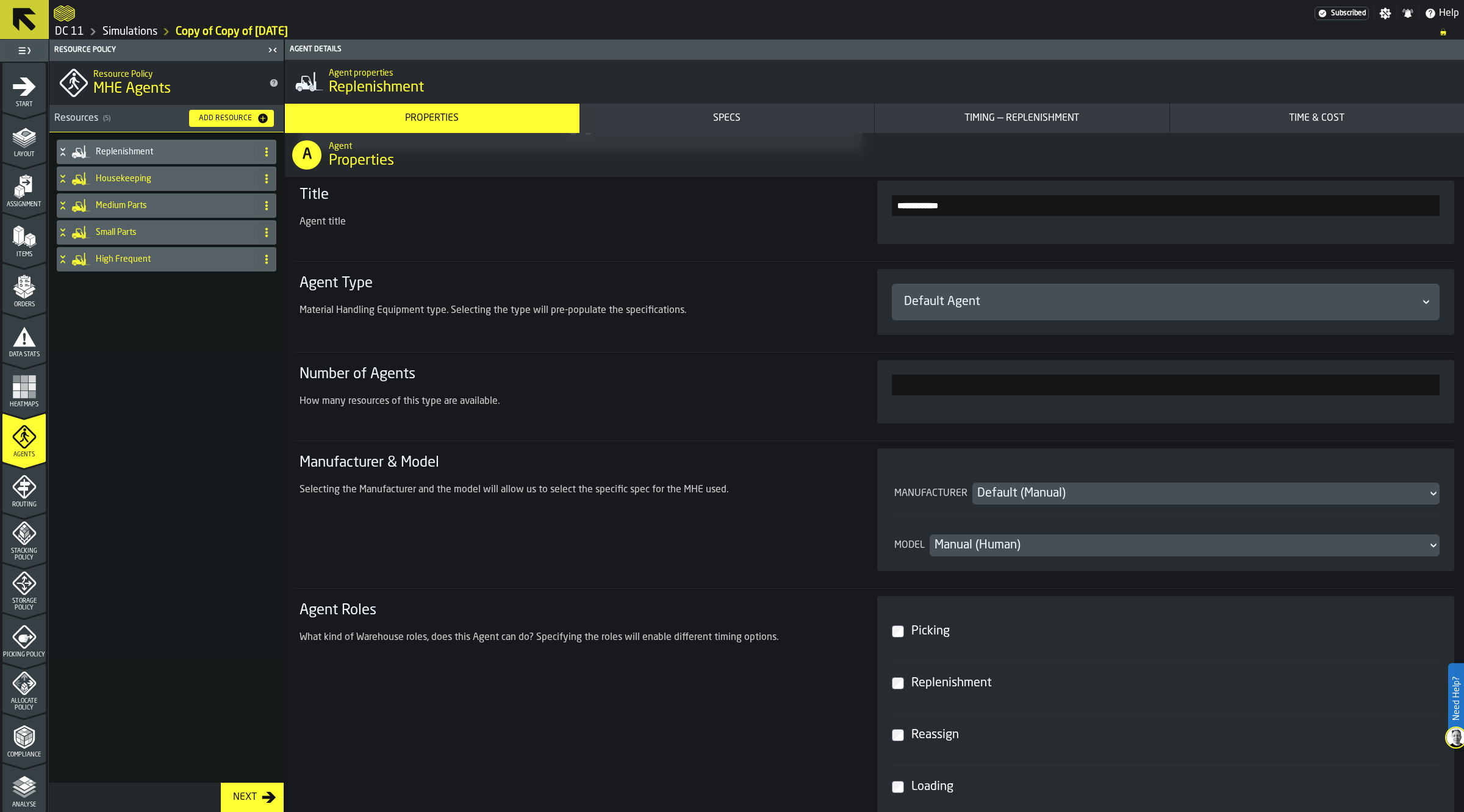
click at [99, 244] on div "Small Parts" at bounding box center [154, 232] width 195 height 24
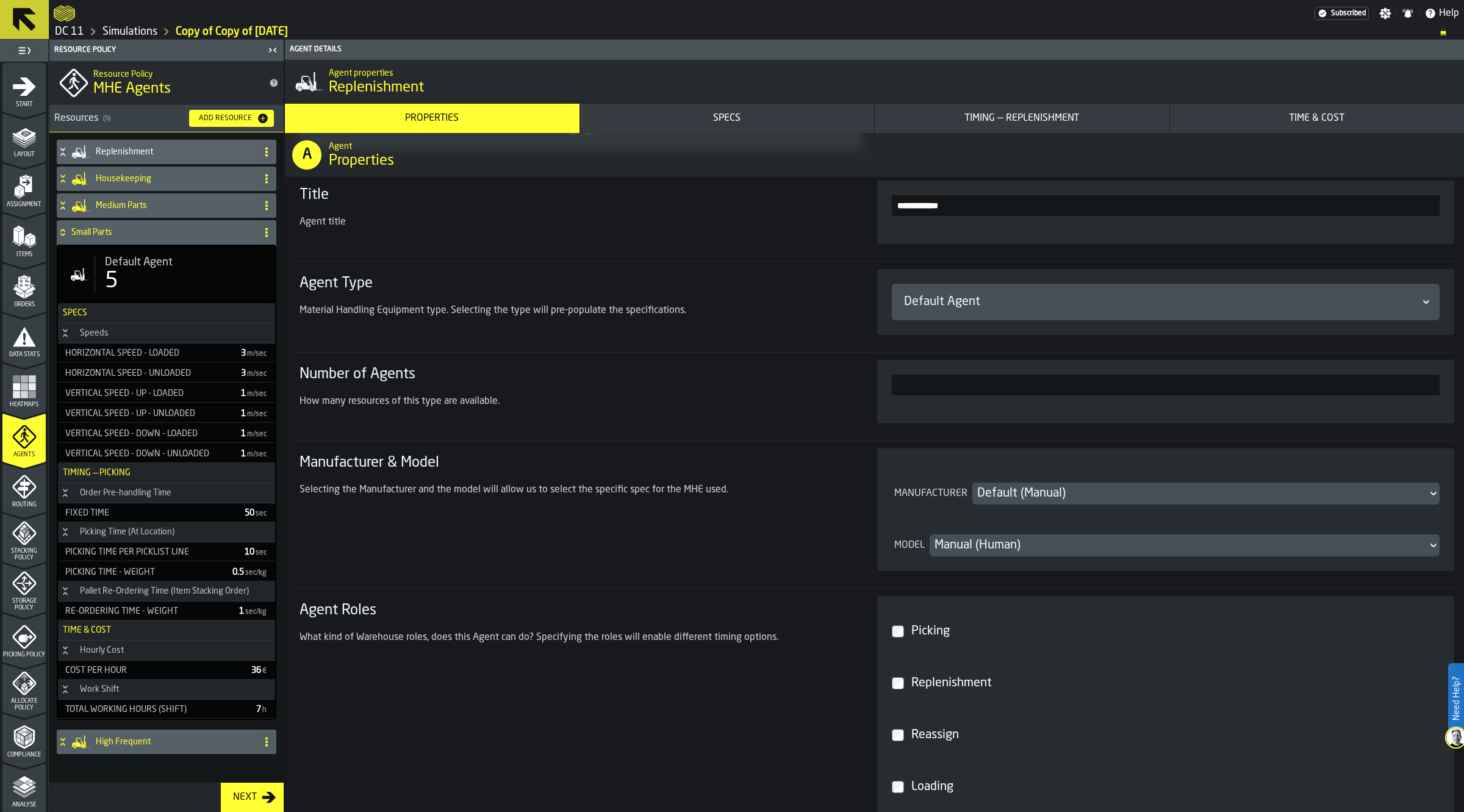
click at [102, 241] on div "Small Parts" at bounding box center [154, 232] width 195 height 24
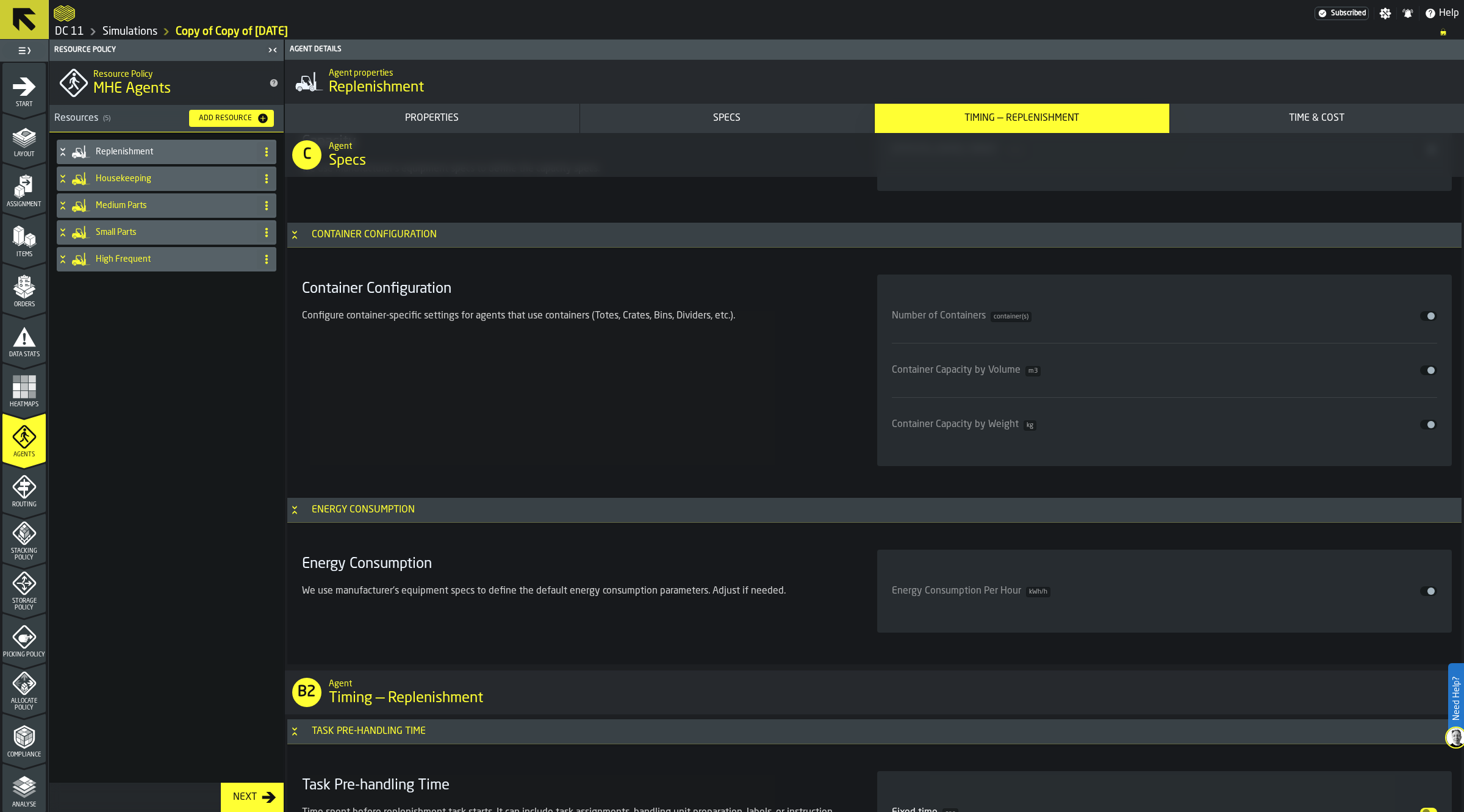
scroll to position [2363, 0]
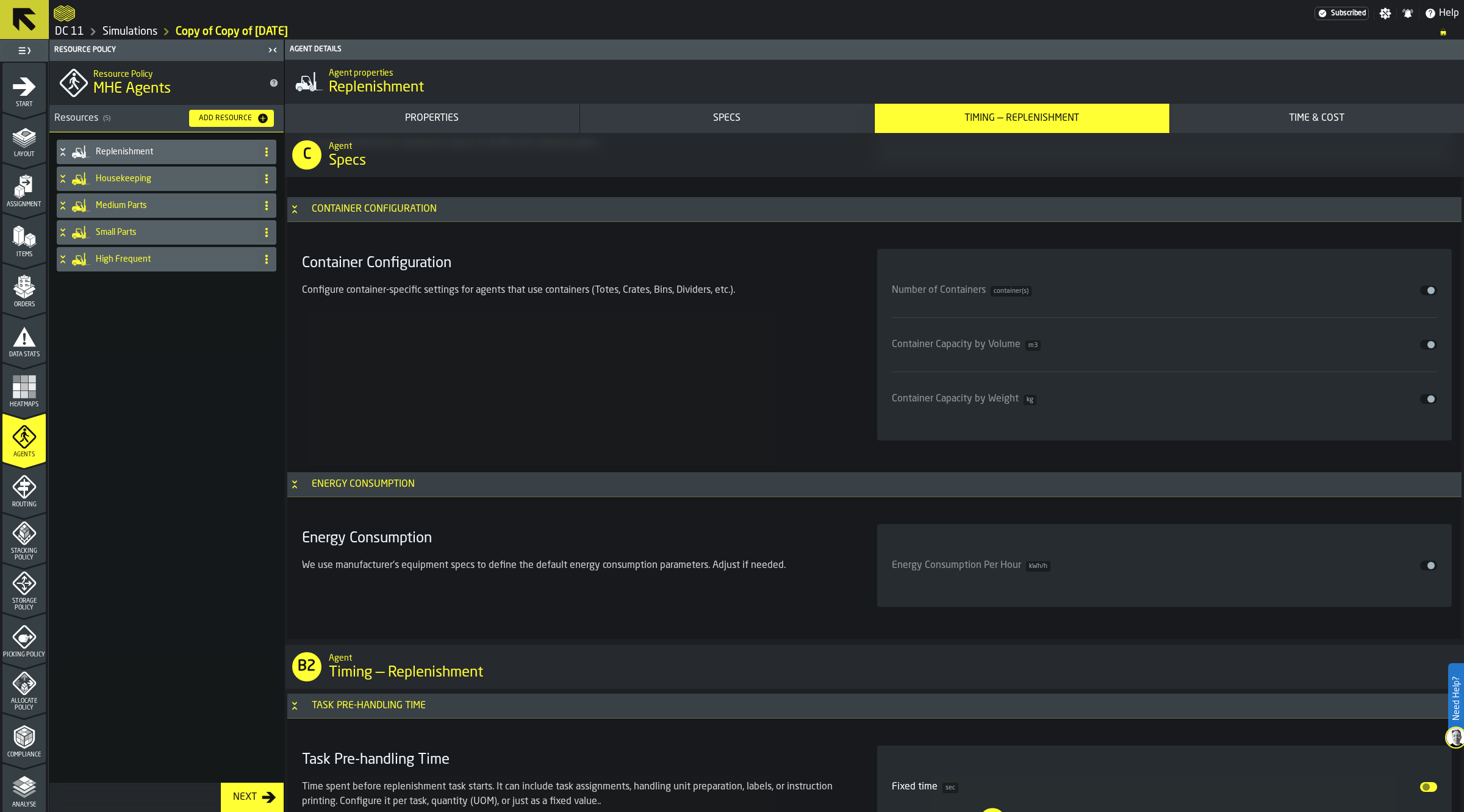
click at [1428, 568] on span "input-slider-Energy Consumption Per Hour" at bounding box center [1431, 565] width 8 height 8
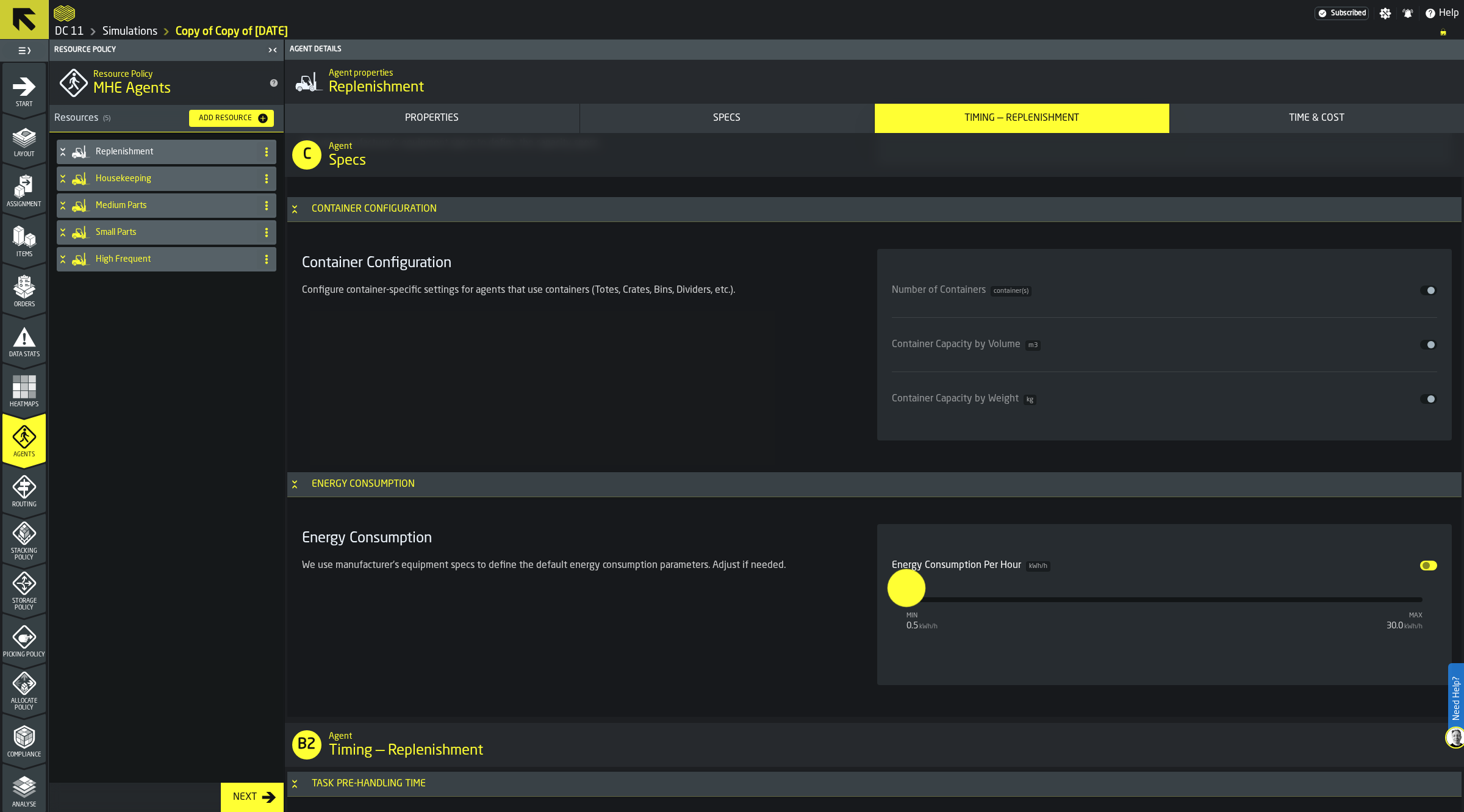
click at [901, 596] on input "***" at bounding box center [894, 587] width 14 height 38
type input "***"
click at [602, 623] on div "Energy Consumption We use manufacturer's equipment specs to define the default …" at bounding box center [575, 604] width 556 height 161
click at [149, 181] on h4 "Housekeeping" at bounding box center [174, 179] width 156 height 10
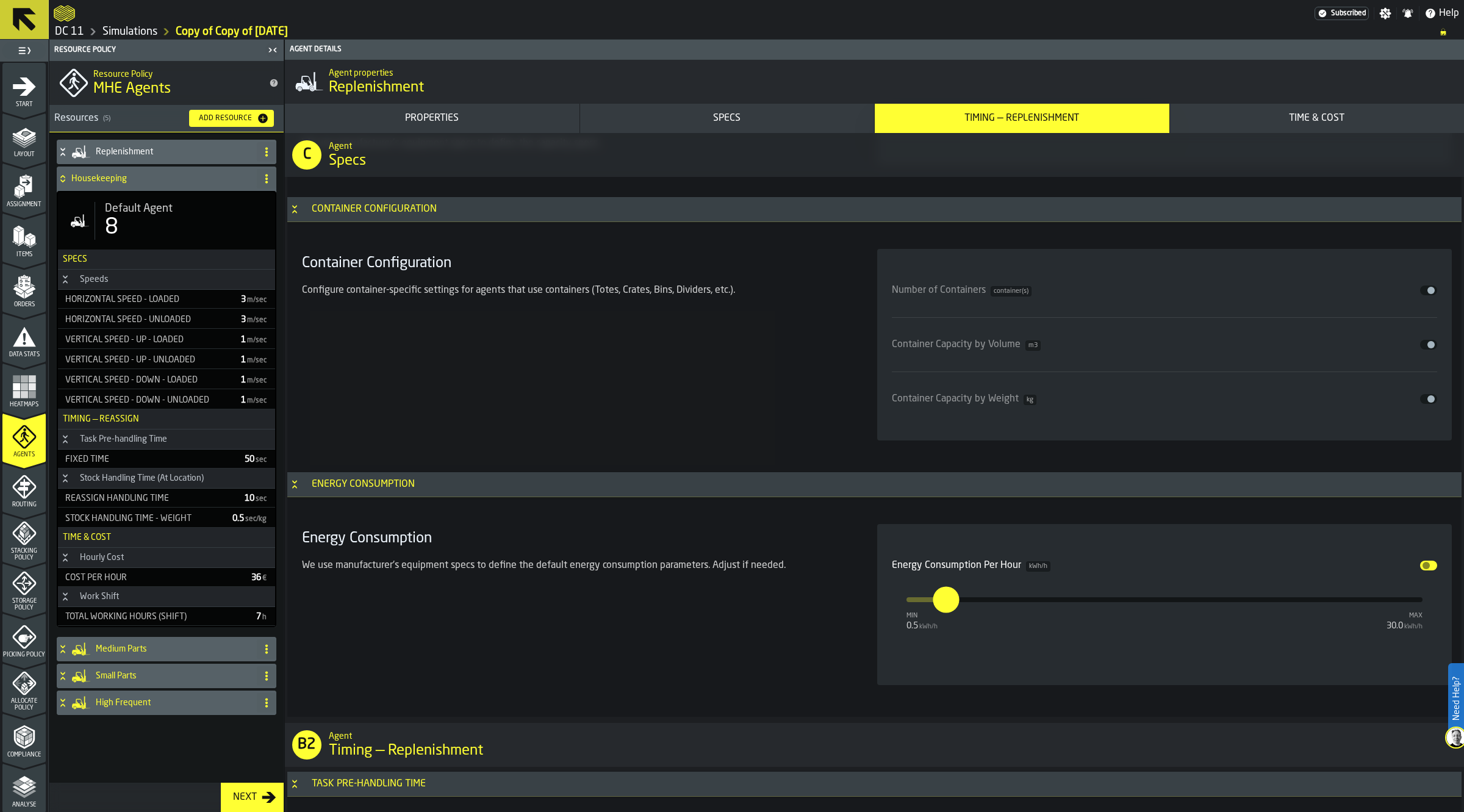
click at [132, 215] on span "Default Agent" at bounding box center [139, 209] width 67 height 14
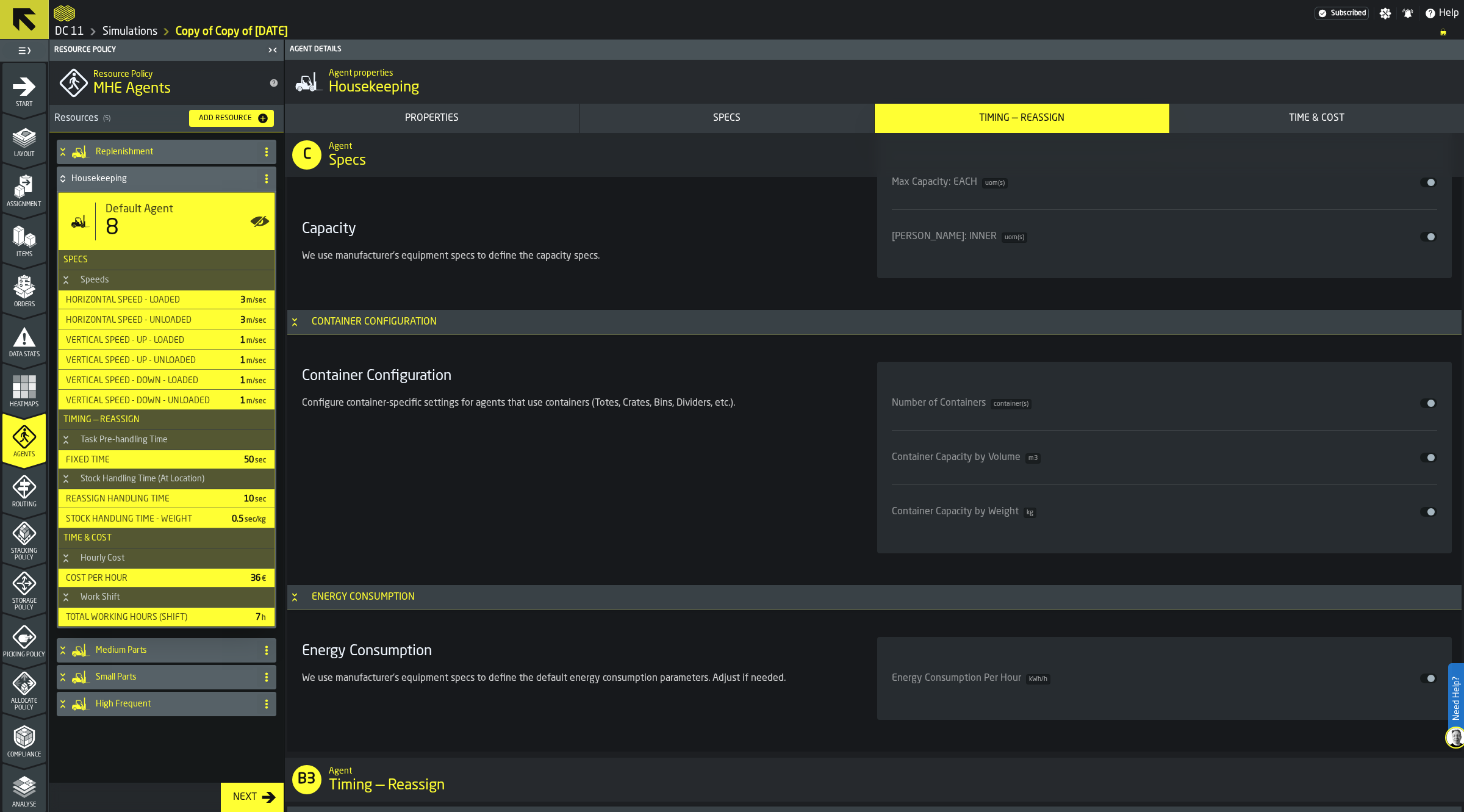
type input "**"
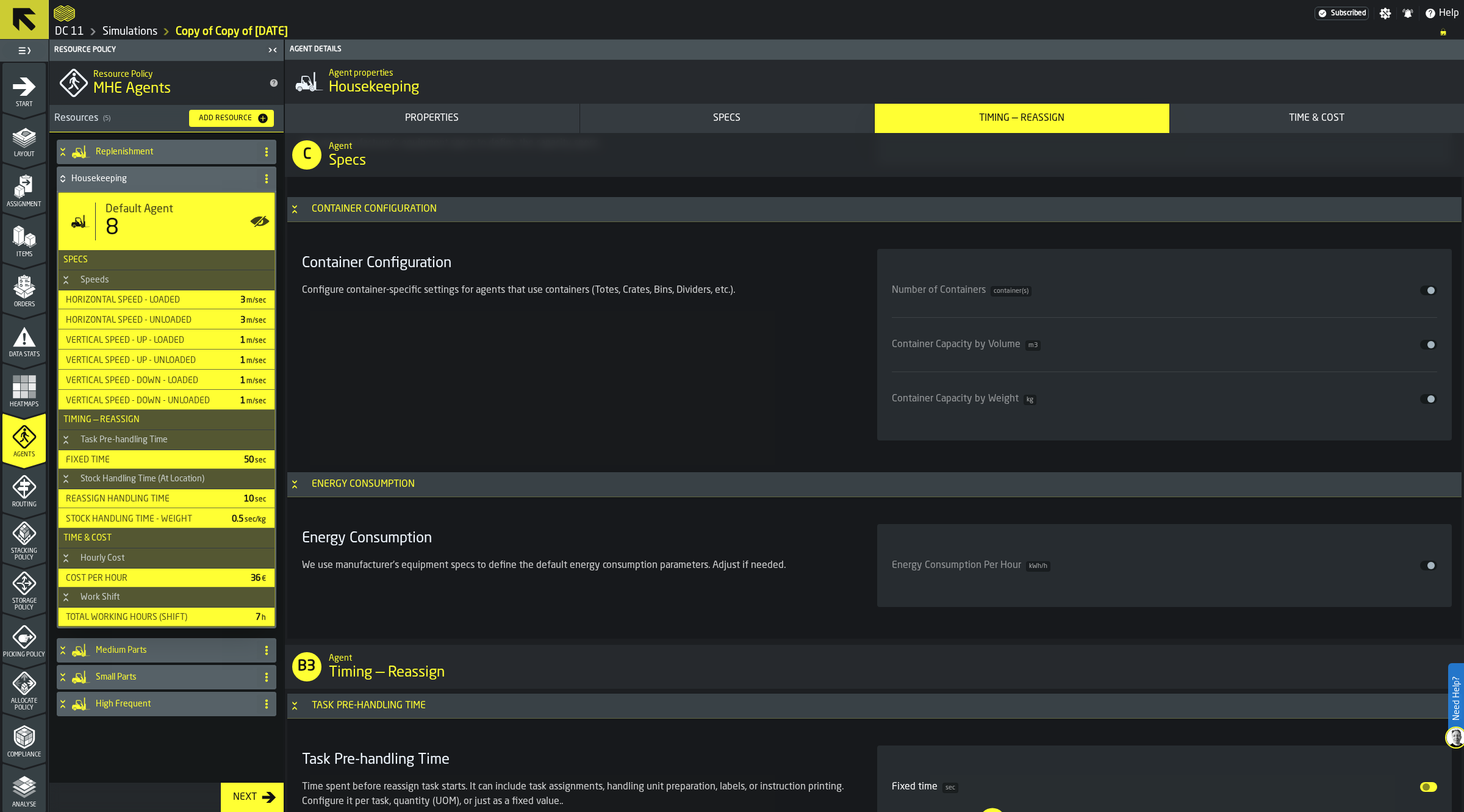
click at [1431, 566] on span "input-slider-Energy Consumption Per Hour" at bounding box center [1431, 565] width 8 height 8
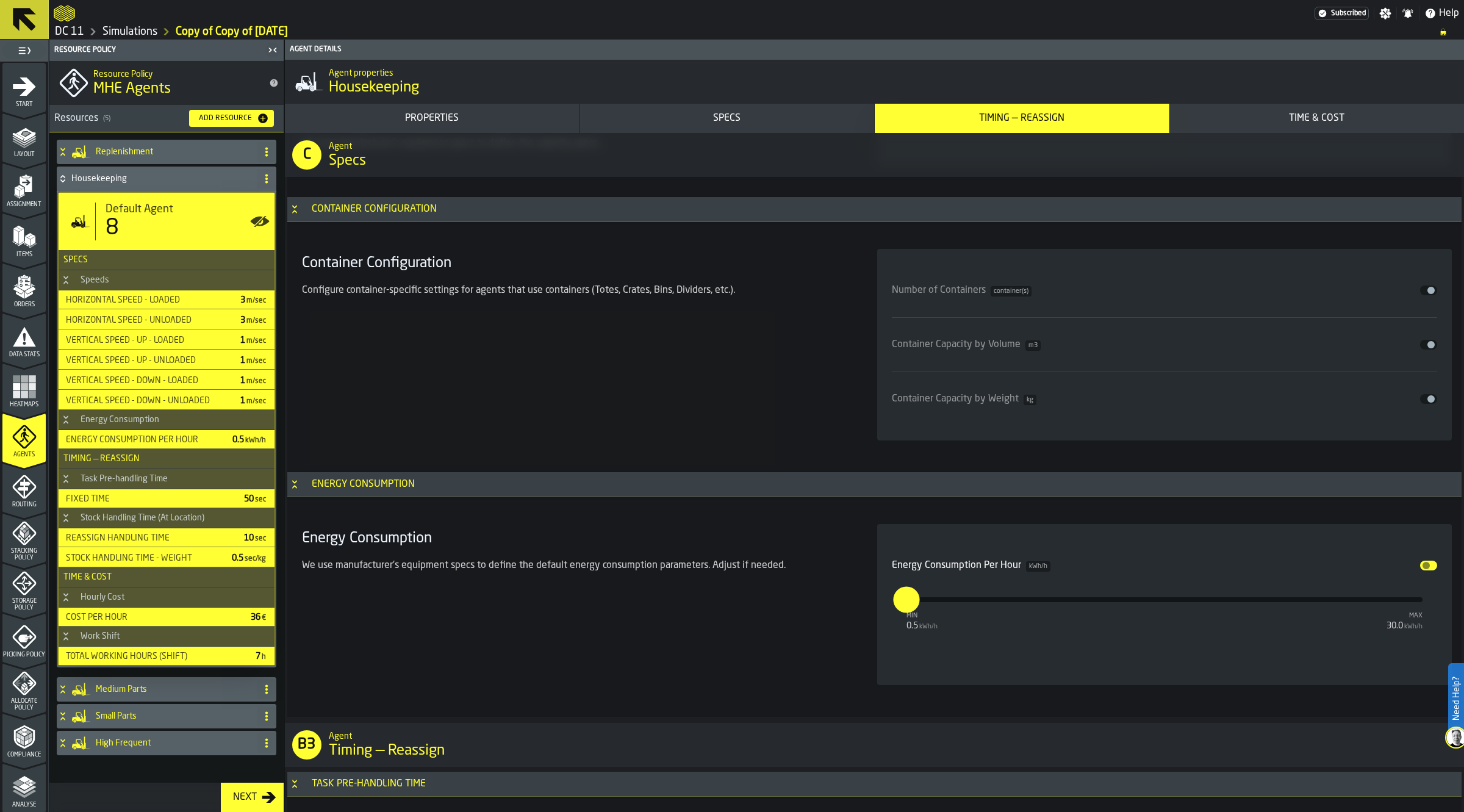
type input "*"
click at [910, 602] on input "*" at bounding box center [903, 587] width 14 height 38
type input "***"
click at [113, 176] on h4 "Housekeeping" at bounding box center [161, 179] width 181 height 10
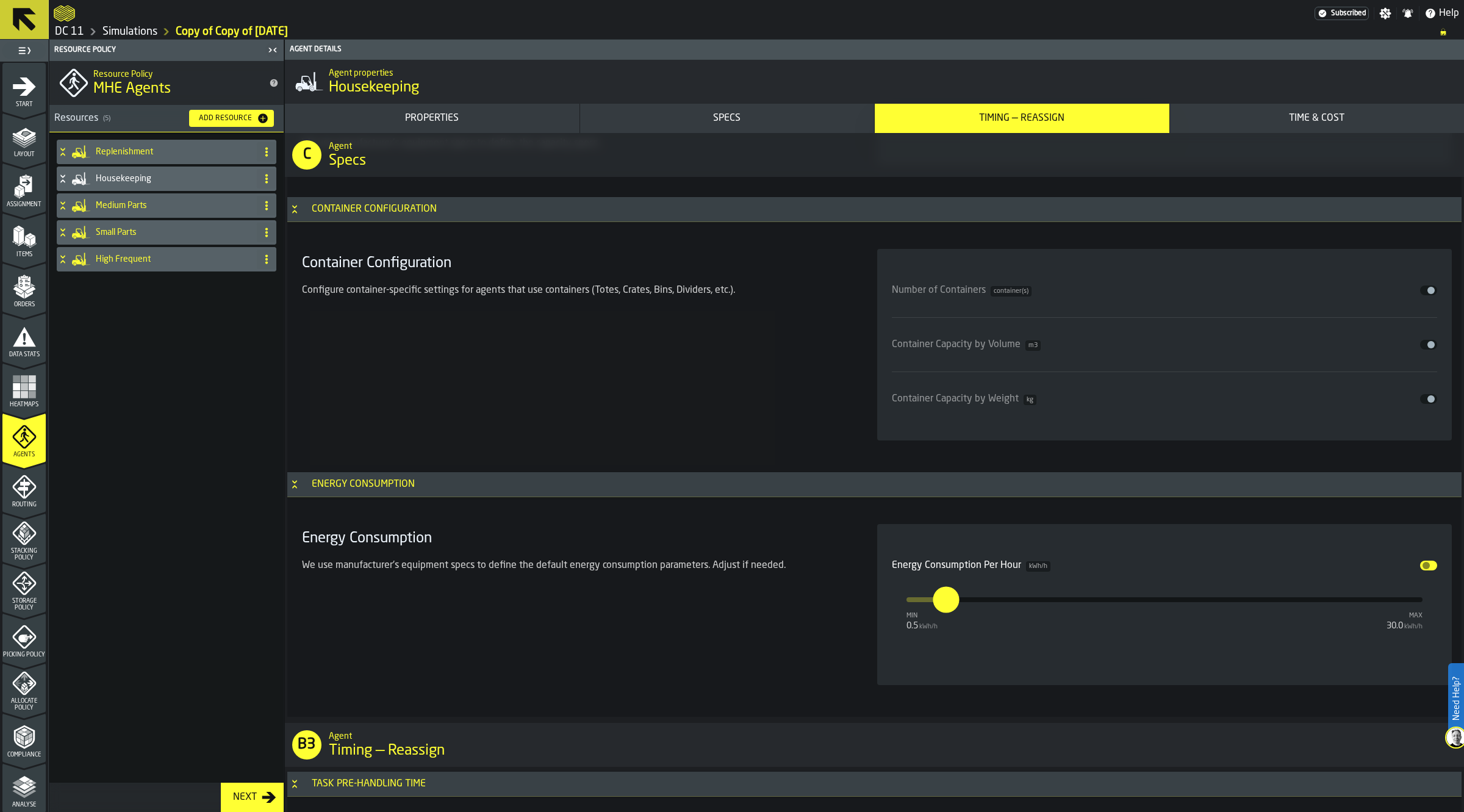
click at [128, 210] on h4 "Medium Parts" at bounding box center [174, 205] width 156 height 10
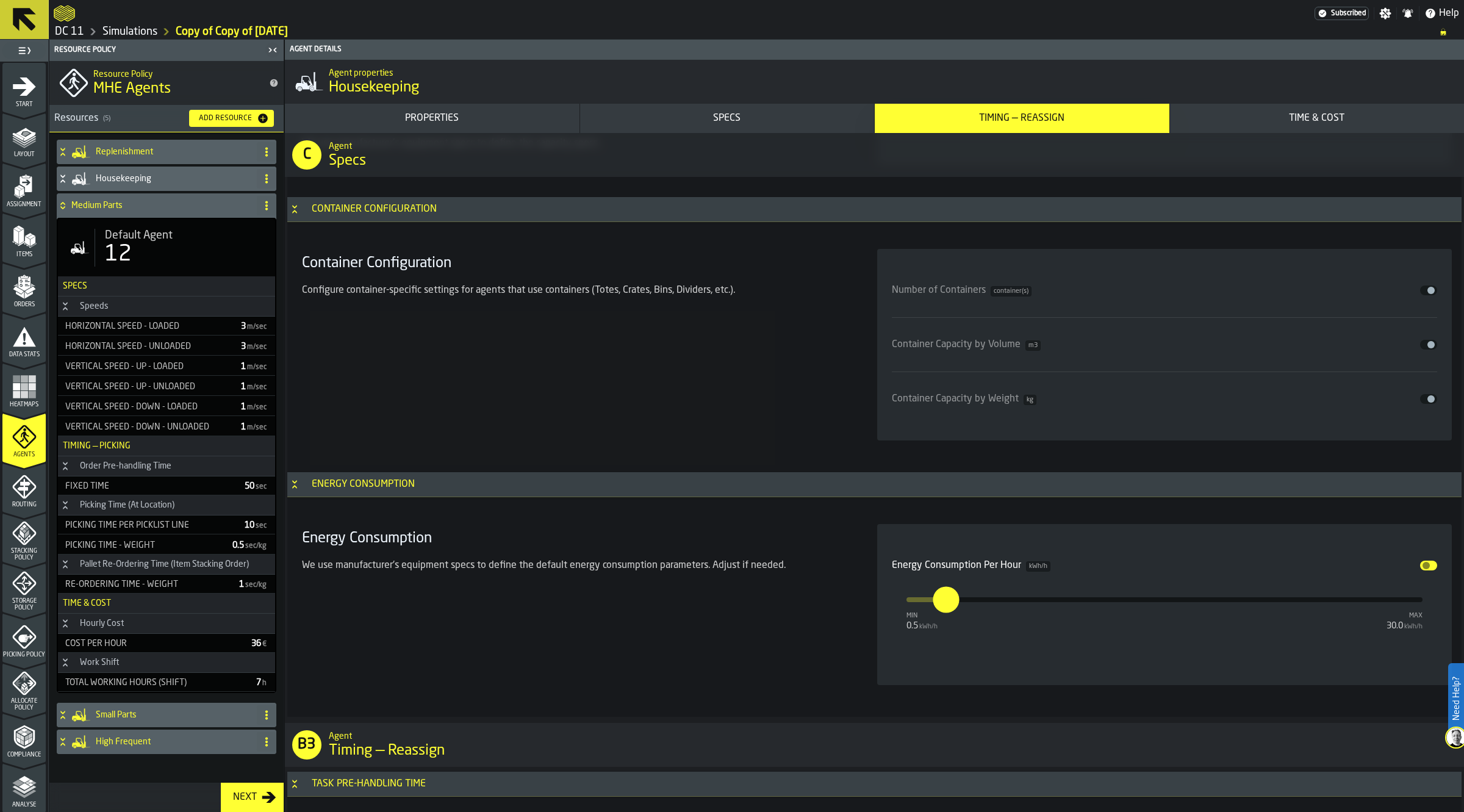
click at [169, 253] on div "12" at bounding box center [185, 254] width 160 height 24
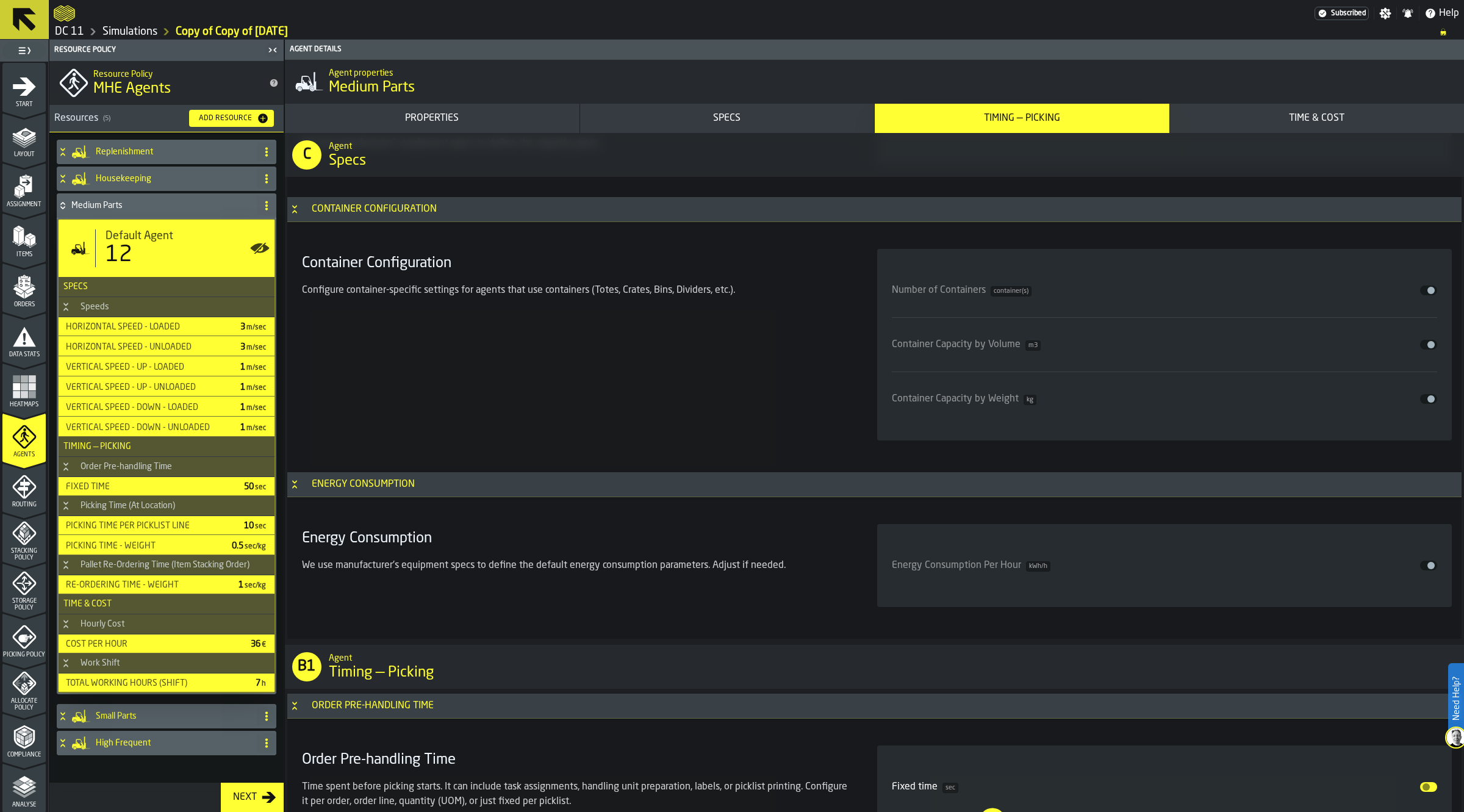
click at [1428, 569] on span "input-slider-Energy Consumption Per Hour" at bounding box center [1431, 565] width 8 height 8
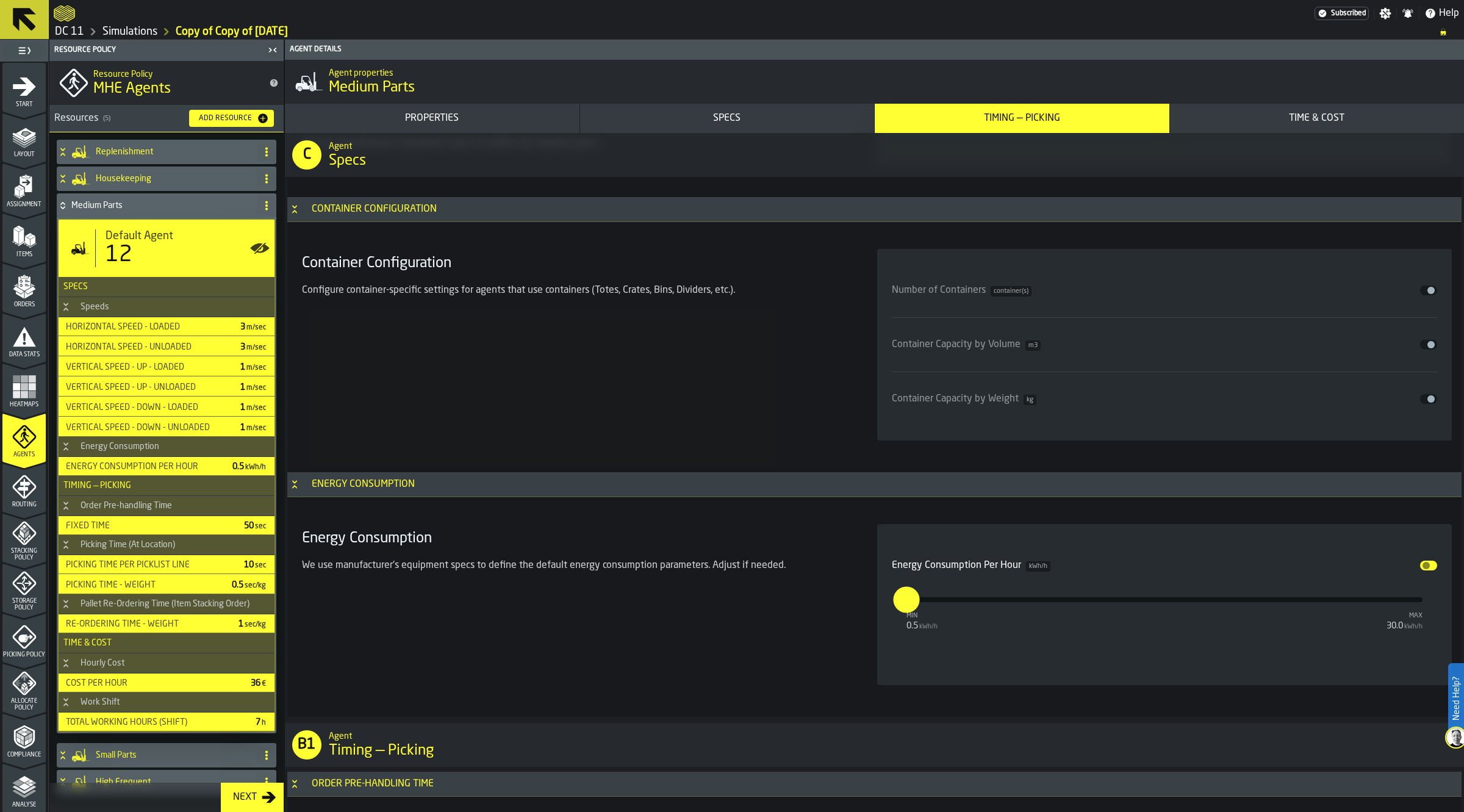
click at [903, 601] on input "***" at bounding box center [898, 599] width 10 height 26
click at [528, 621] on div "Energy Consumption We use manufacturer's equipment specs to define the default …" at bounding box center [575, 604] width 556 height 161
type input "***"
click at [148, 211] on div "Medium Parts" at bounding box center [154, 205] width 195 height 24
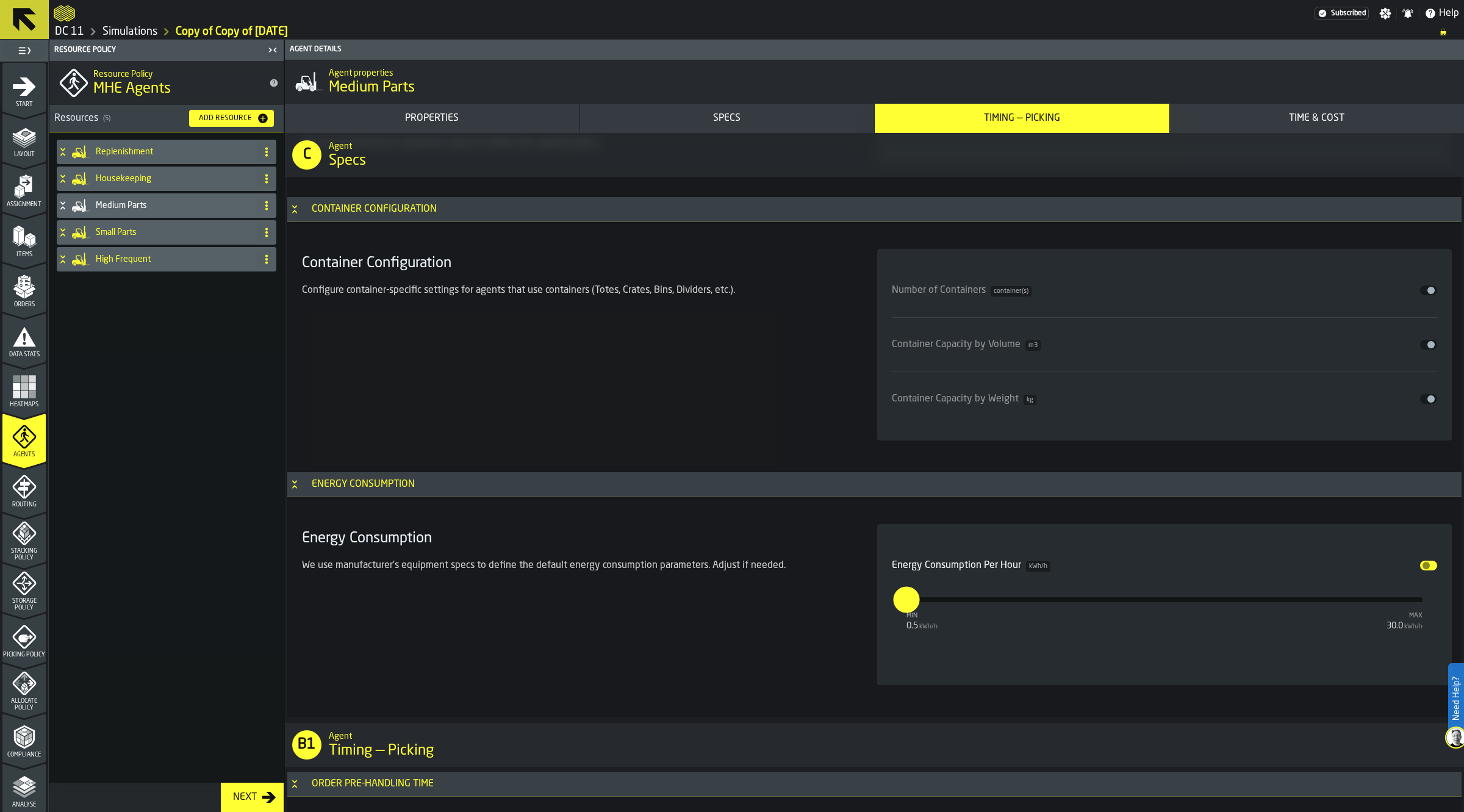
click at [146, 230] on h4 "Small Parts" at bounding box center [174, 232] width 156 height 10
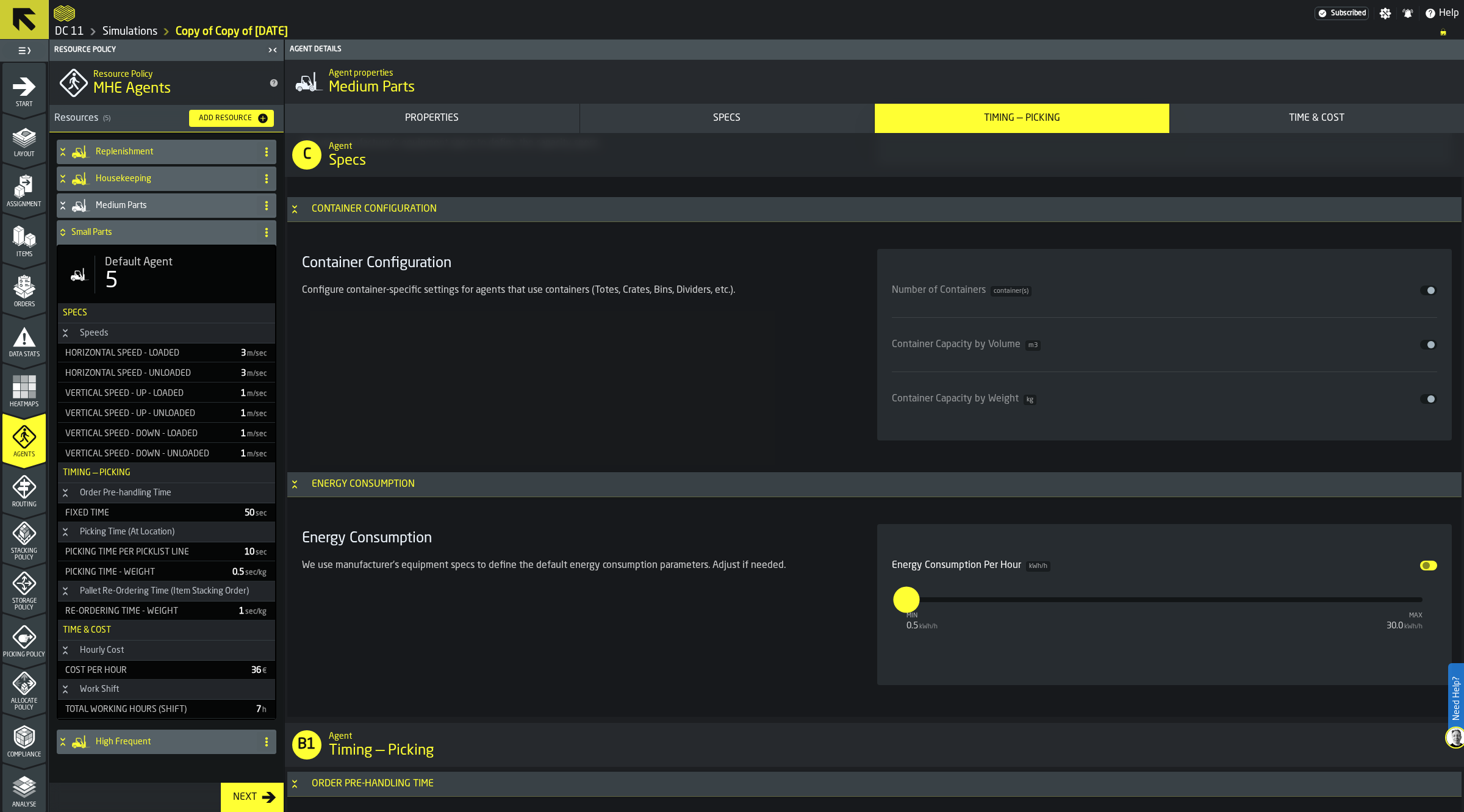
click at [903, 605] on input "***" at bounding box center [898, 599] width 10 height 26
click at [167, 234] on h4 "Small Parts" at bounding box center [161, 232] width 181 height 10
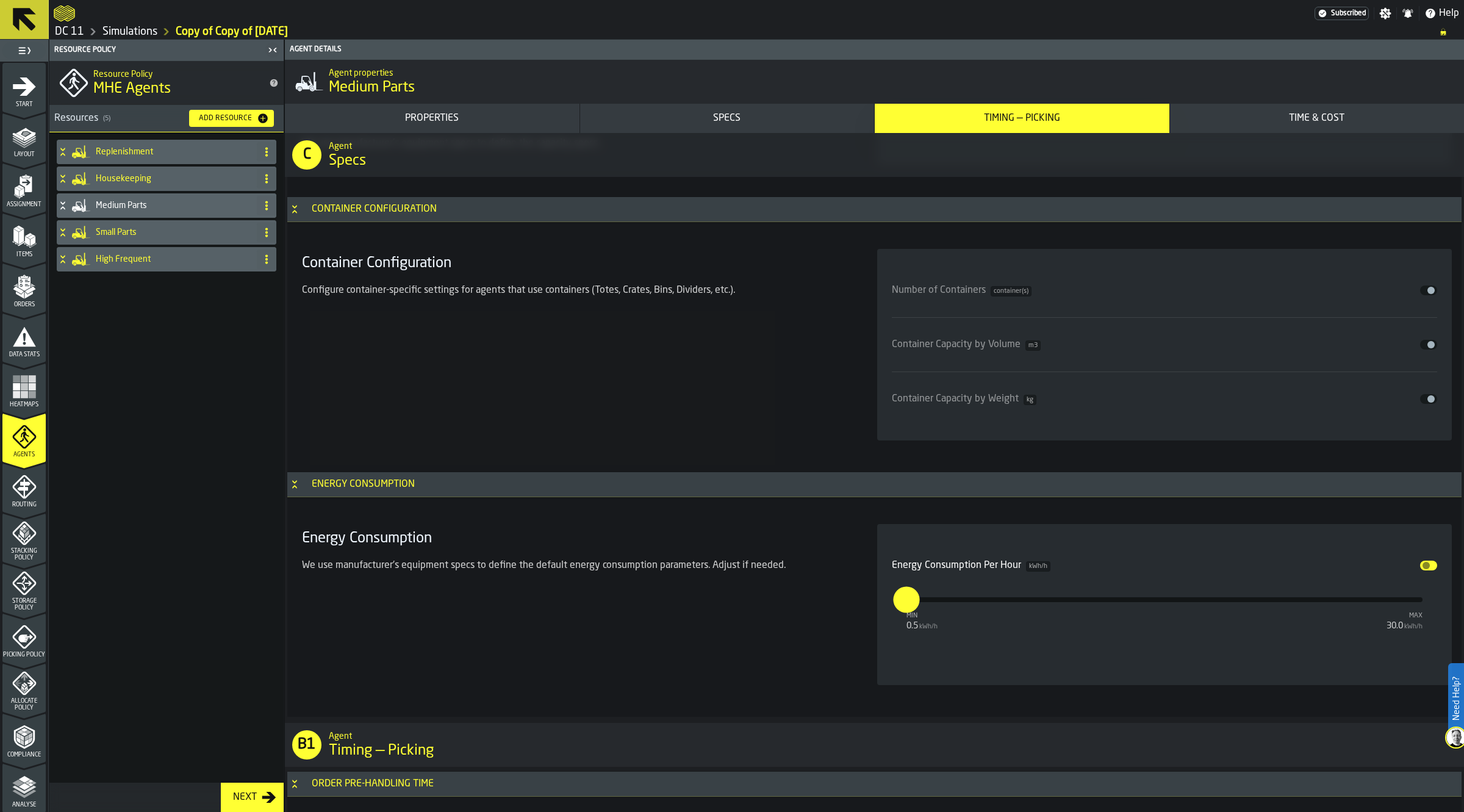
click at [164, 243] on div "Small Parts" at bounding box center [154, 232] width 195 height 24
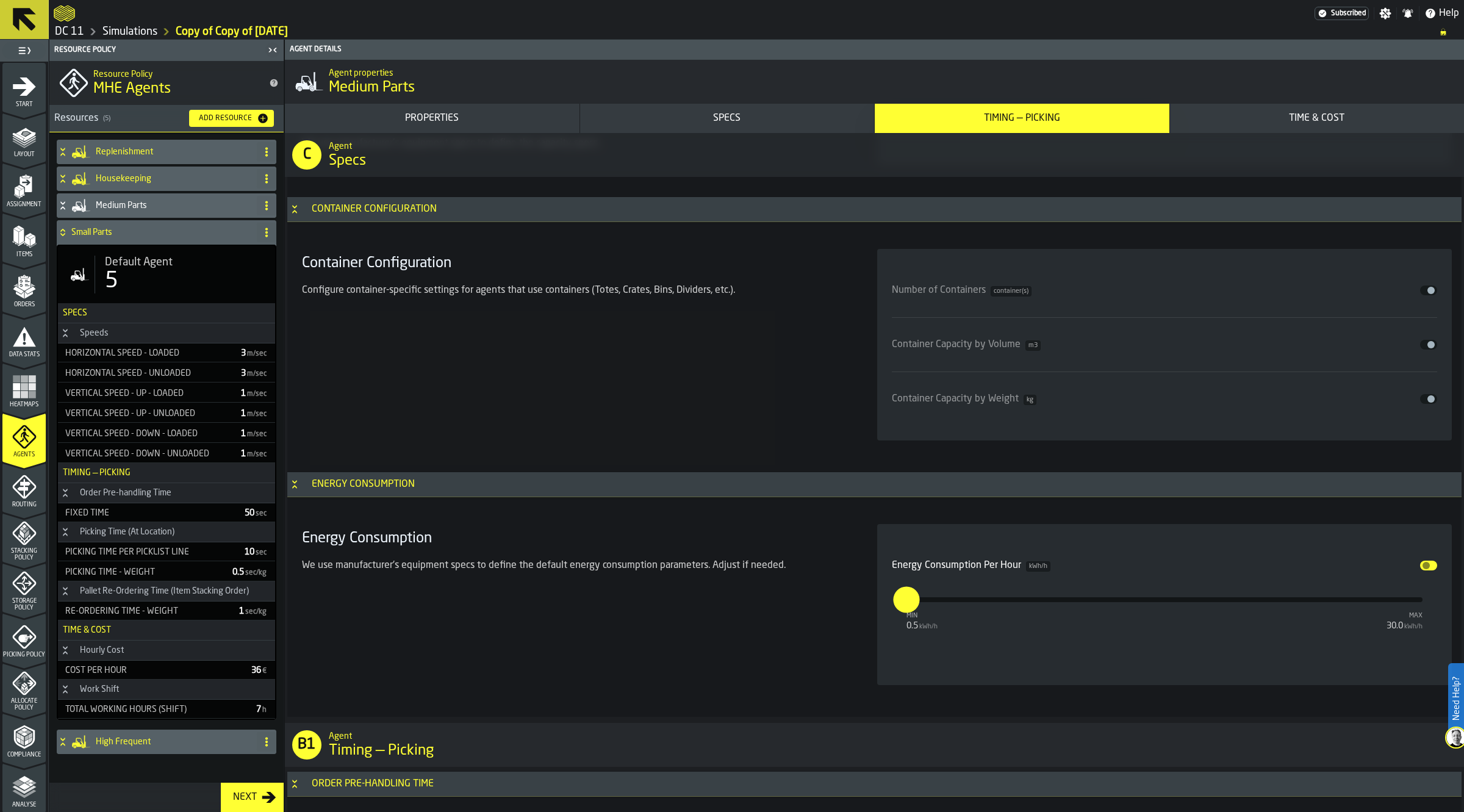
click at [165, 269] on div "5" at bounding box center [185, 281] width 160 height 24
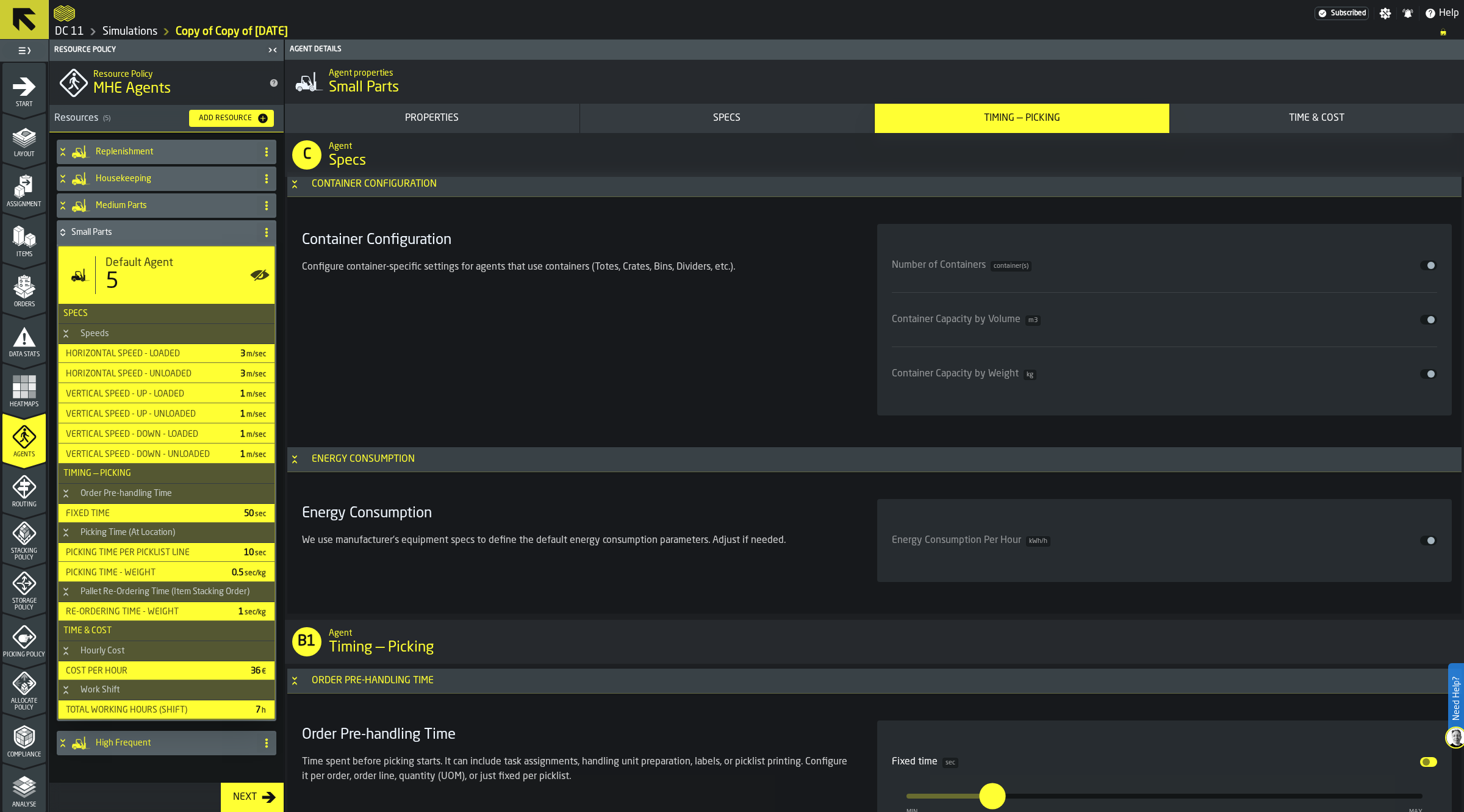
scroll to position [2363, 0]
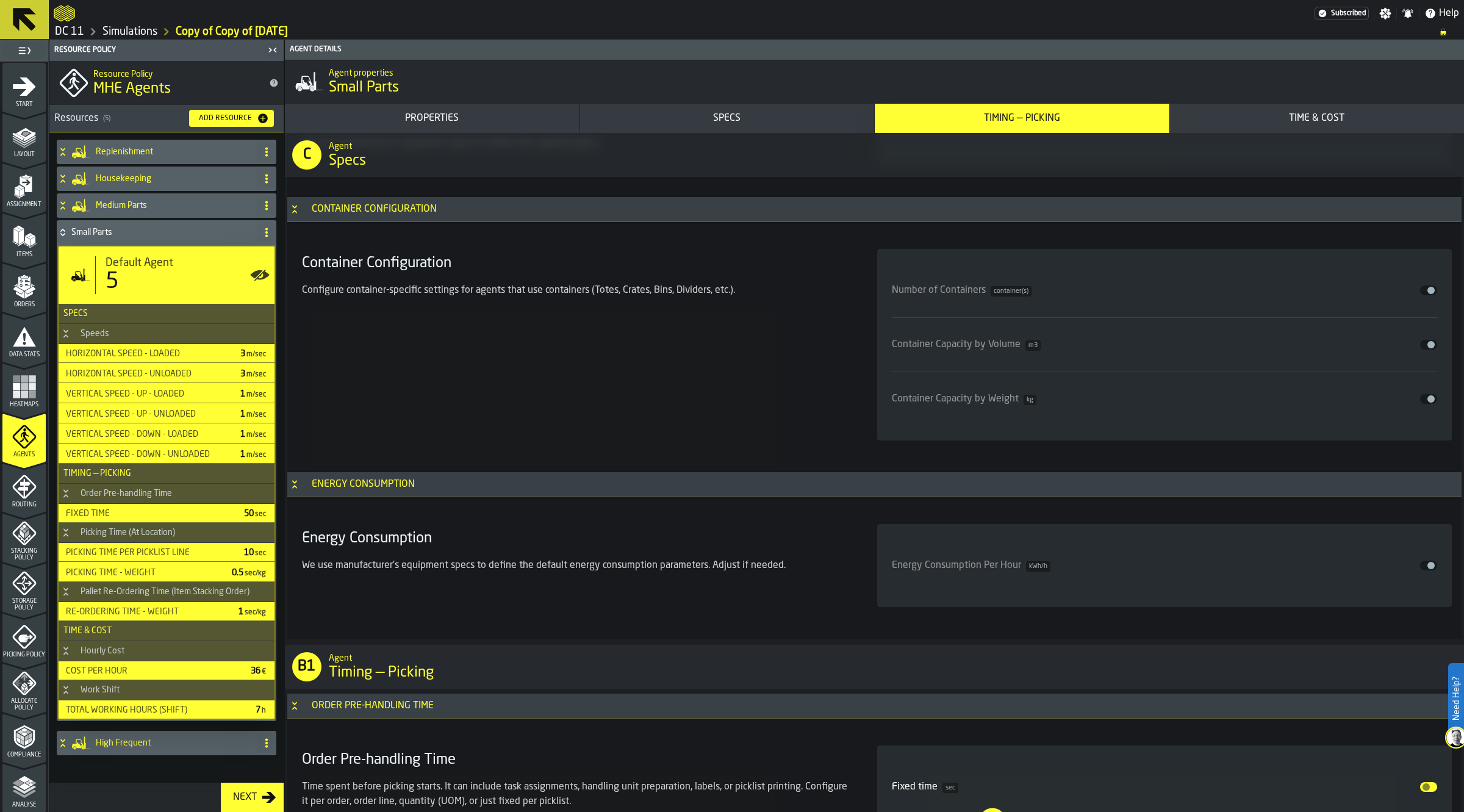
click at [1420, 565] on button "Disable" at bounding box center [1428, 565] width 17 height 10
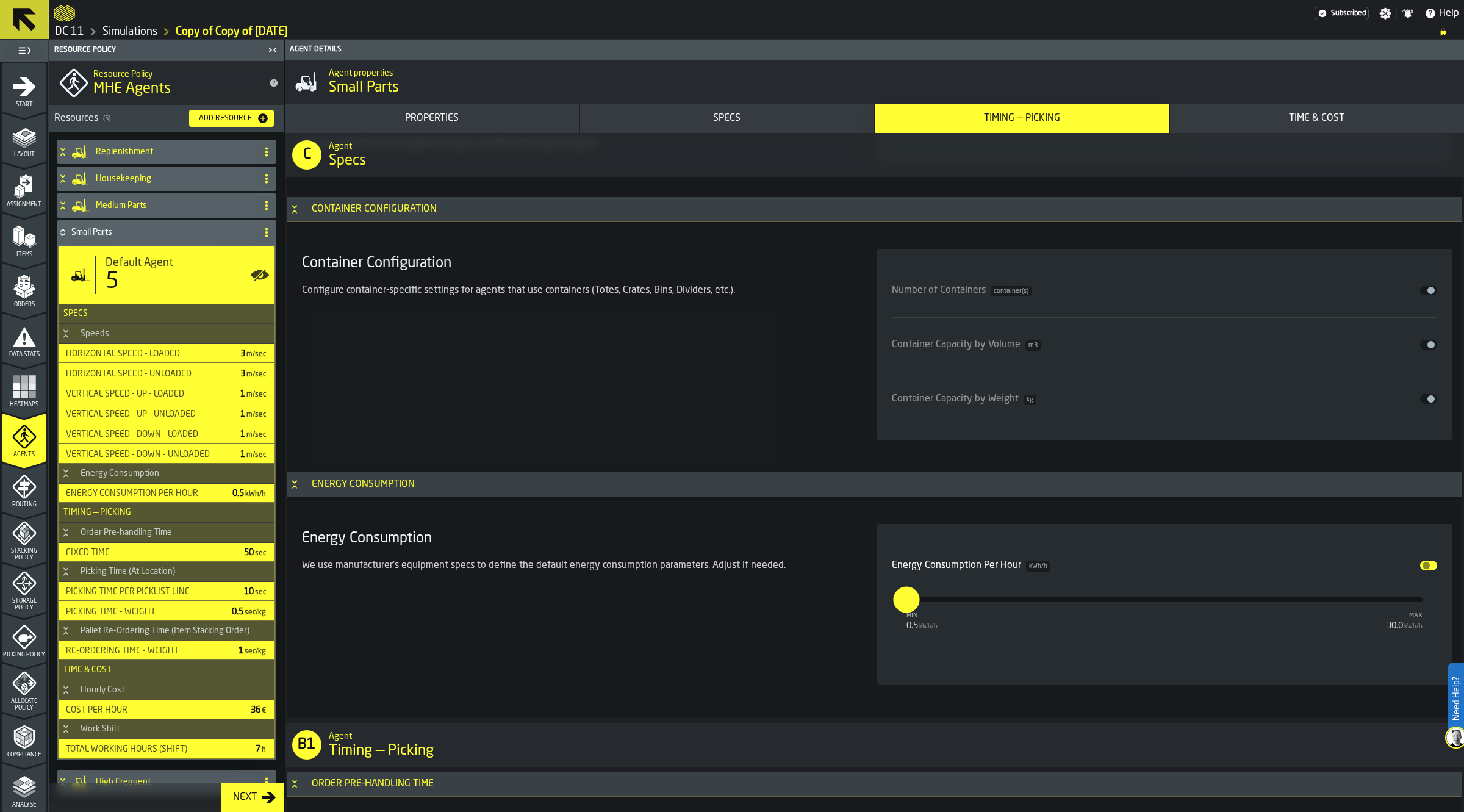
click at [903, 599] on input "***" at bounding box center [898, 599] width 10 height 26
click at [903, 604] on input "***" at bounding box center [898, 599] width 10 height 26
type input "***"
click at [141, 224] on div "Small Parts" at bounding box center [154, 232] width 195 height 24
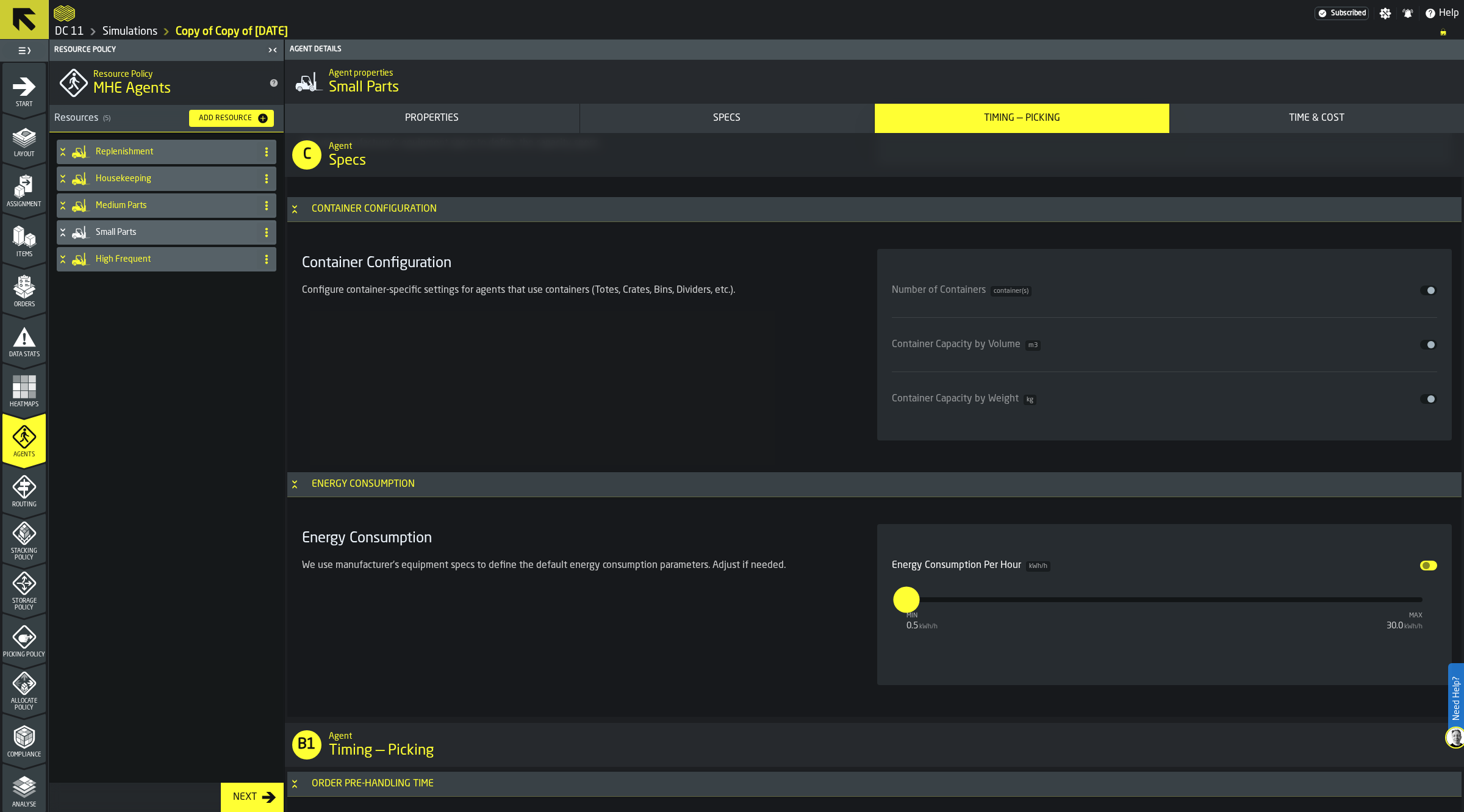
click at [139, 249] on div "High Frequent" at bounding box center [154, 259] width 195 height 24
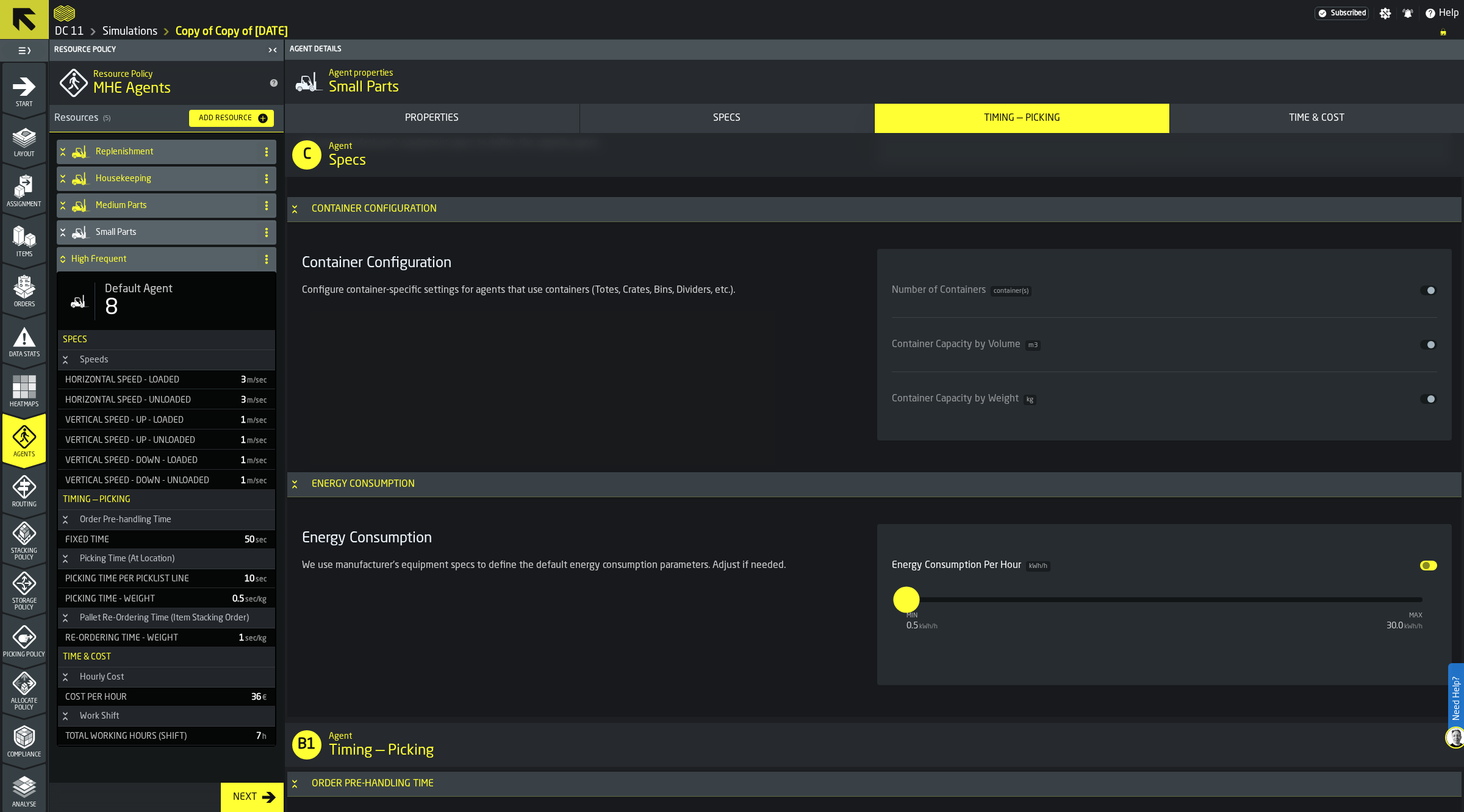
click at [176, 328] on div "Default Agent 8" at bounding box center [167, 301] width 217 height 58
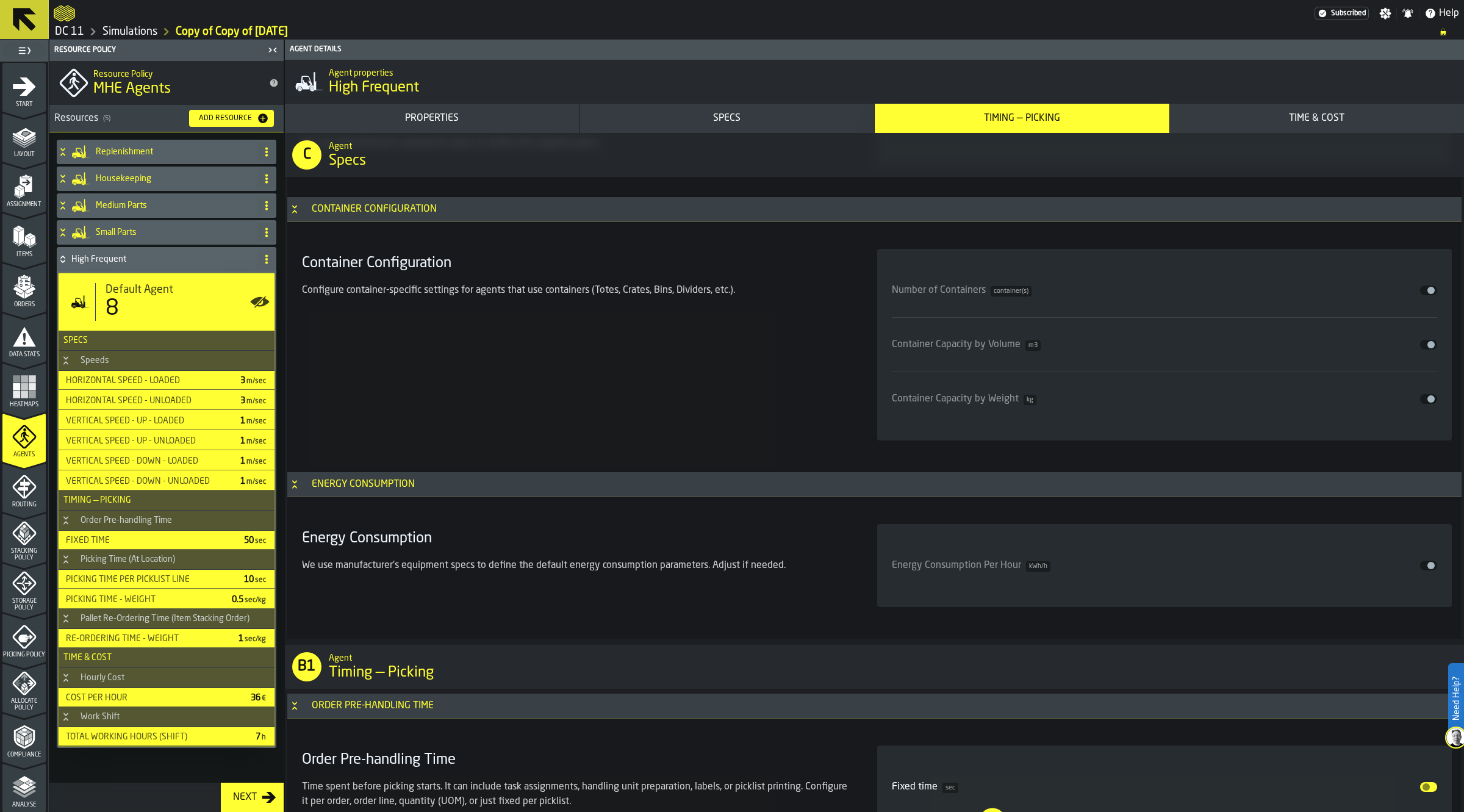
click at [1426, 562] on div "Energy Consumption Per Hour kWh/h Disable" at bounding box center [1164, 565] width 546 height 14
click at [1423, 564] on button "Disable" at bounding box center [1428, 565] width 17 height 10
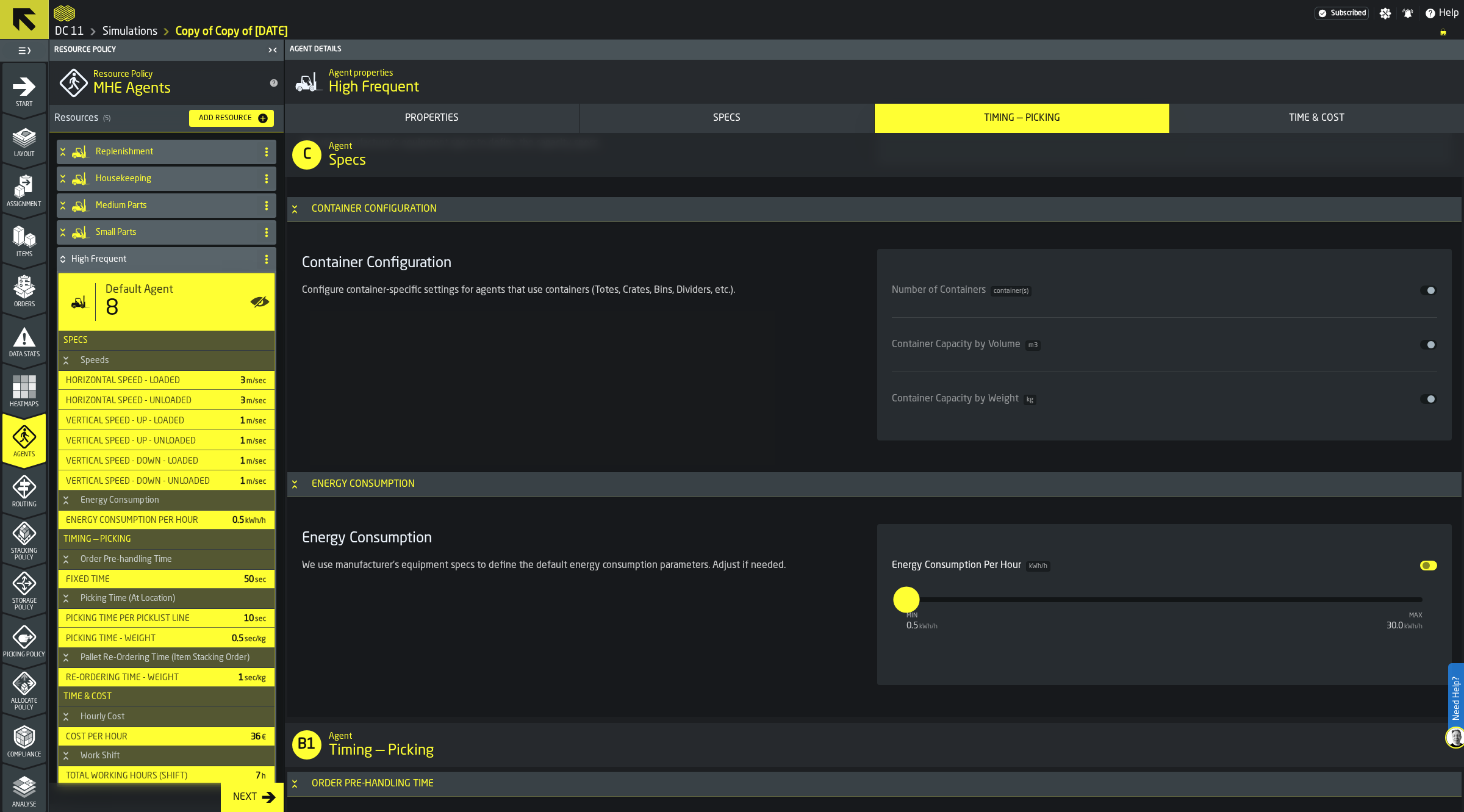
click at [903, 602] on input "***" at bounding box center [898, 599] width 10 height 26
click at [753, 590] on div "Energy Consumption We use manufacturer's equipment specs to define the default …" at bounding box center [575, 604] width 556 height 161
type input "***"
